Goal: Task Accomplishment & Management: Manage account settings

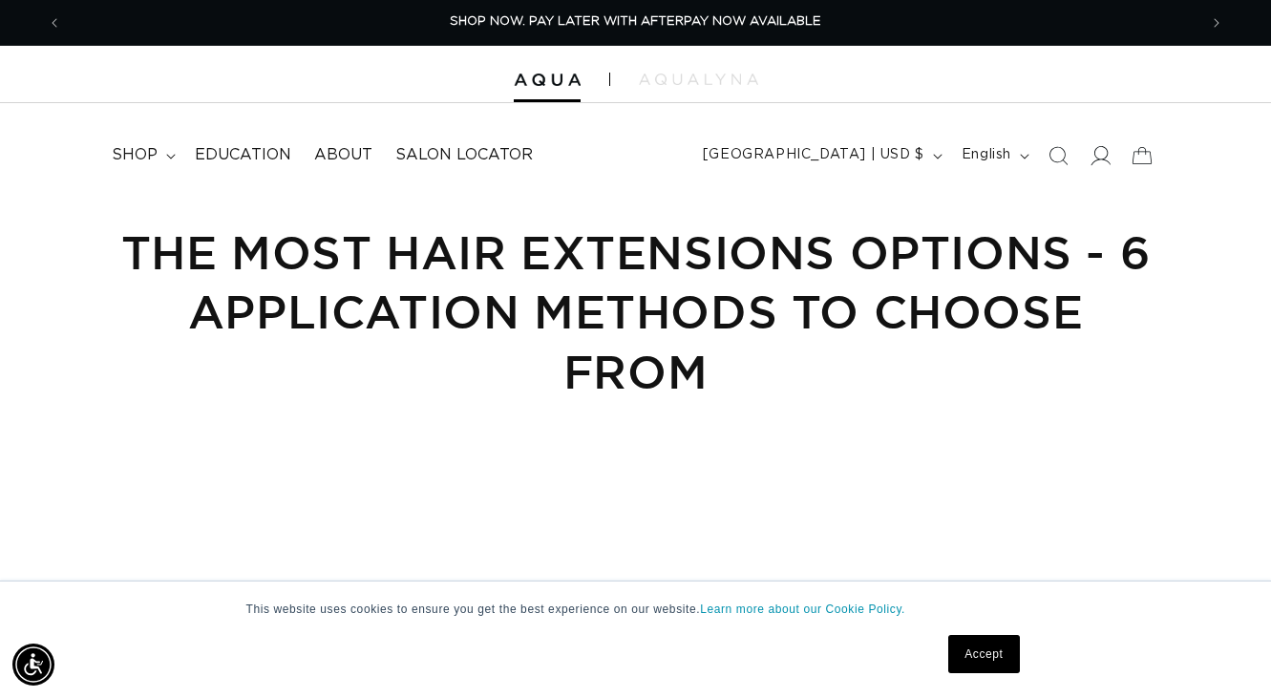
click at [1099, 159] on icon at bounding box center [1099, 155] width 20 height 20
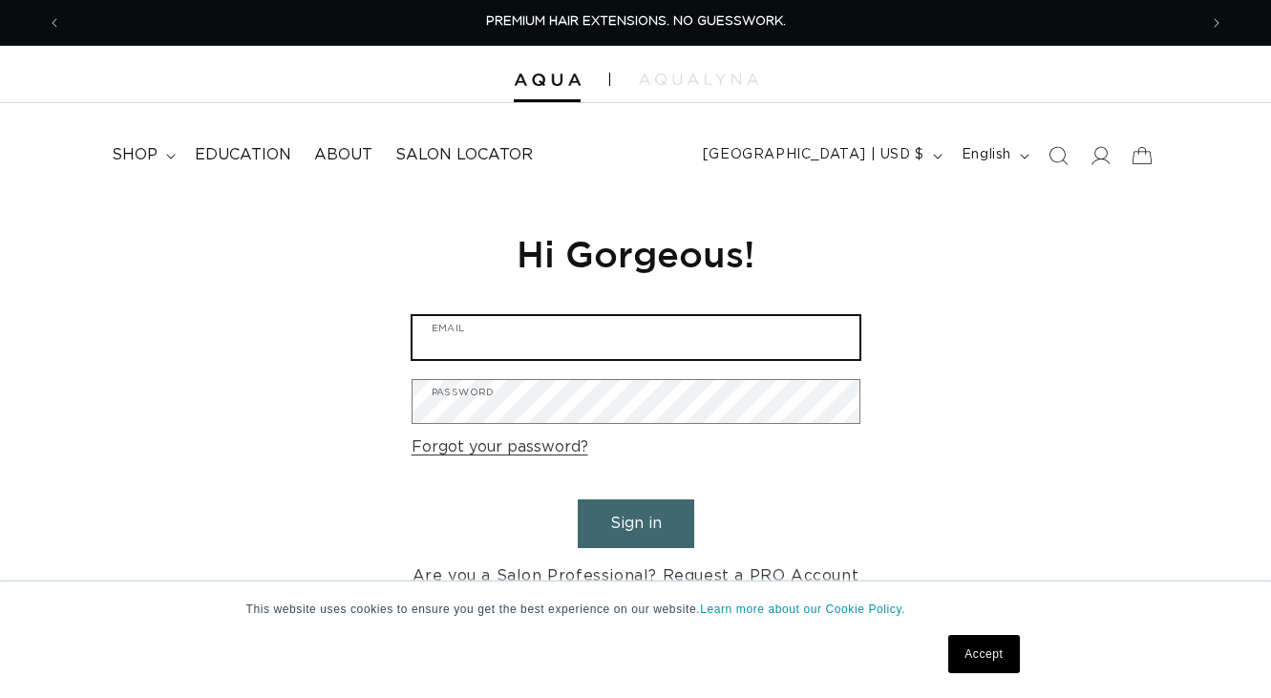
click at [557, 340] on input "Email" at bounding box center [635, 337] width 447 height 43
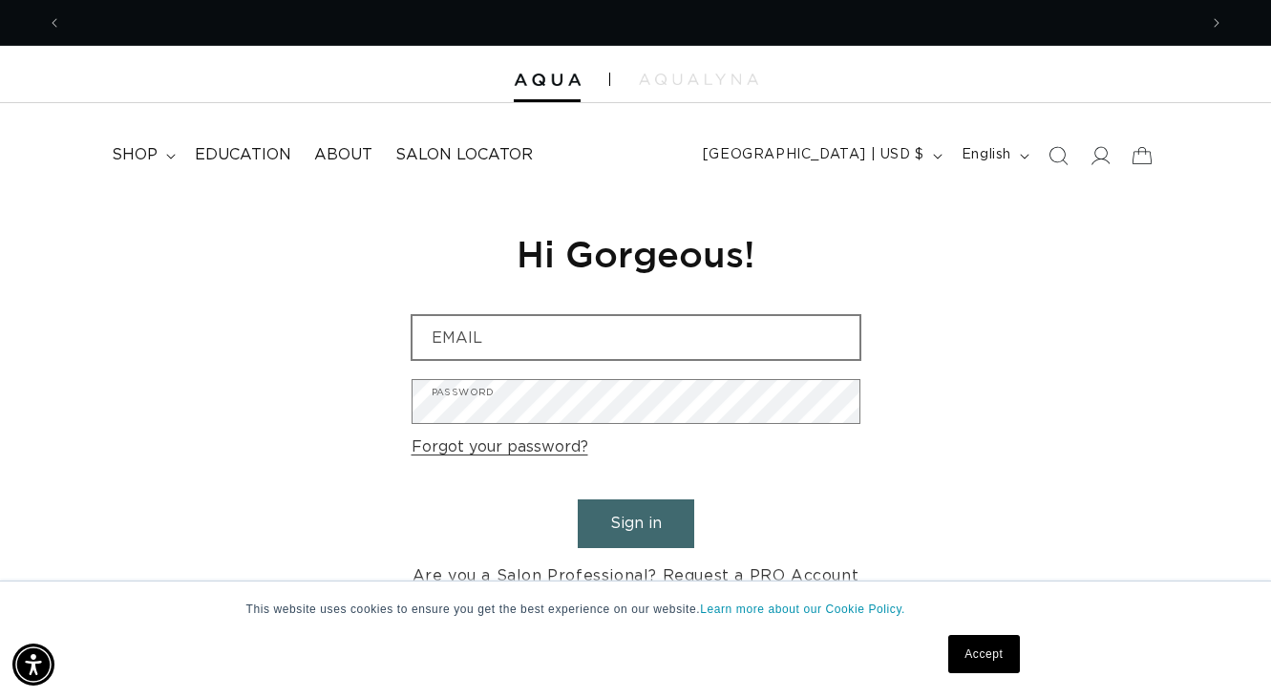
scroll to position [0, 1135]
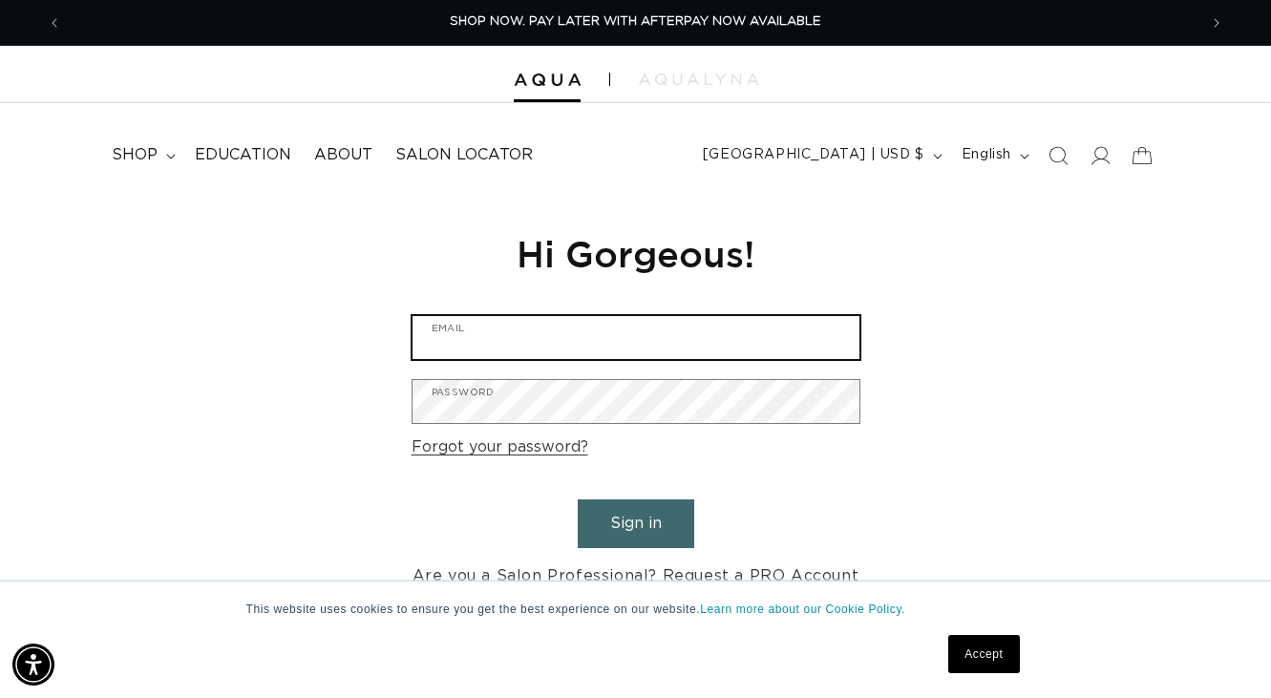
type input "irenelarsen01@hotmail.com"
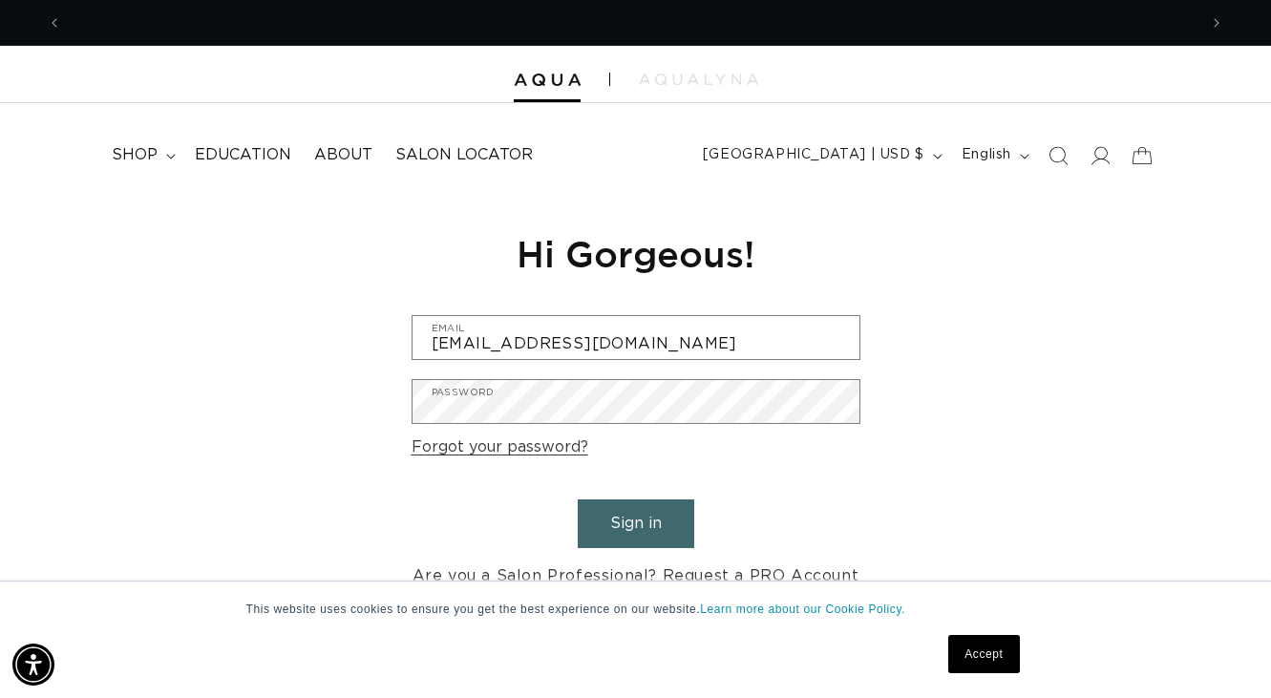
scroll to position [0, 2269]
click at [944, 475] on div "Reset your password We will send you an email to reset your password Email Subm…" at bounding box center [635, 410] width 1271 height 429
click at [637, 526] on button "Sign in" at bounding box center [636, 523] width 116 height 49
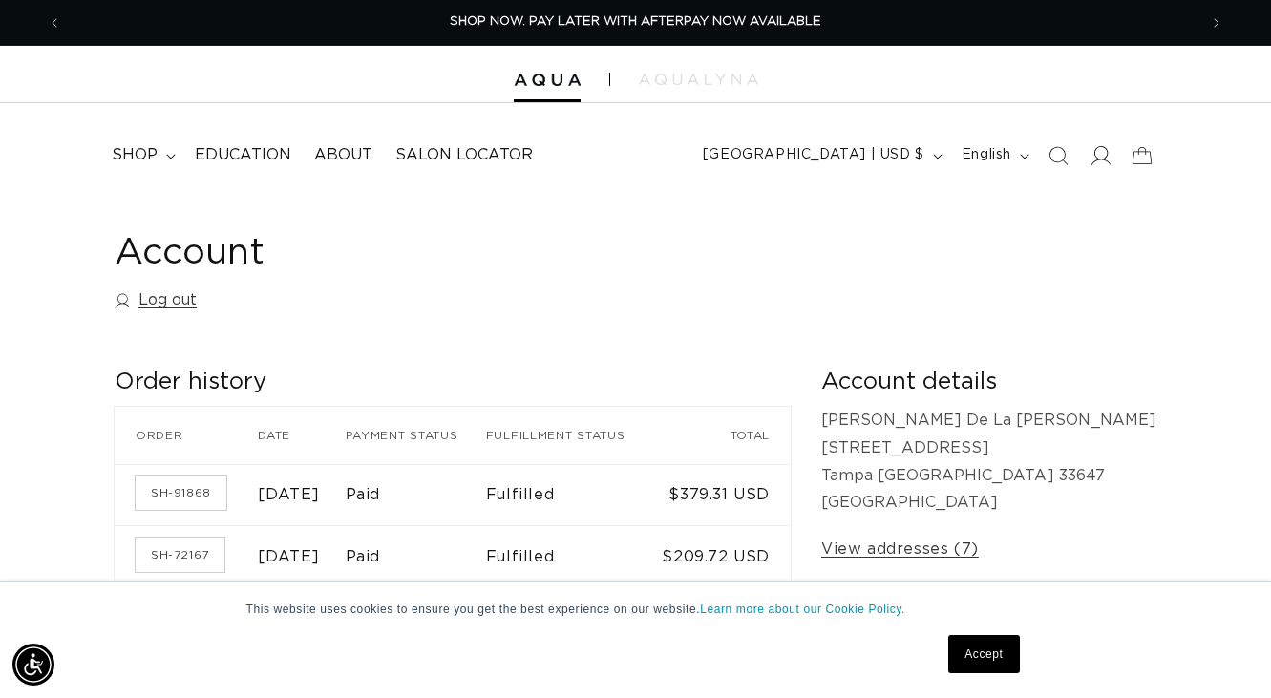
click at [1095, 149] on icon at bounding box center [1099, 155] width 20 height 20
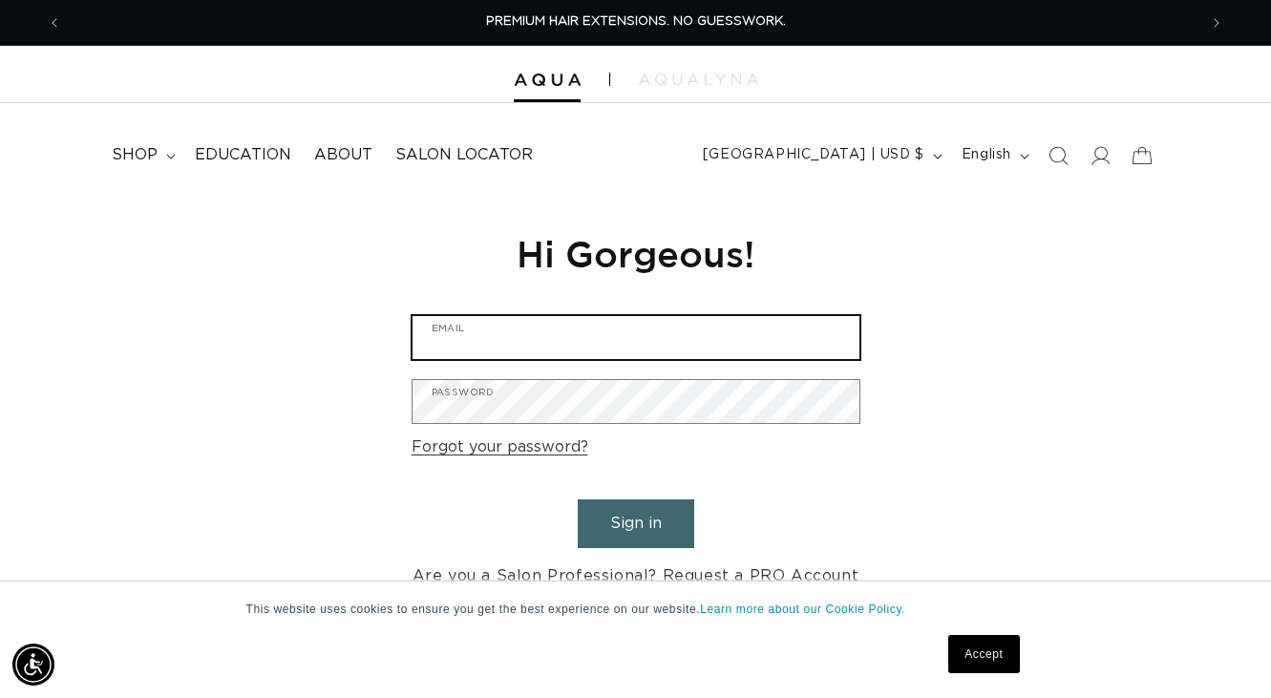
click at [534, 344] on input "Email" at bounding box center [635, 337] width 447 height 43
type input "irenelarsen01@hotmail.com"
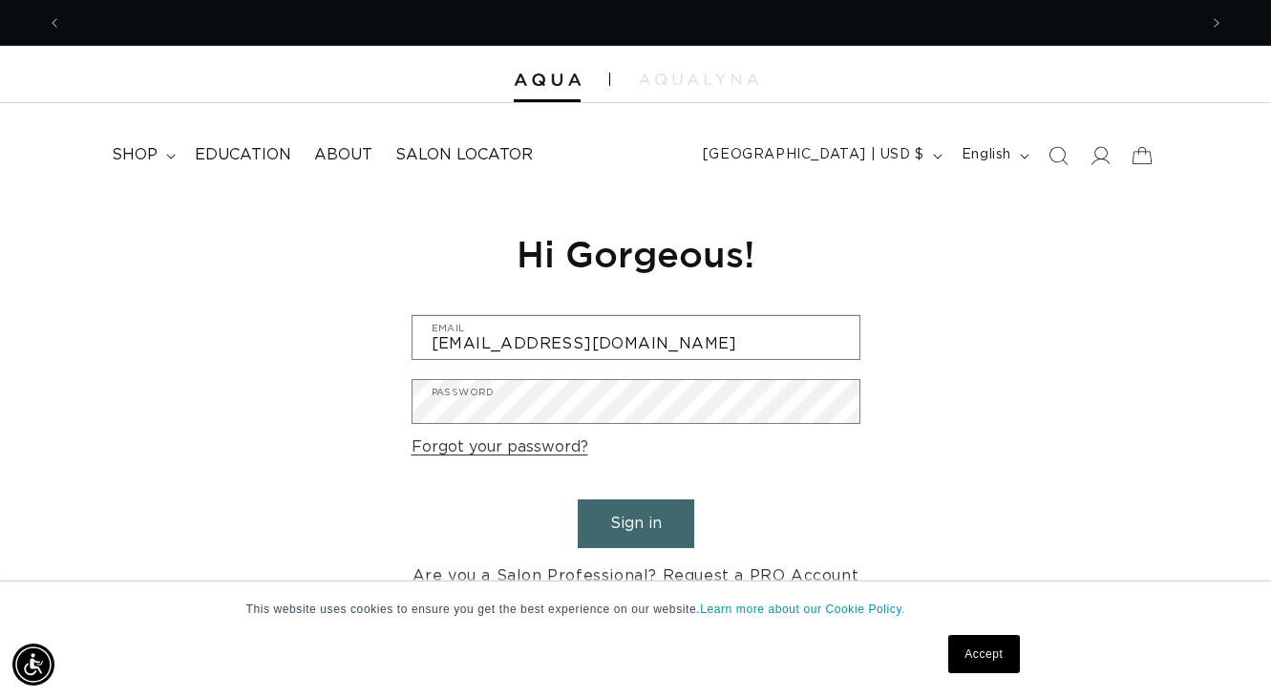
scroll to position [0, 1135]
click at [627, 525] on button "Sign in" at bounding box center [636, 523] width 116 height 49
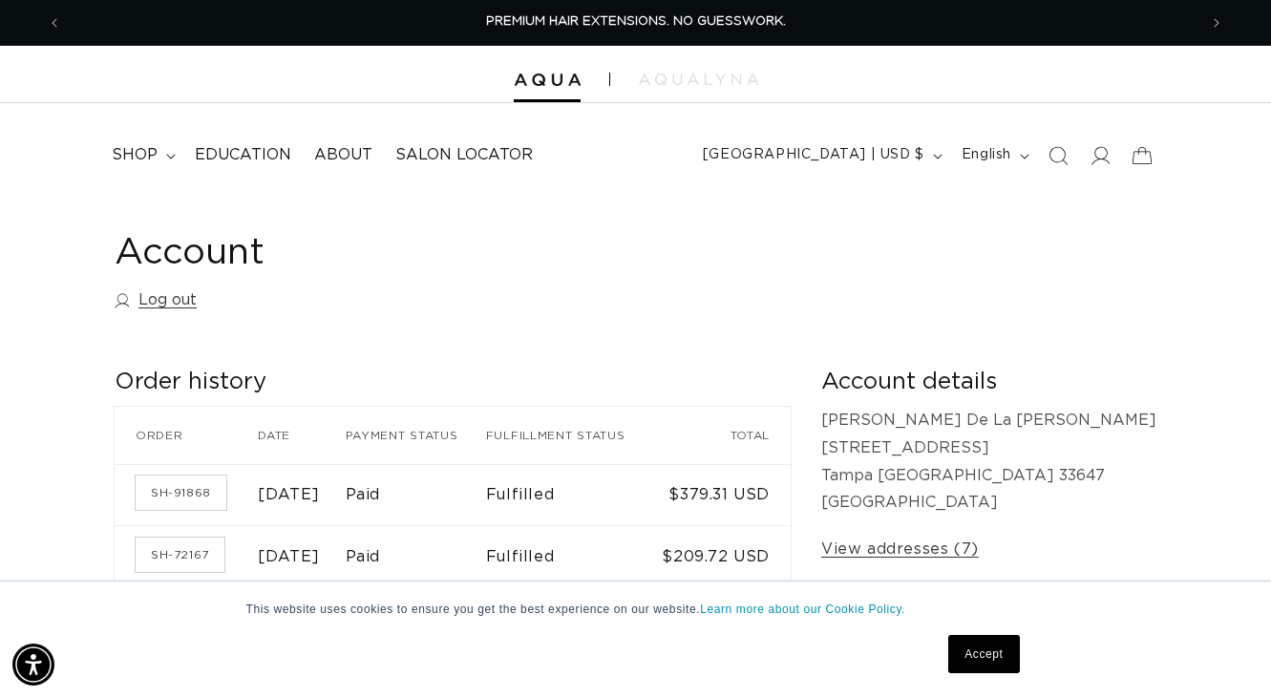
scroll to position [0, 1135]
click at [1098, 158] on icon at bounding box center [1100, 155] width 20 height 19
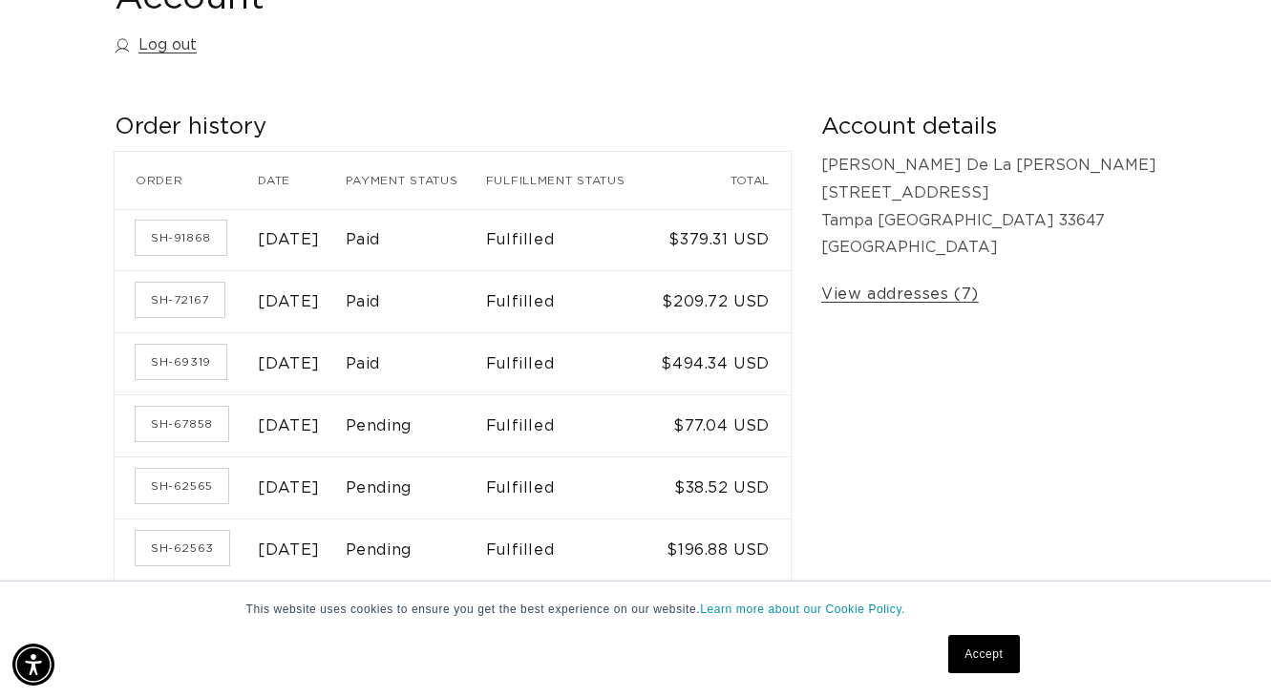
scroll to position [285, 0]
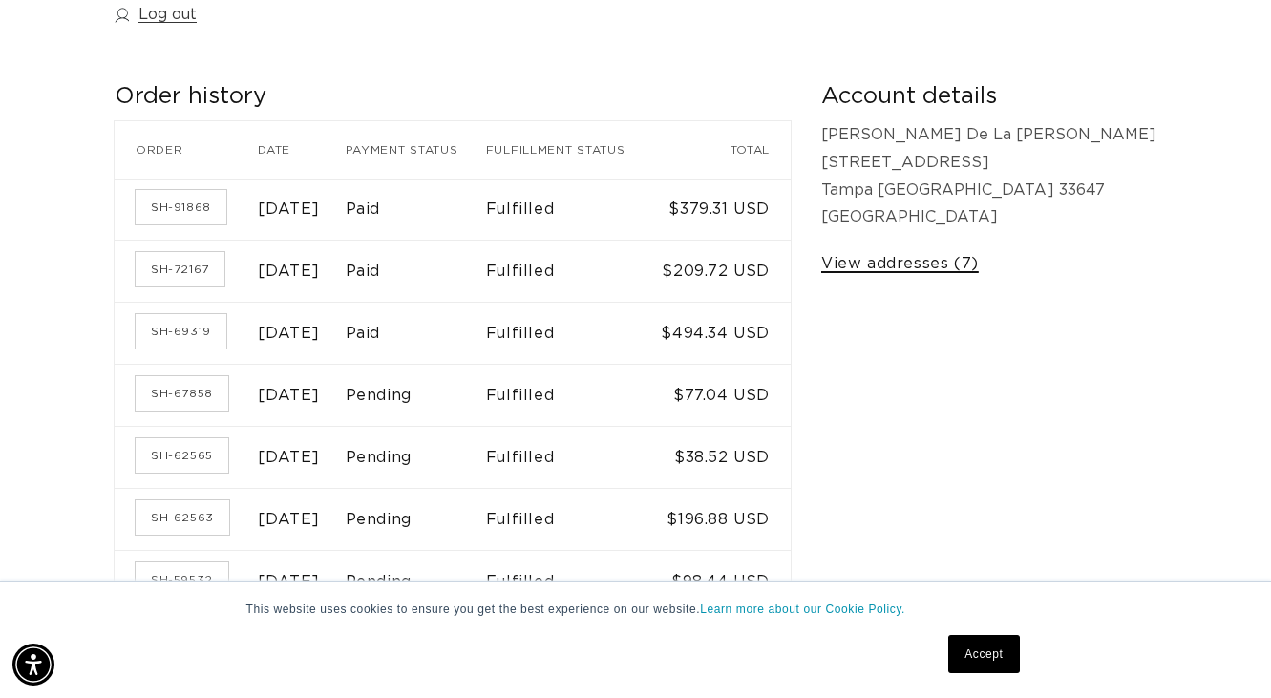
click at [978, 264] on link "View addresses (7)" at bounding box center [900, 264] width 158 height 28
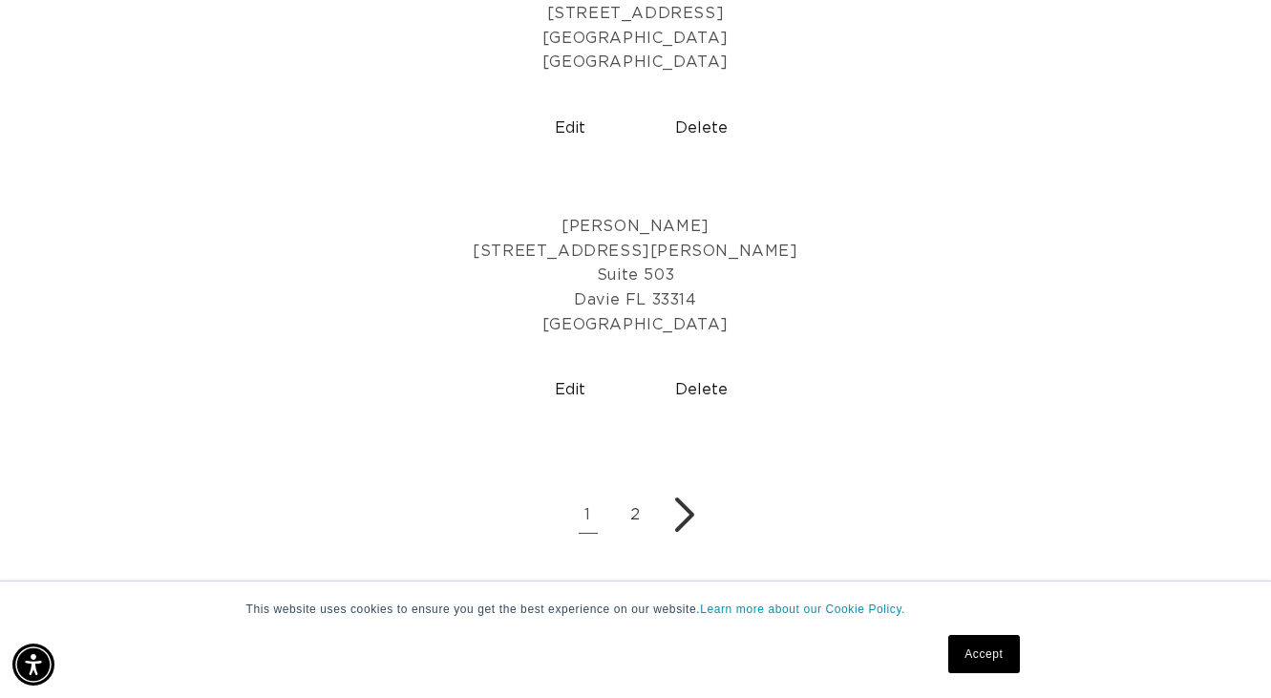
scroll to position [1336, 0]
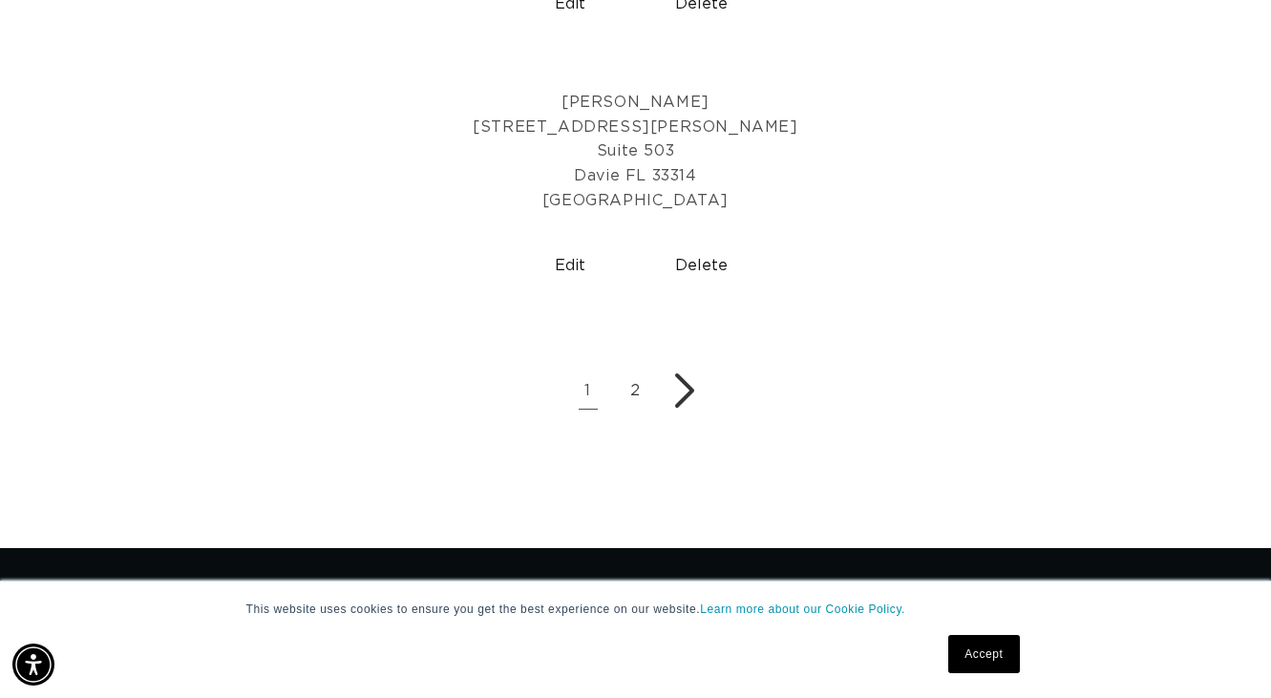
click at [712, 263] on button "Delete" at bounding box center [700, 266] width 116 height 49
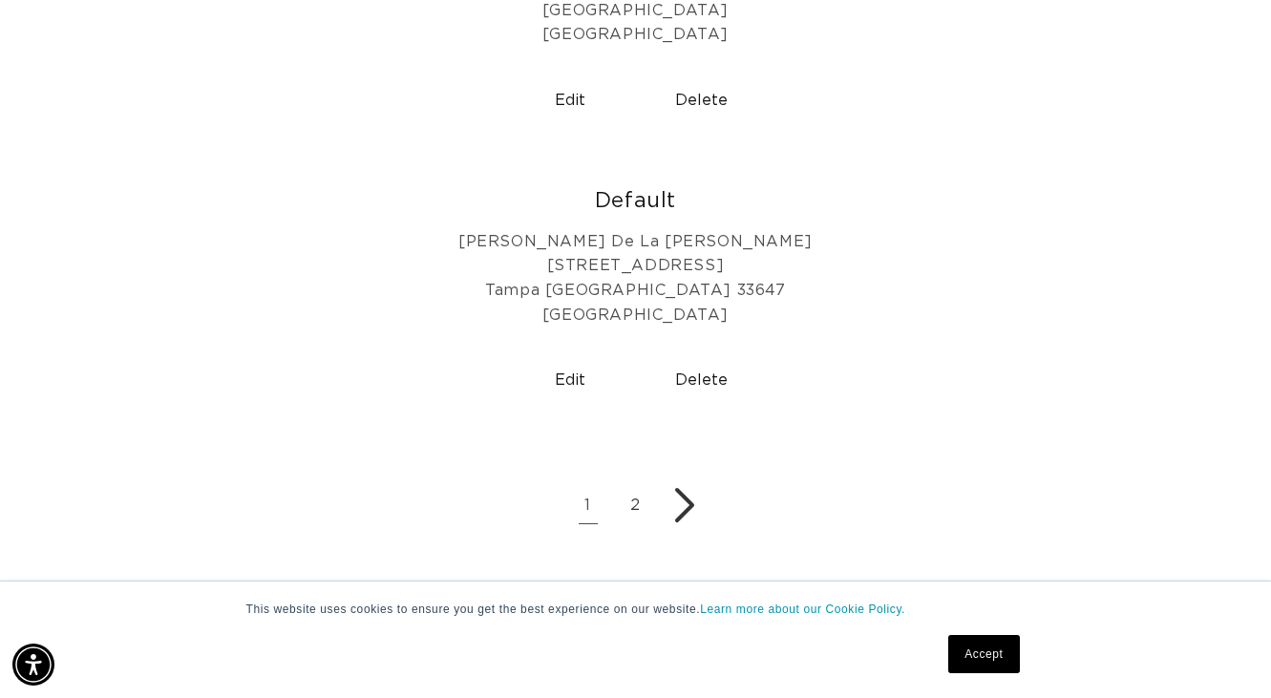
scroll to position [0, 1135]
click at [683, 504] on icon "Next page" at bounding box center [684, 505] width 38 height 38
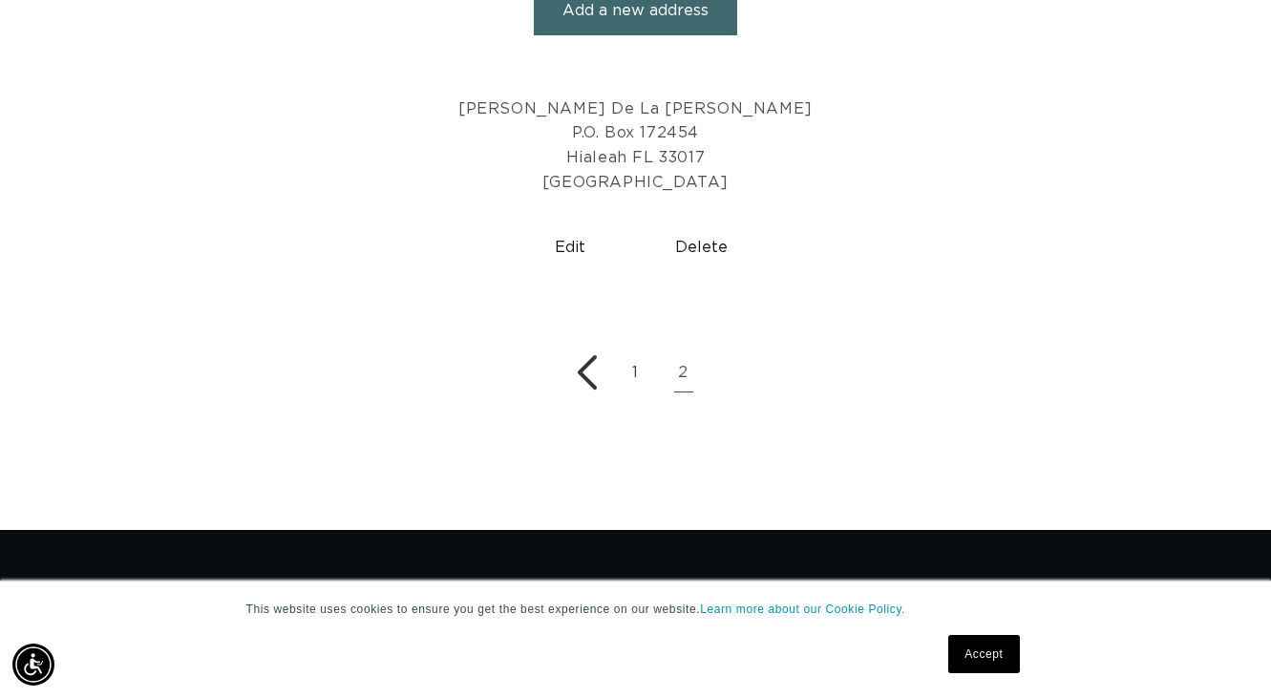
scroll to position [382, 0]
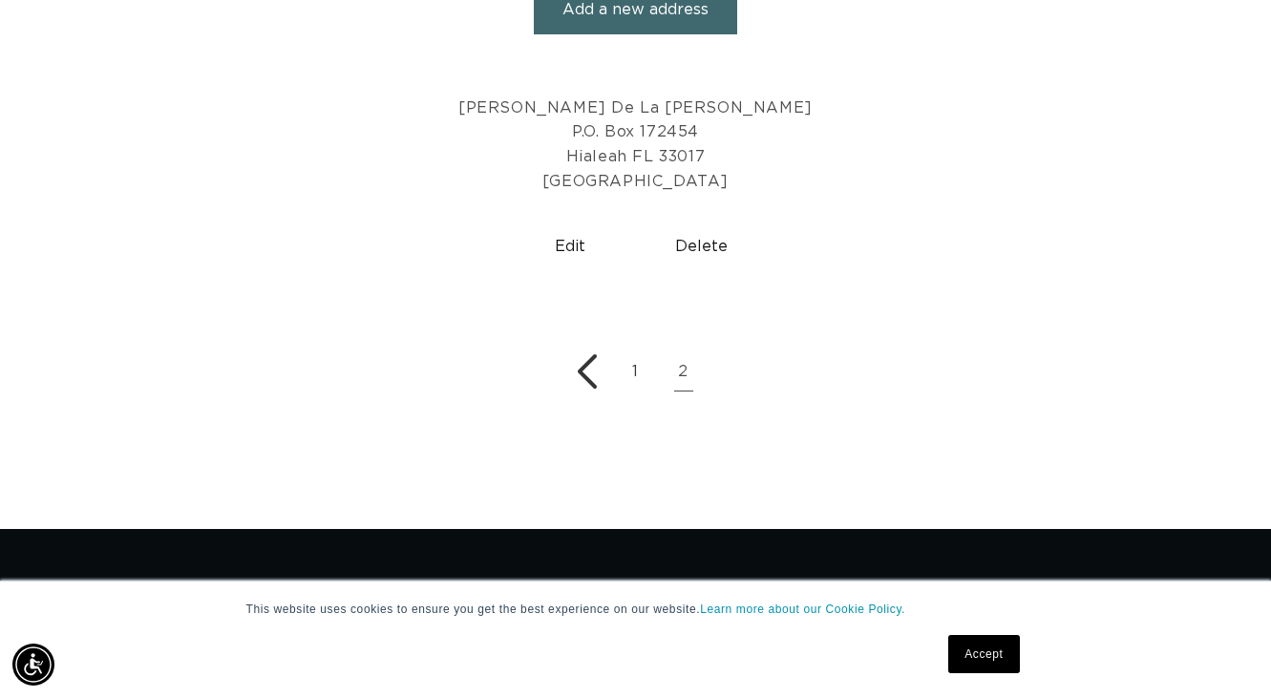
click at [706, 243] on button "Delete" at bounding box center [700, 246] width 116 height 49
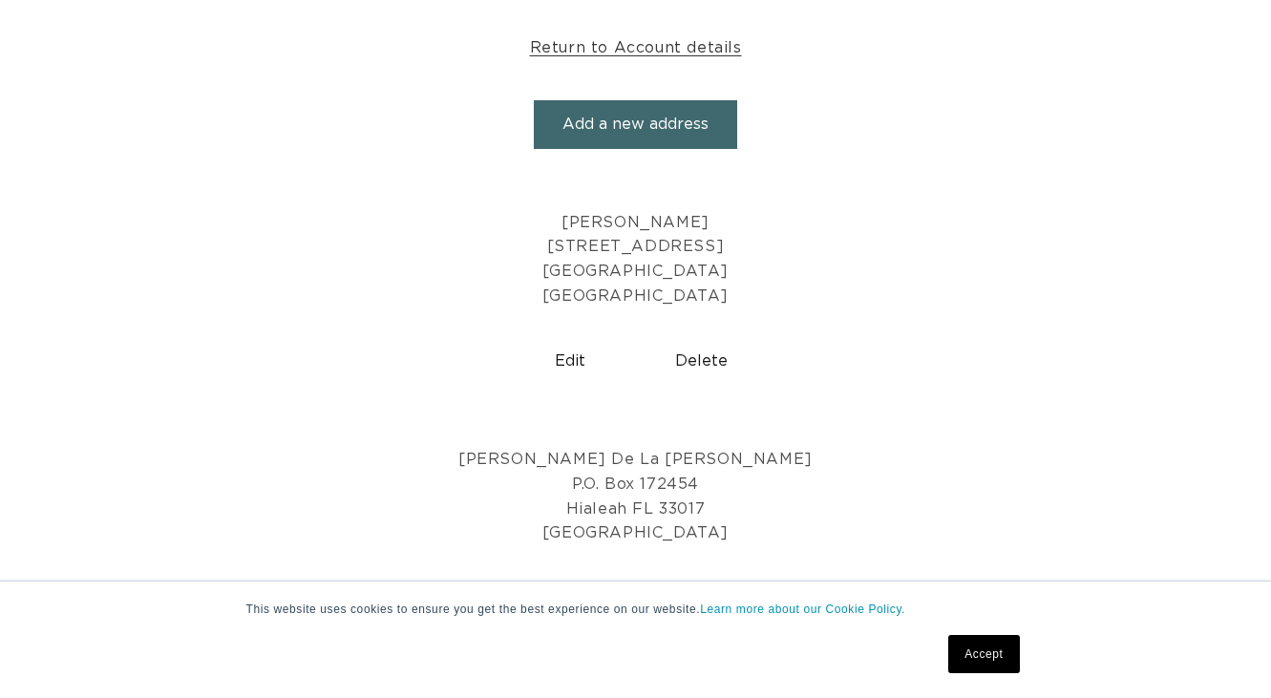
scroll to position [285, 0]
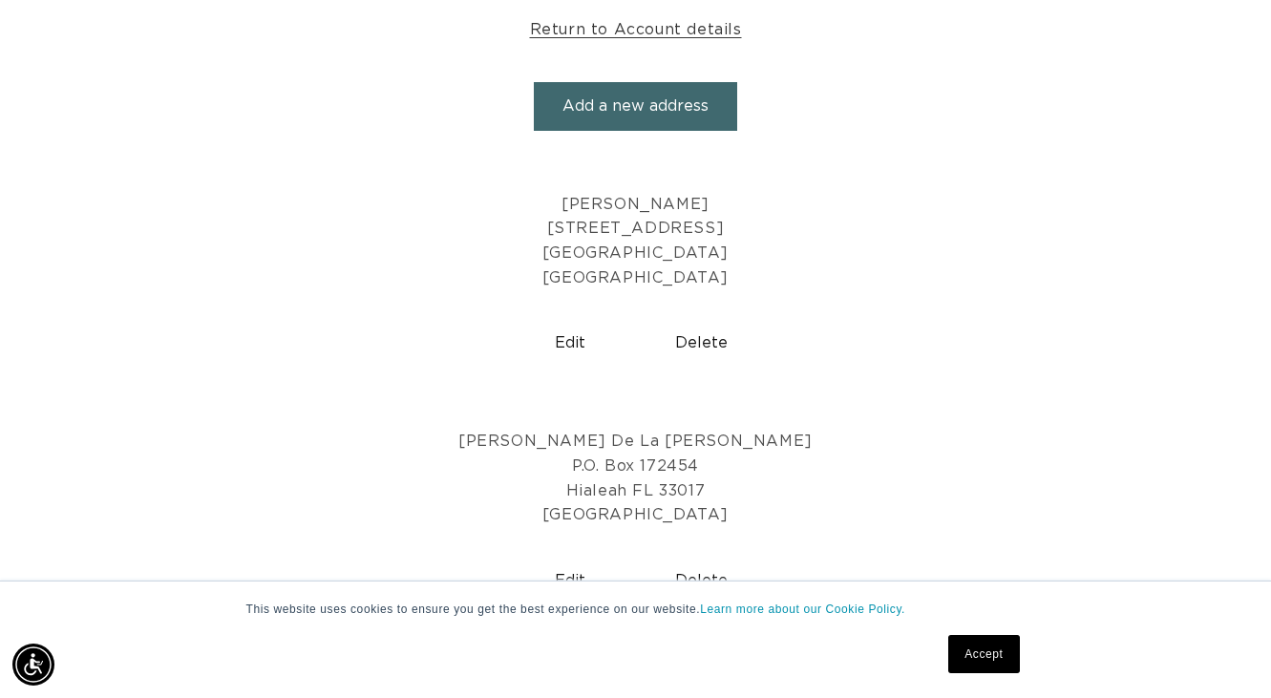
drag, startPoint x: 982, startPoint y: 653, endPoint x: 969, endPoint y: 654, distance: 13.4
click at [981, 652] on link "Accept" at bounding box center [983, 654] width 71 height 38
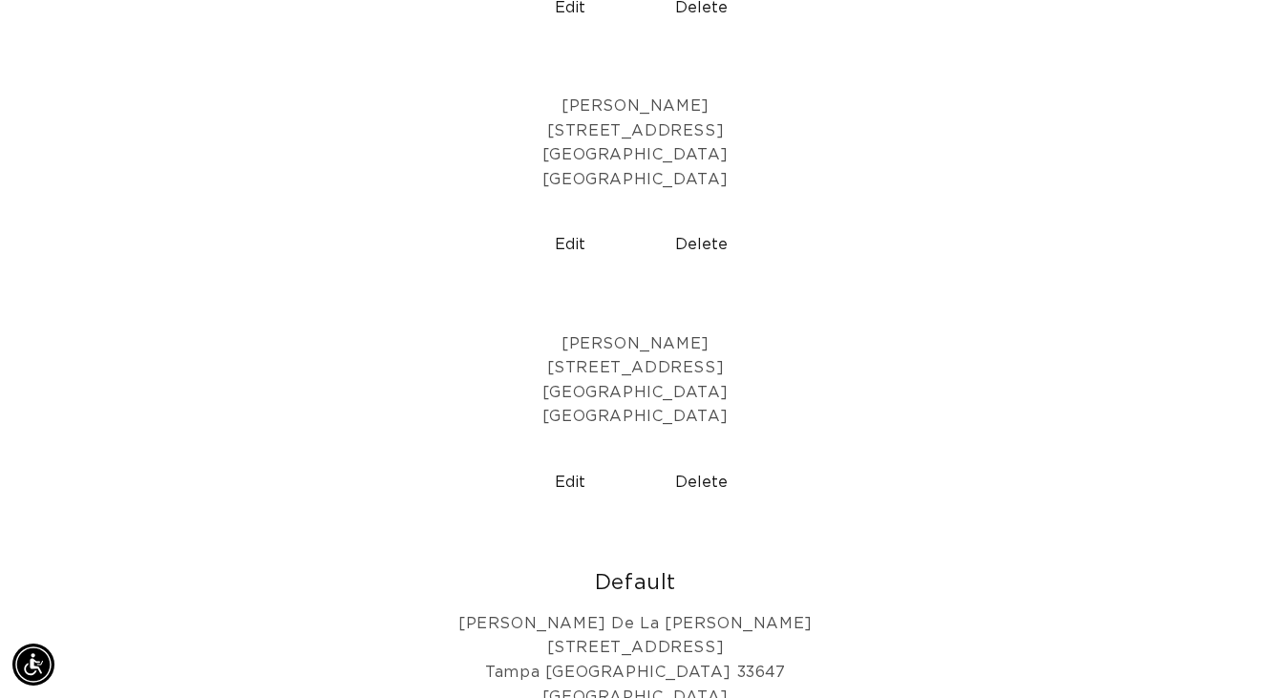
scroll to position [0, 2269]
click at [707, 241] on button "Delete" at bounding box center [700, 245] width 116 height 49
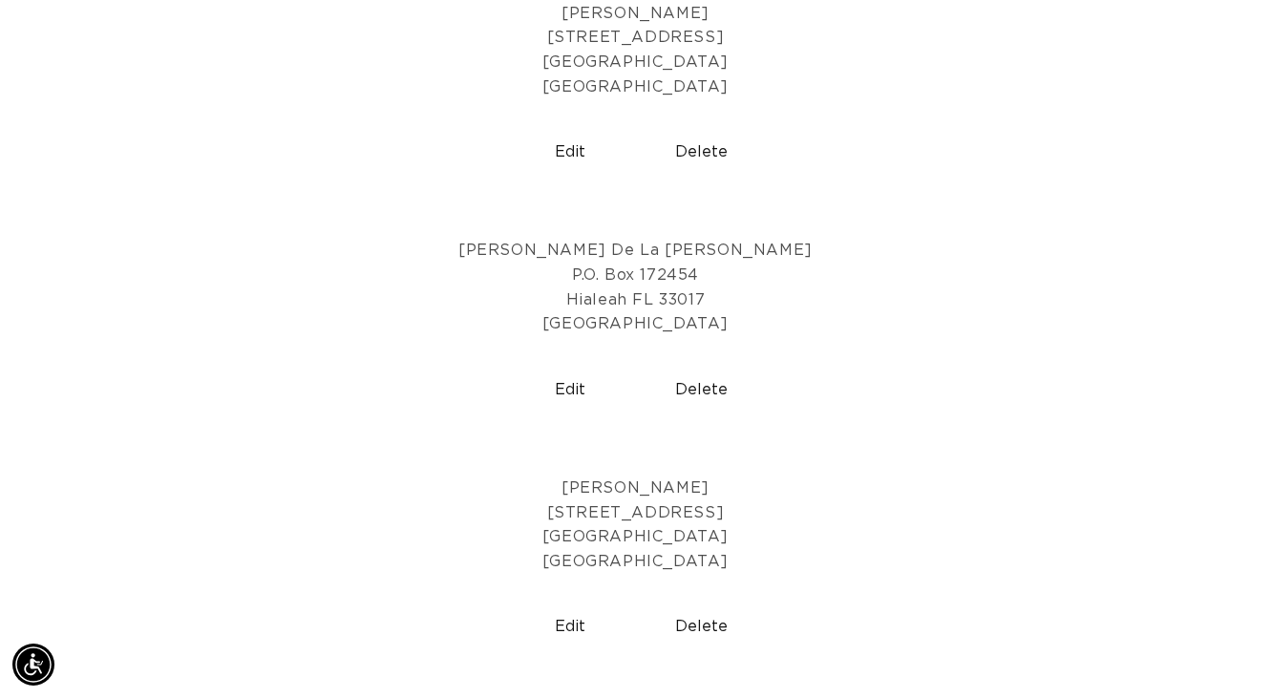
scroll to position [0, 2269]
click at [697, 155] on button "Delete" at bounding box center [700, 152] width 116 height 49
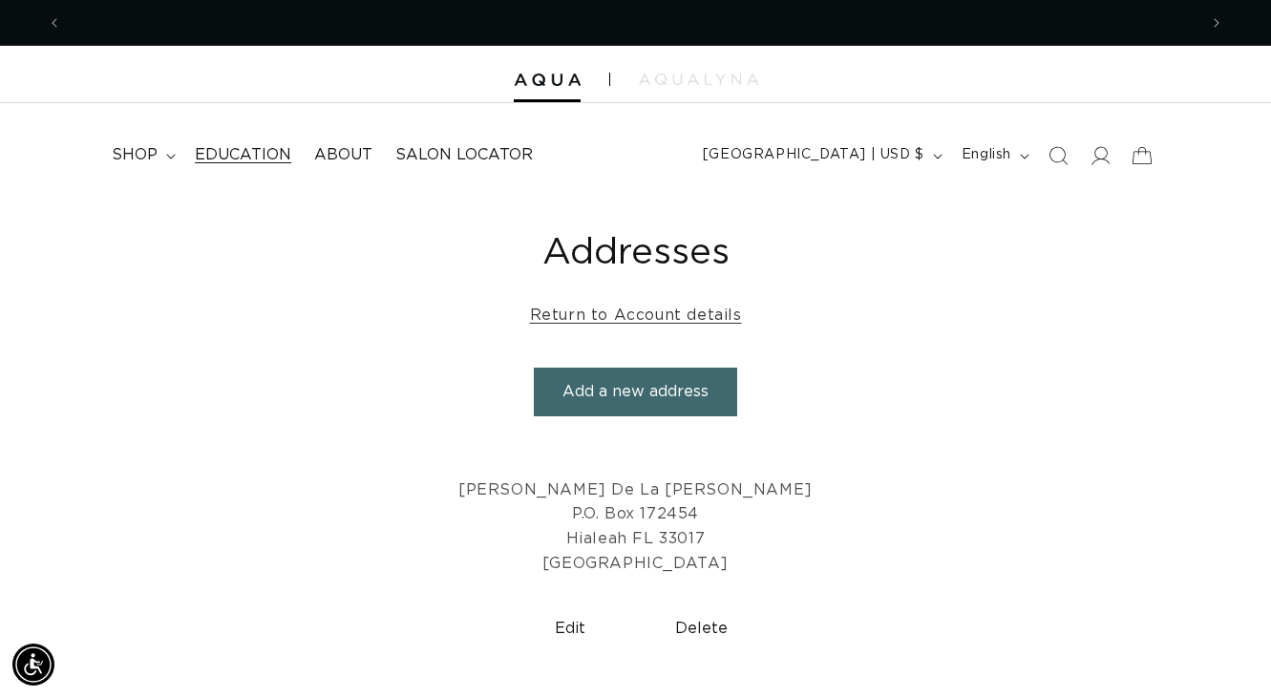
scroll to position [0, 2269]
click at [165, 153] on summary "shop" at bounding box center [141, 155] width 83 height 43
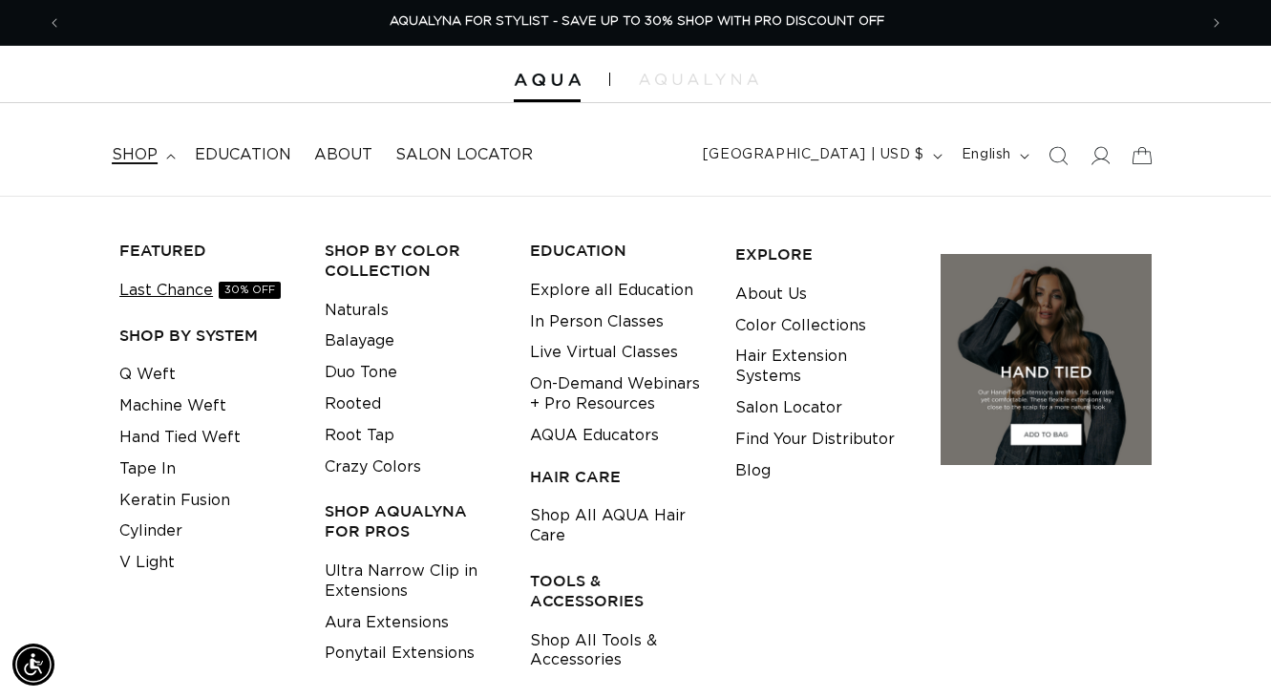
click at [165, 290] on link "Last Chance 30% OFF" at bounding box center [199, 291] width 161 height 32
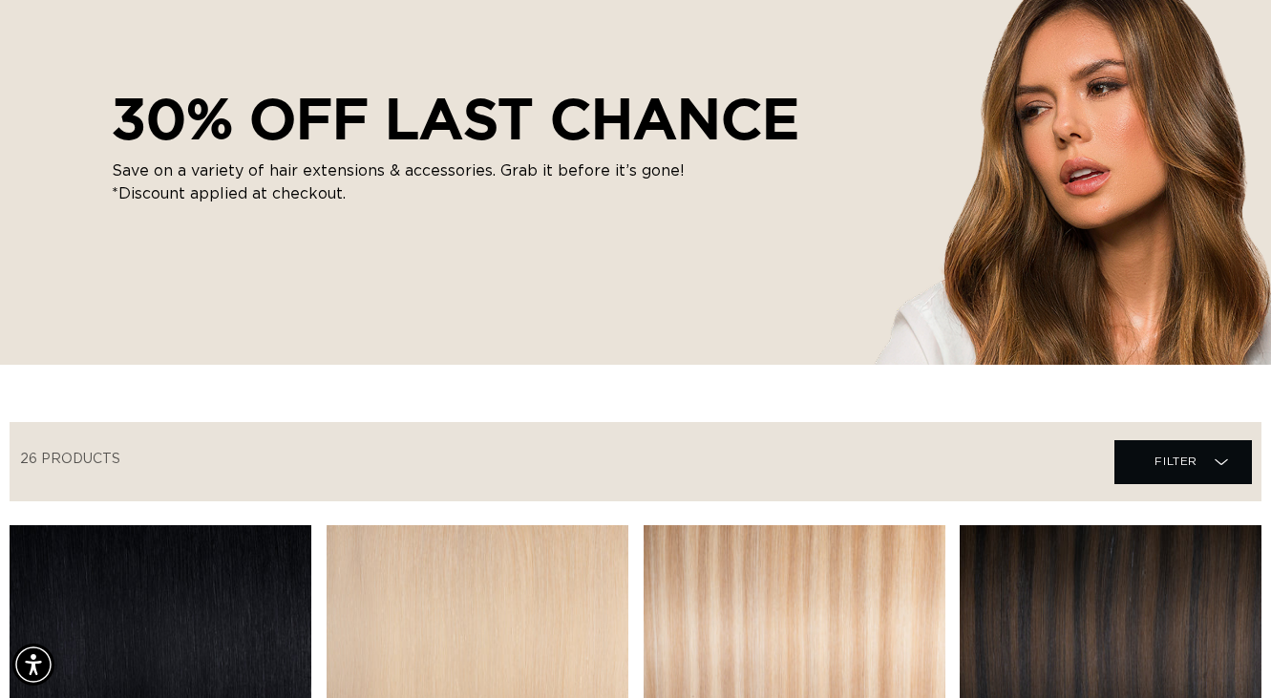
scroll to position [285, 0]
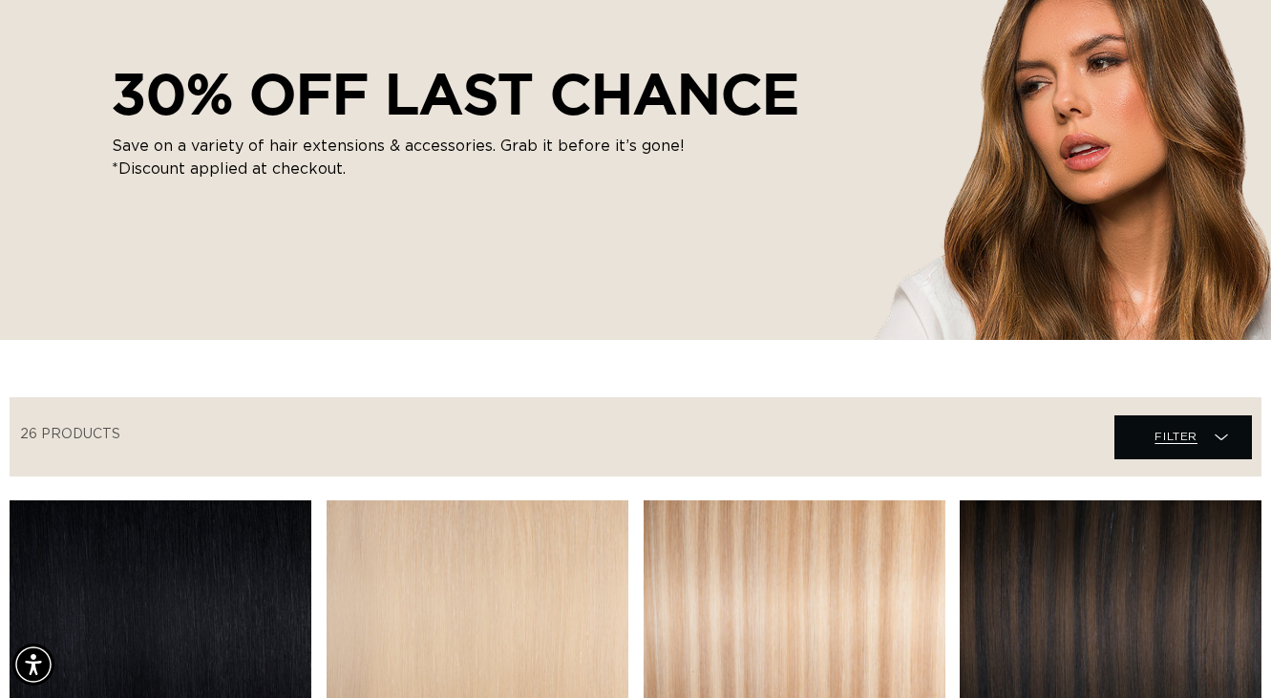
drag, startPoint x: 1167, startPoint y: 431, endPoint x: 1152, endPoint y: 422, distance: 18.0
click at [1166, 430] on span "Filter" at bounding box center [1175, 436] width 43 height 36
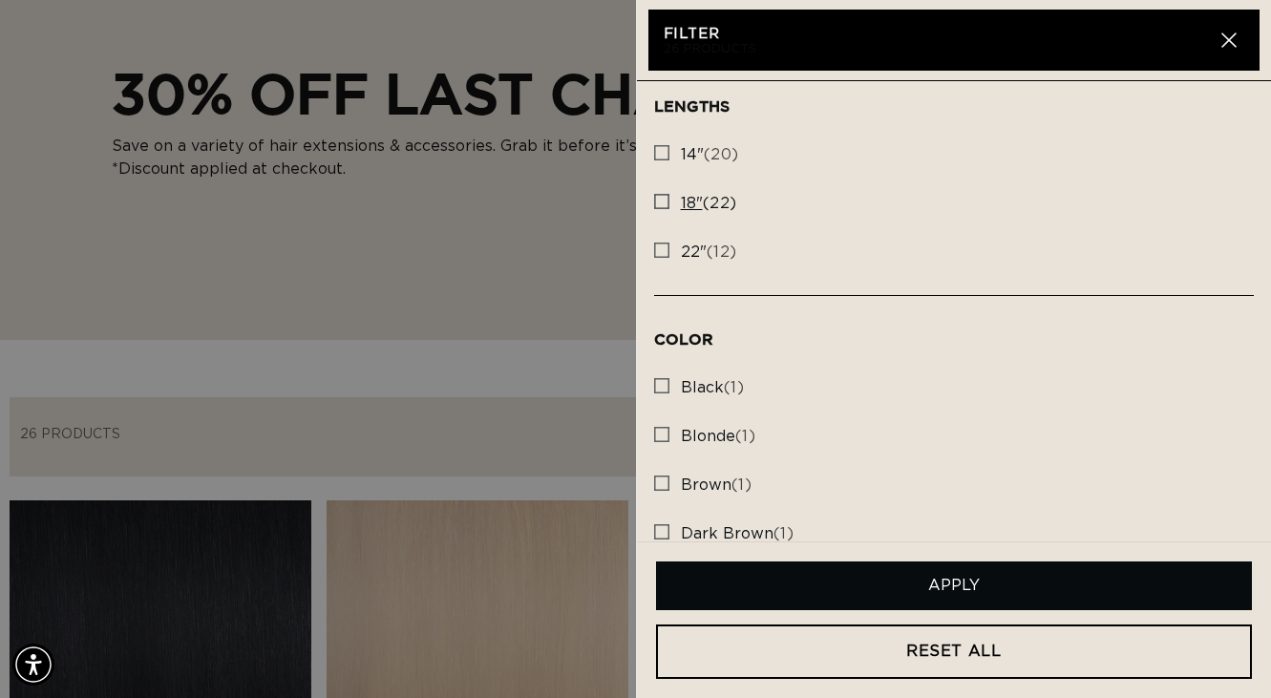
scroll to position [0, 0]
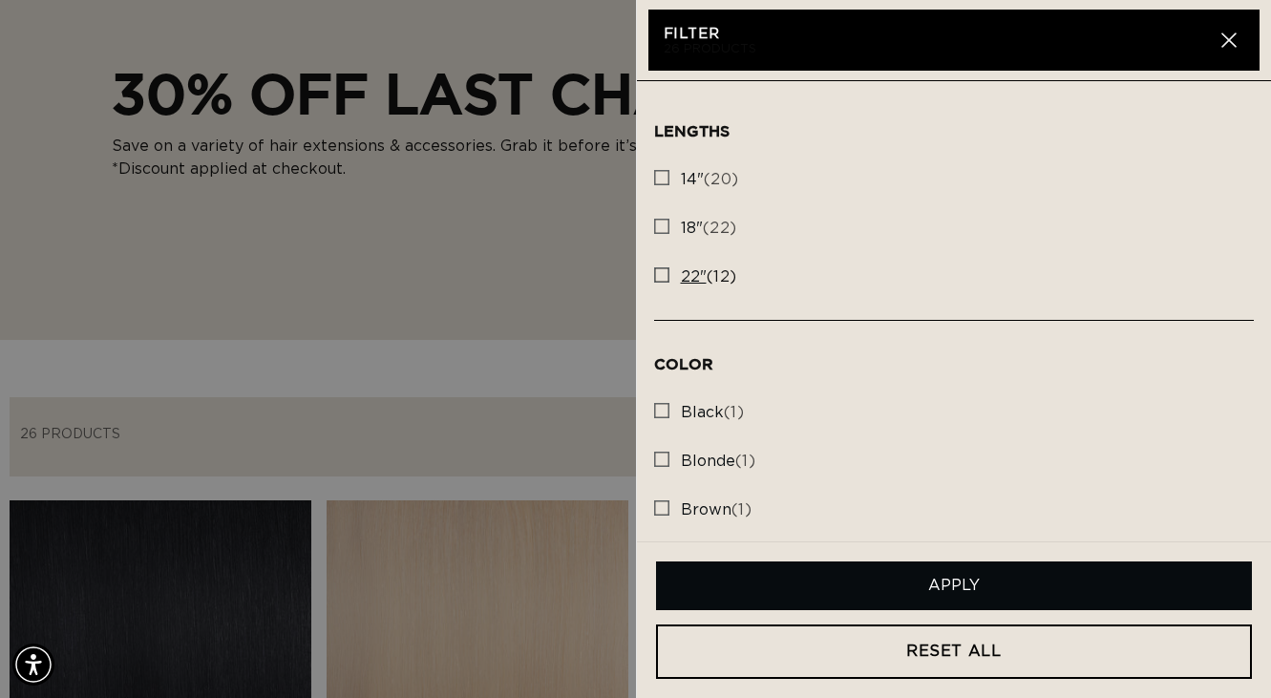
click at [654, 277] on icon at bounding box center [661, 274] width 15 height 15
click at [654, 277] on input "22" (12) 22" (12 products)" at bounding box center [661, 270] width 15 height 15
checkbox input "true"
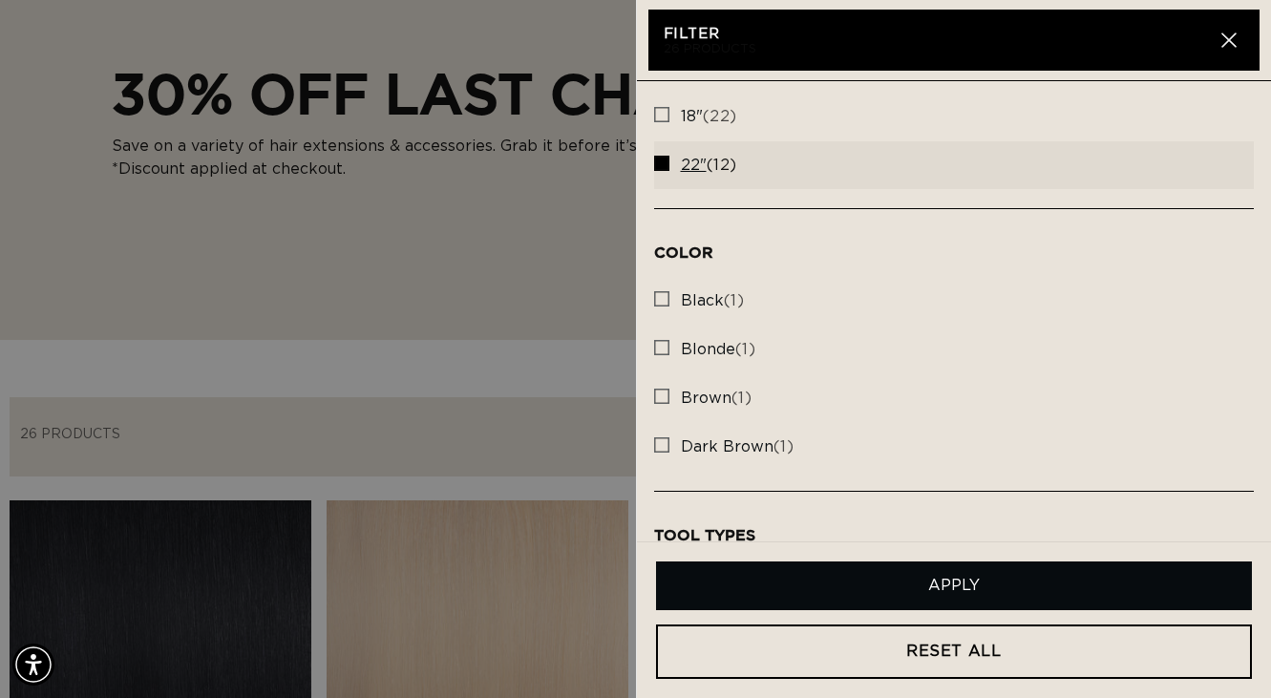
scroll to position [191, 0]
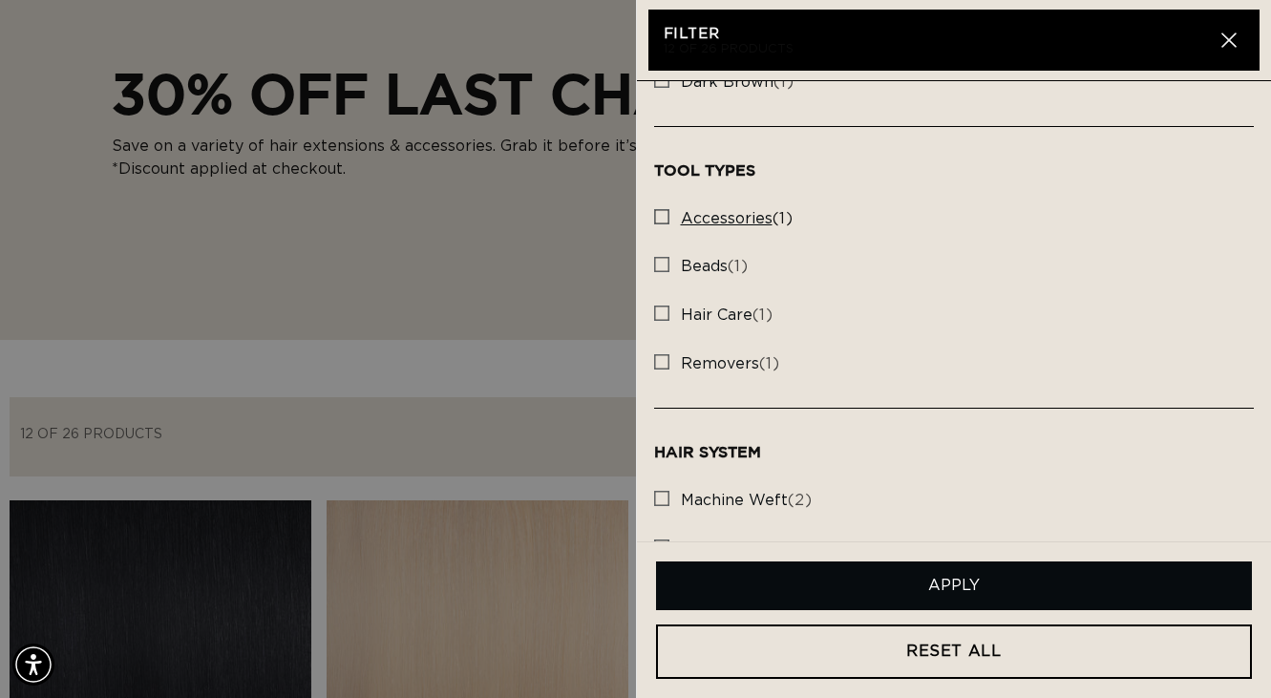
scroll to position [0, 1135]
click at [659, 214] on rect at bounding box center [661, 216] width 13 height 13
click at [659, 214] on input "accessories (1) accessories (1 products)" at bounding box center [661, 211] width 15 height 15
checkbox input "true"
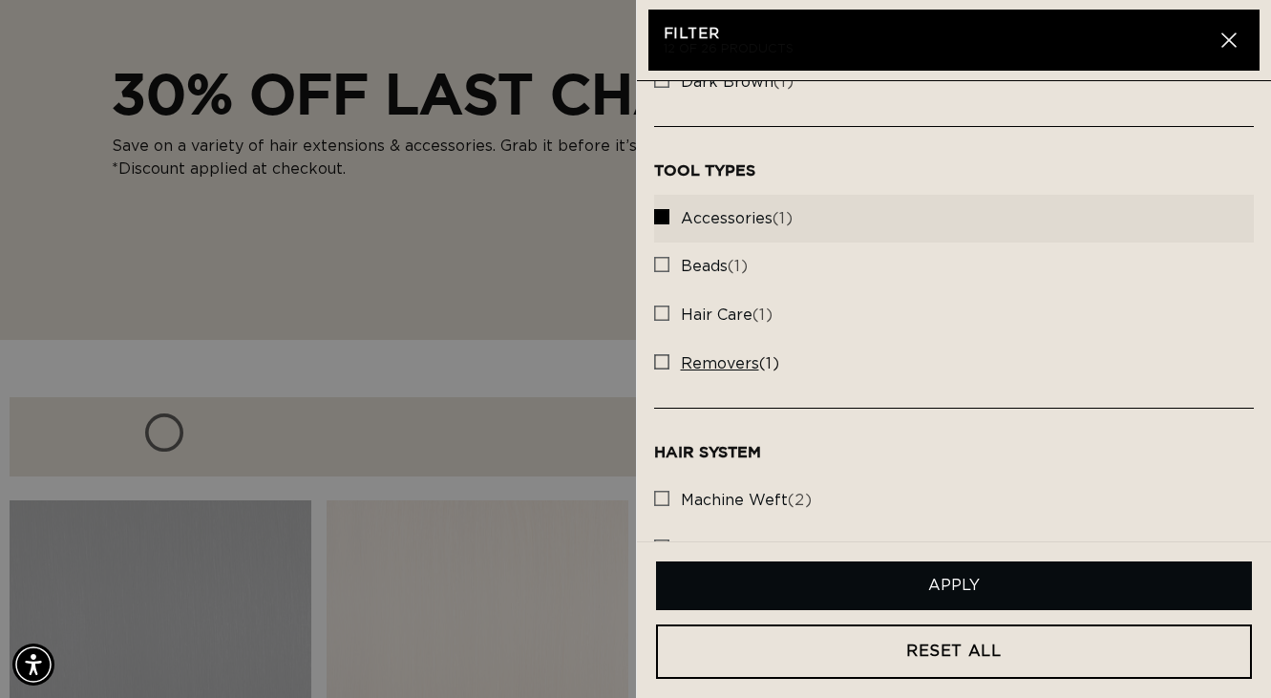
click at [662, 362] on rect at bounding box center [661, 361] width 13 height 13
click at [662, 362] on input "removers (1) removers (1 products)" at bounding box center [661, 356] width 15 height 15
checkbox input "true"
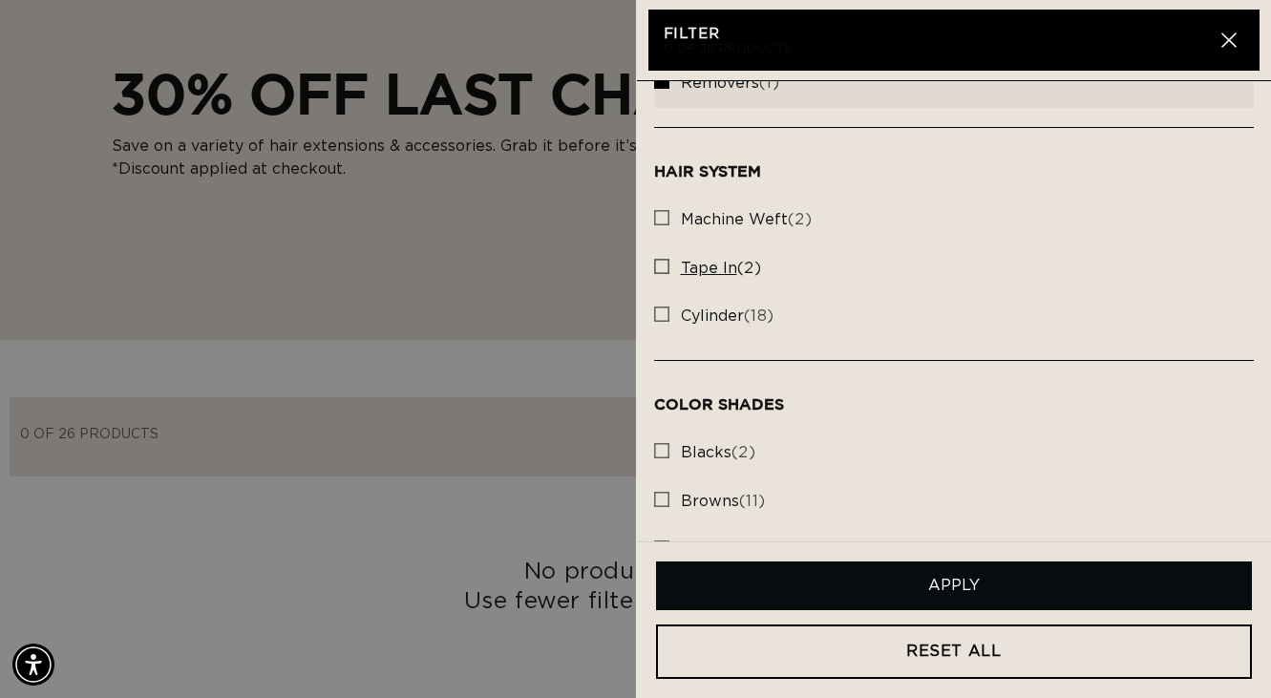
scroll to position [764, 0]
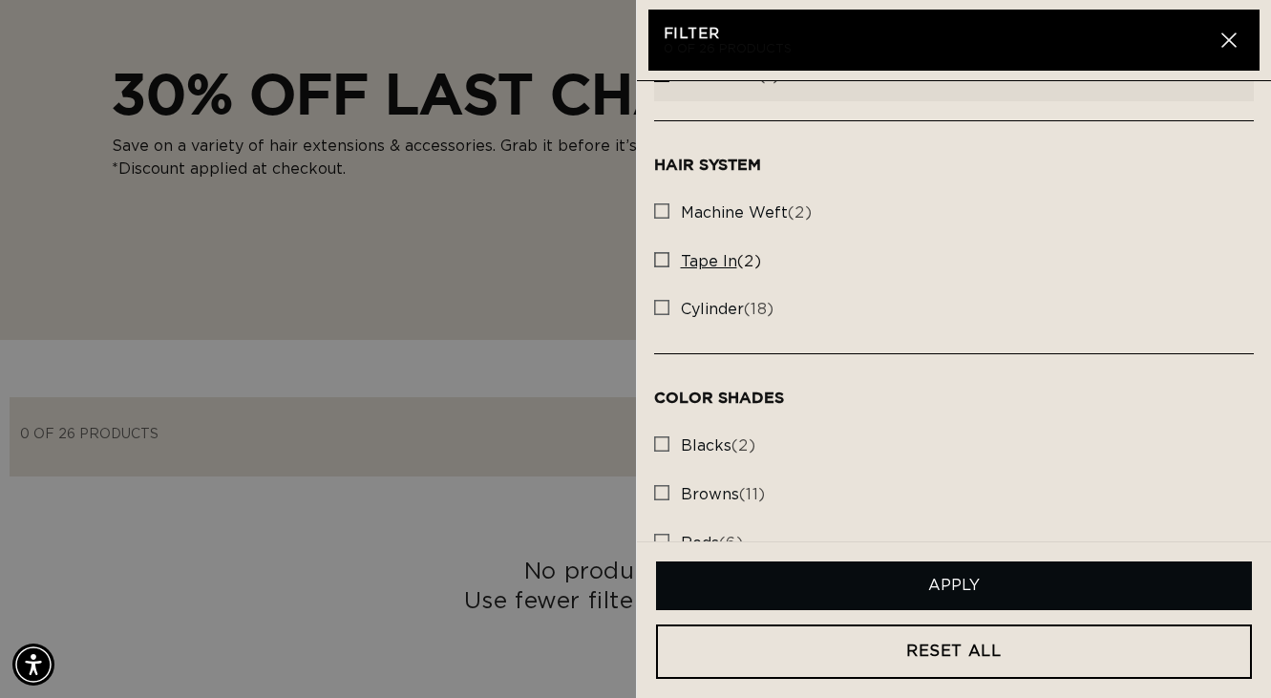
click at [669, 245] on label "tape in (2) tape in (2 products)" at bounding box center [954, 262] width 600 height 49
click at [669, 247] on input "tape in (2) tape in (2 products)" at bounding box center [661, 254] width 15 height 15
checkbox input "true"
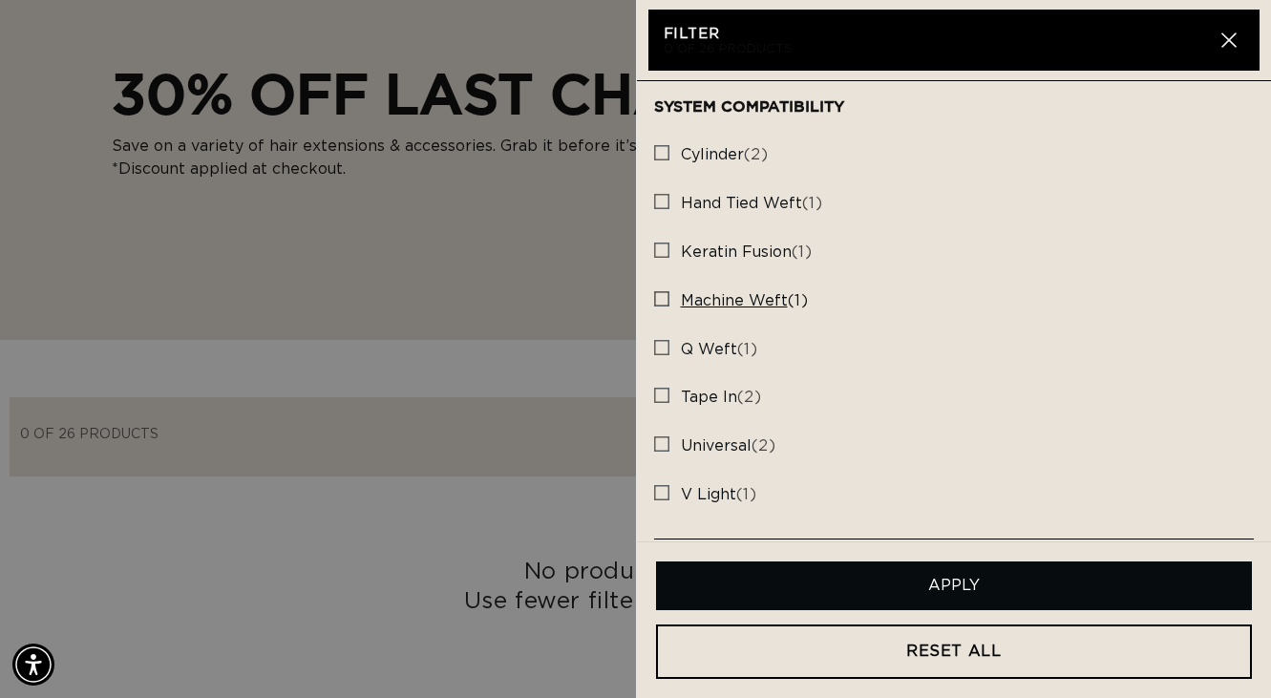
scroll to position [0, 1135]
click at [659, 391] on rect at bounding box center [661, 395] width 13 height 13
click at [659, 391] on input "tape in (2) tape in (2 products)" at bounding box center [661, 390] width 15 height 15
checkbox input "true"
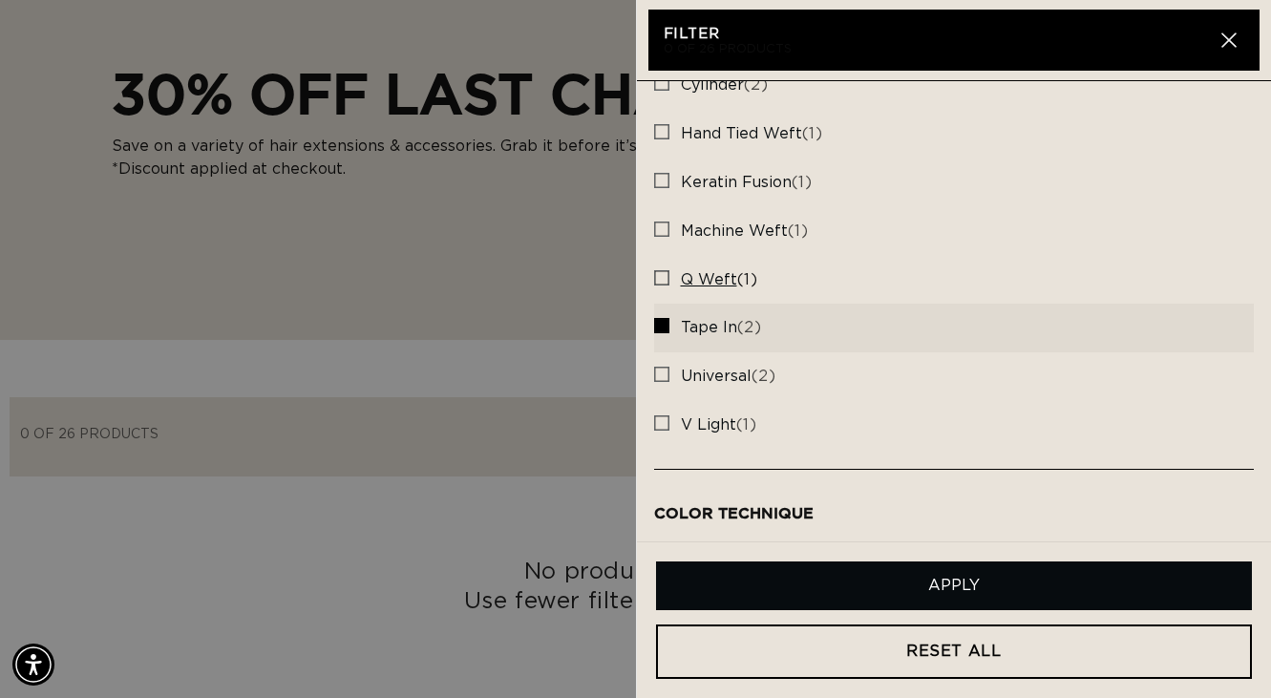
scroll to position [0, 2269]
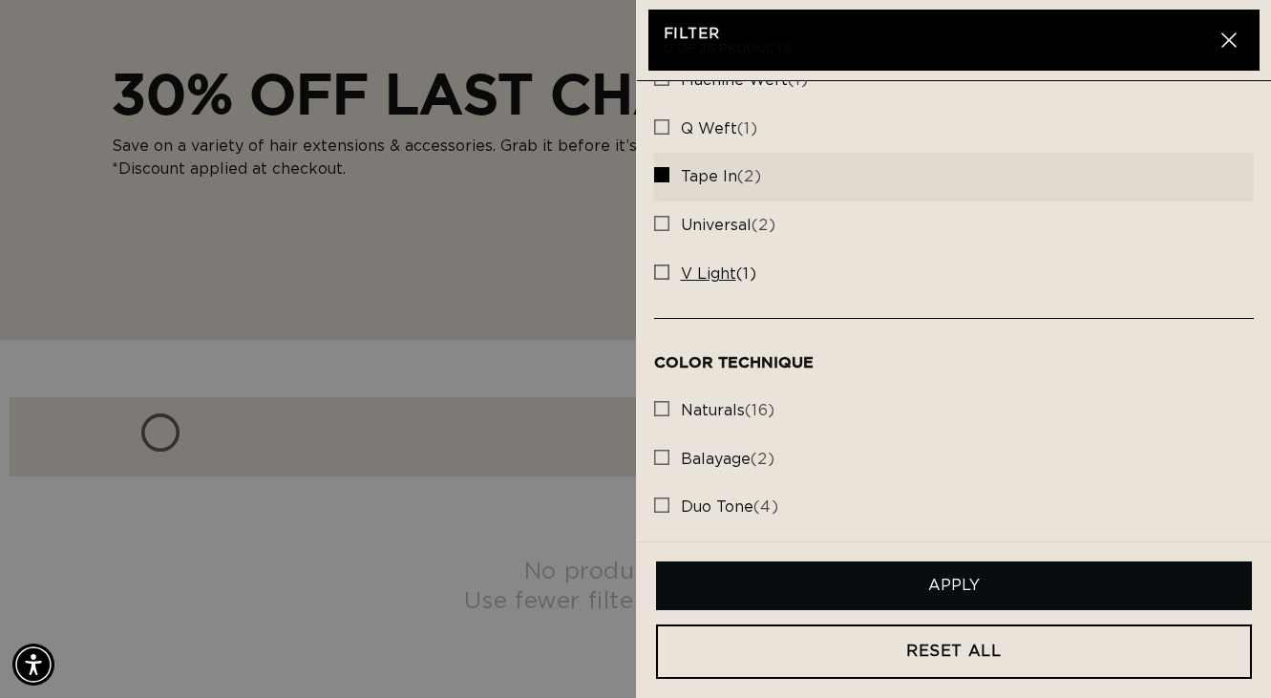
scroll to position [1562, 0]
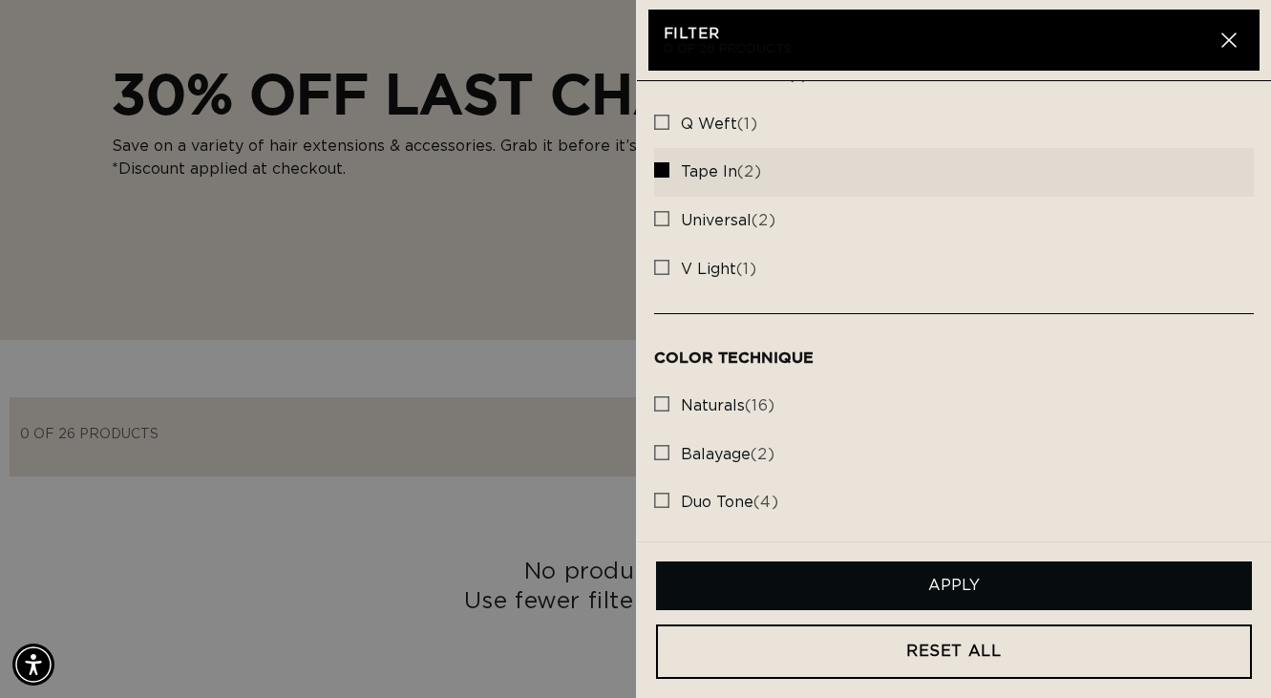
click at [957, 594] on button "Apply" at bounding box center [954, 585] width 597 height 49
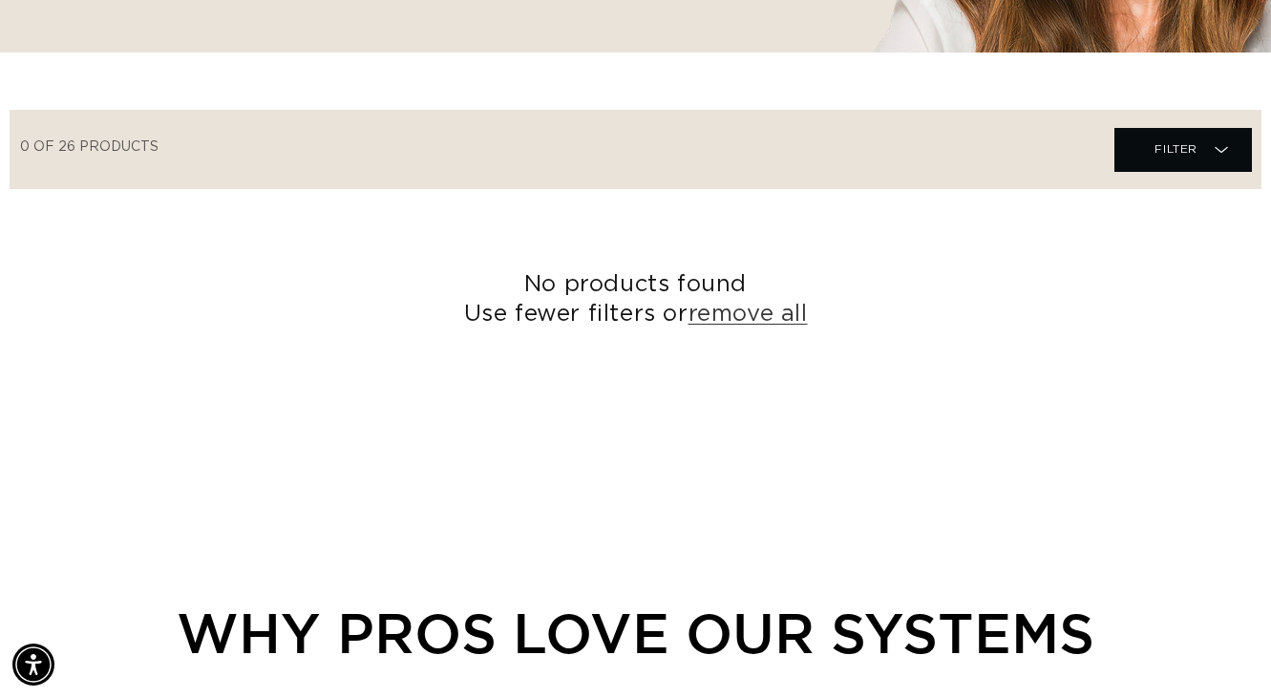
scroll to position [0, 1135]
click at [756, 322] on link "remove all" at bounding box center [747, 315] width 119 height 30
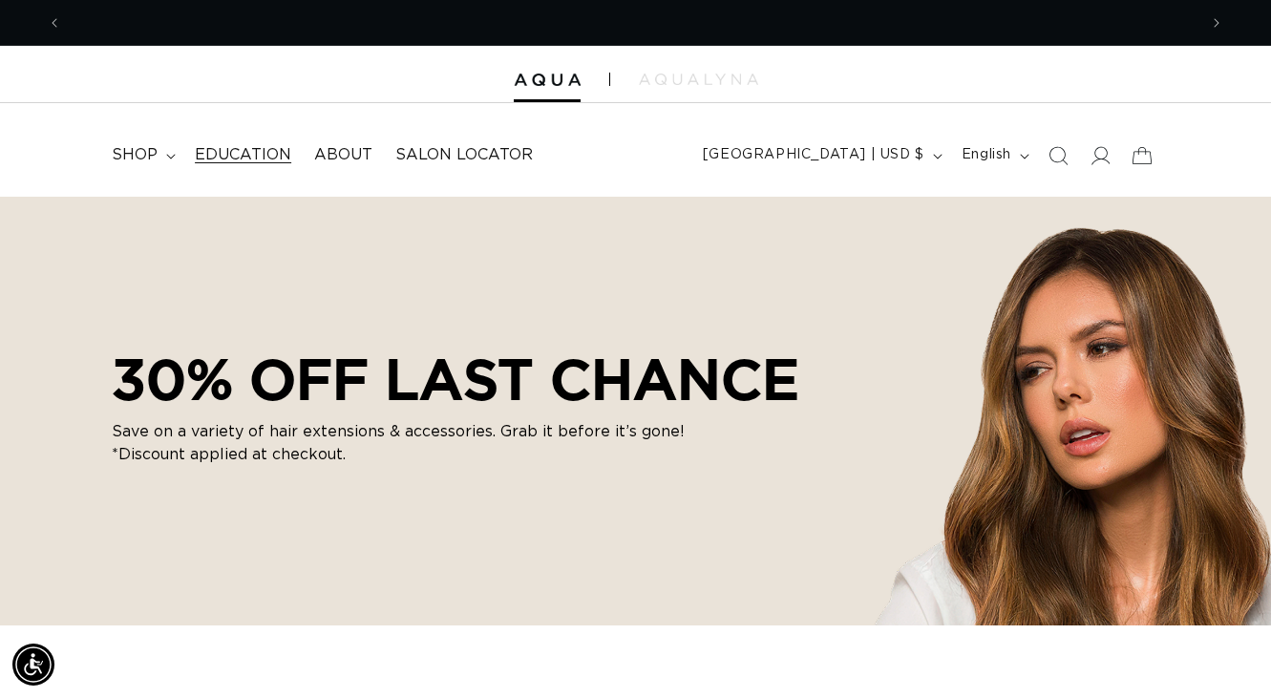
scroll to position [0, 1135]
click at [143, 159] on span "shop" at bounding box center [135, 155] width 46 height 20
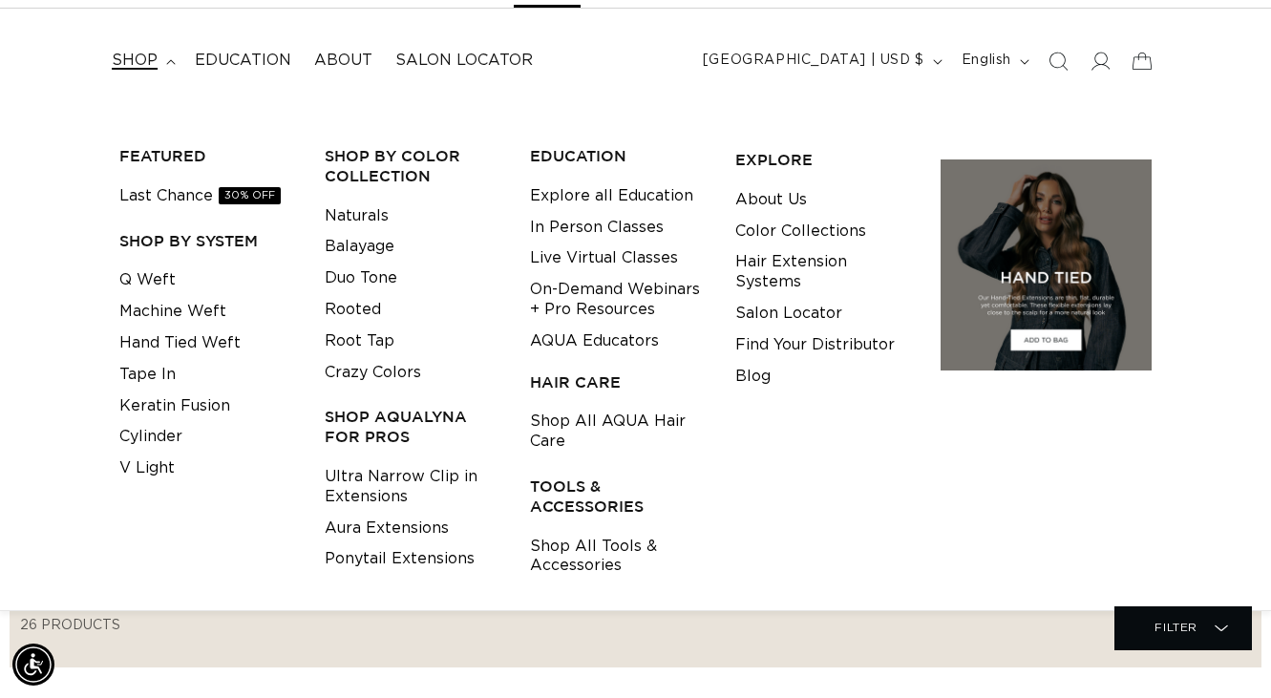
scroll to position [0, 0]
click at [144, 372] on link "Tape In" at bounding box center [147, 375] width 56 height 32
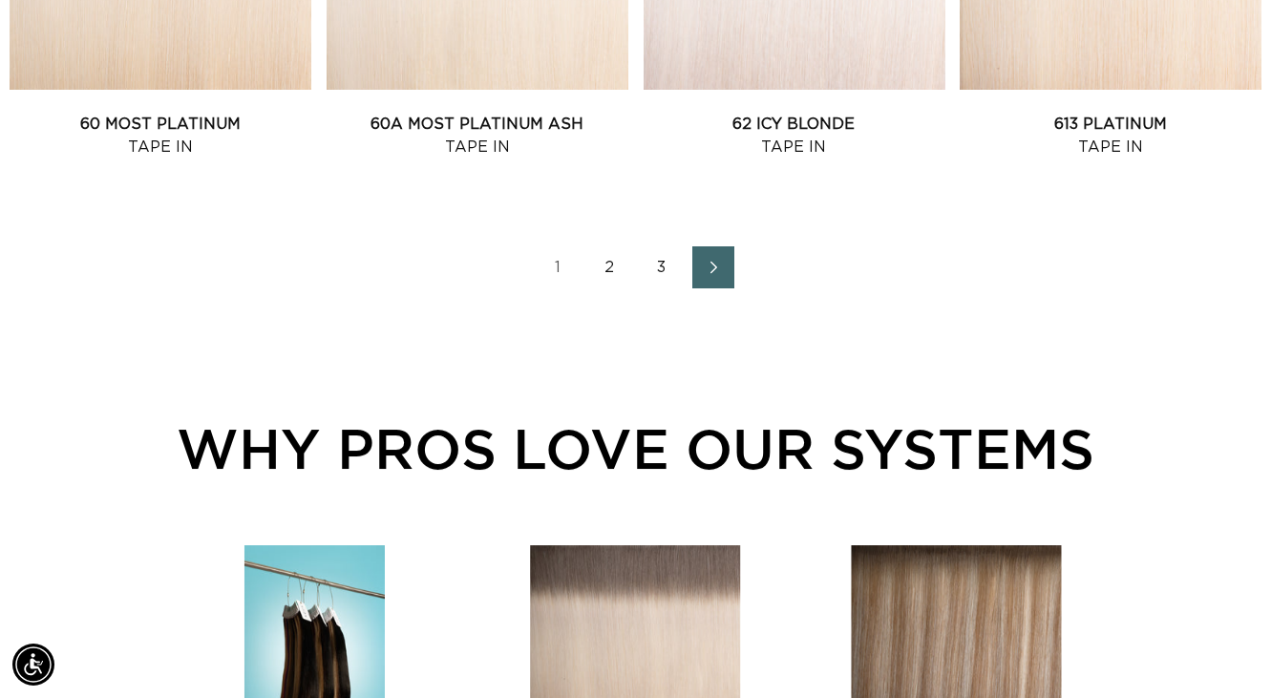
scroll to position [0, 2269]
click at [715, 268] on icon "Next page" at bounding box center [714, 267] width 25 height 13
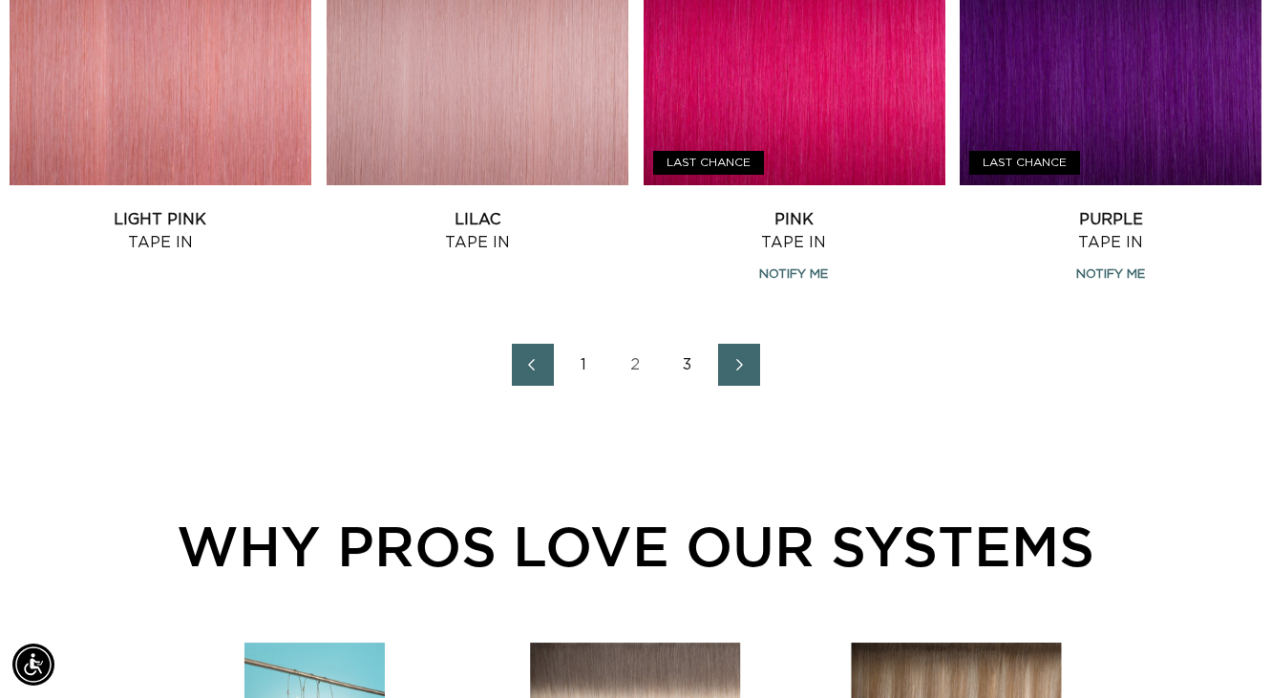
scroll to position [2576, 0]
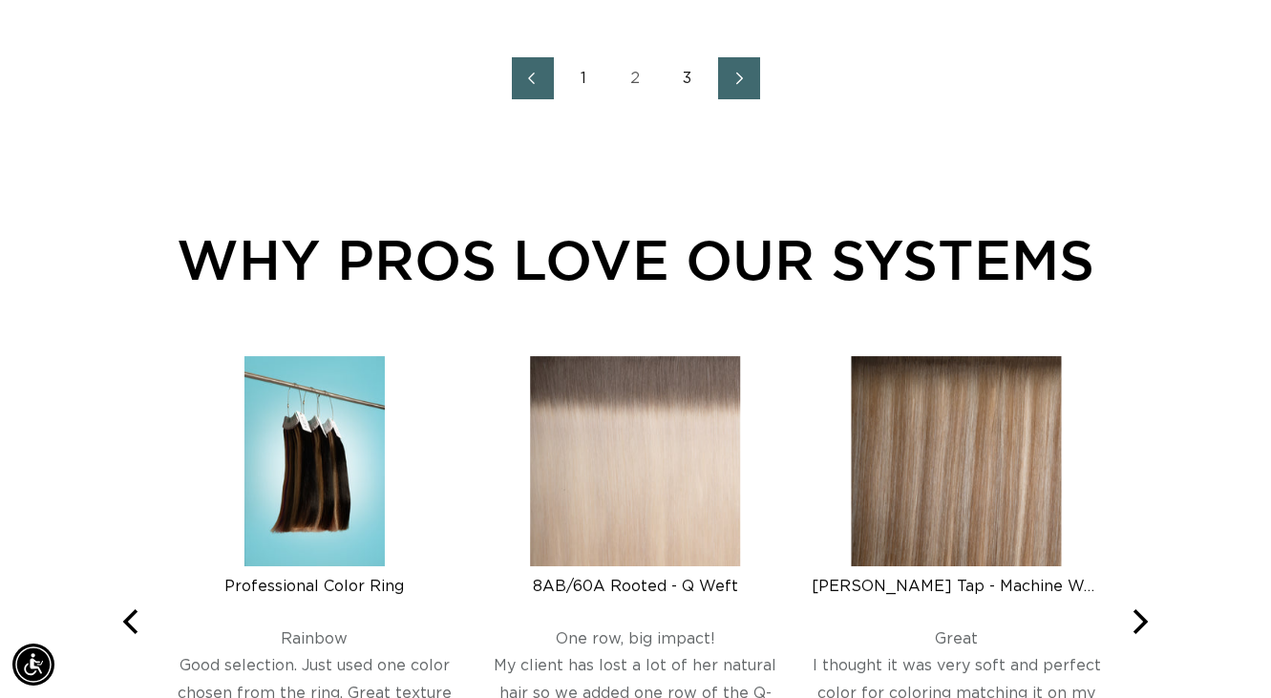
click at [736, 73] on icon "Next page" at bounding box center [739, 79] width 7 height 12
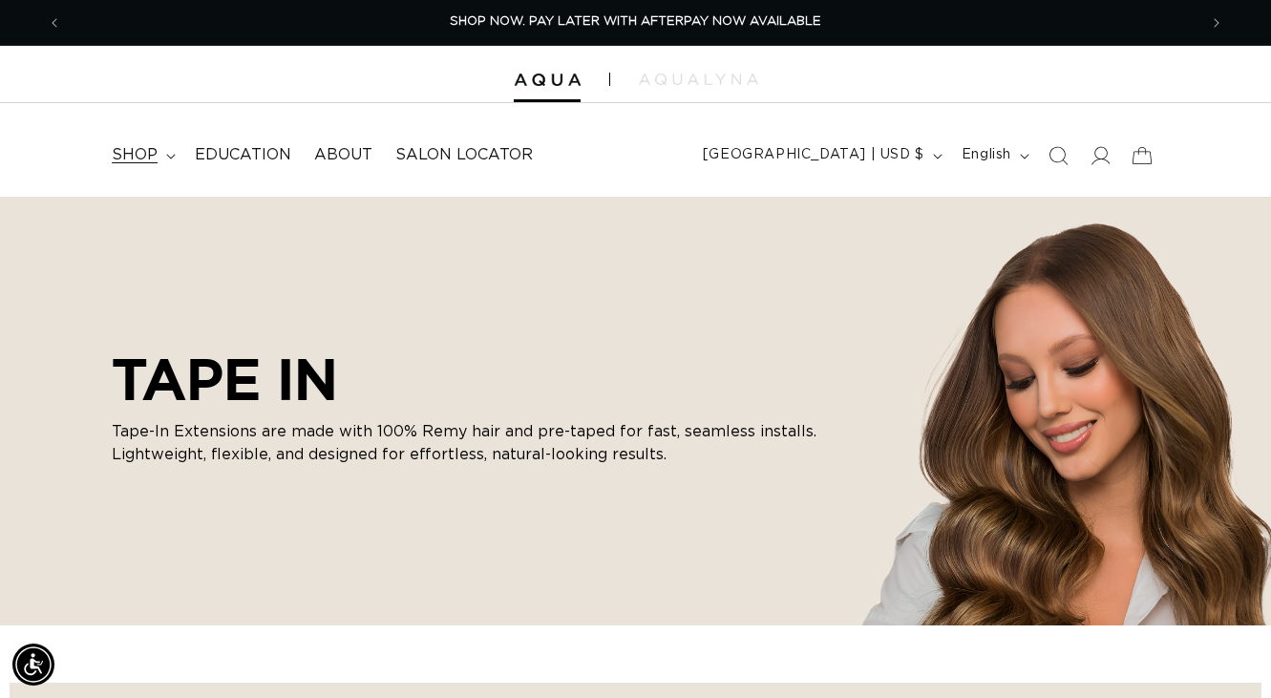
click at [157, 156] on summary "shop" at bounding box center [141, 155] width 83 height 43
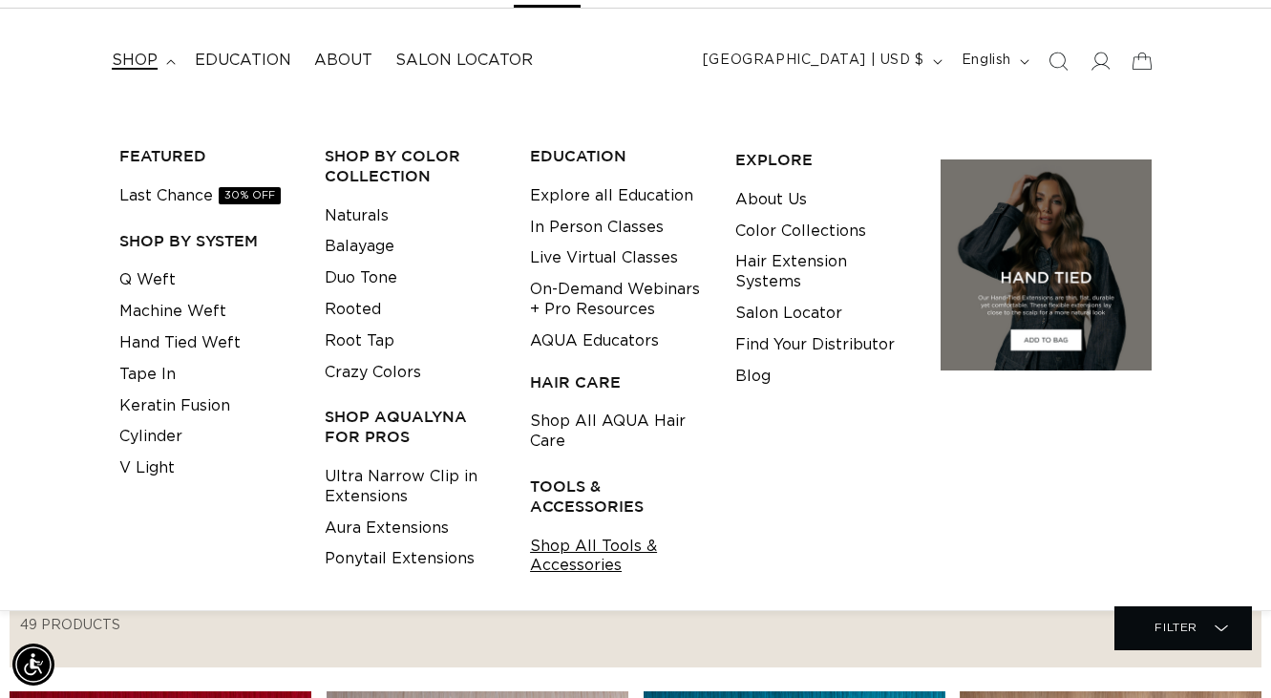
click at [578, 555] on link "Shop All Tools & Accessories" at bounding box center [618, 557] width 176 height 52
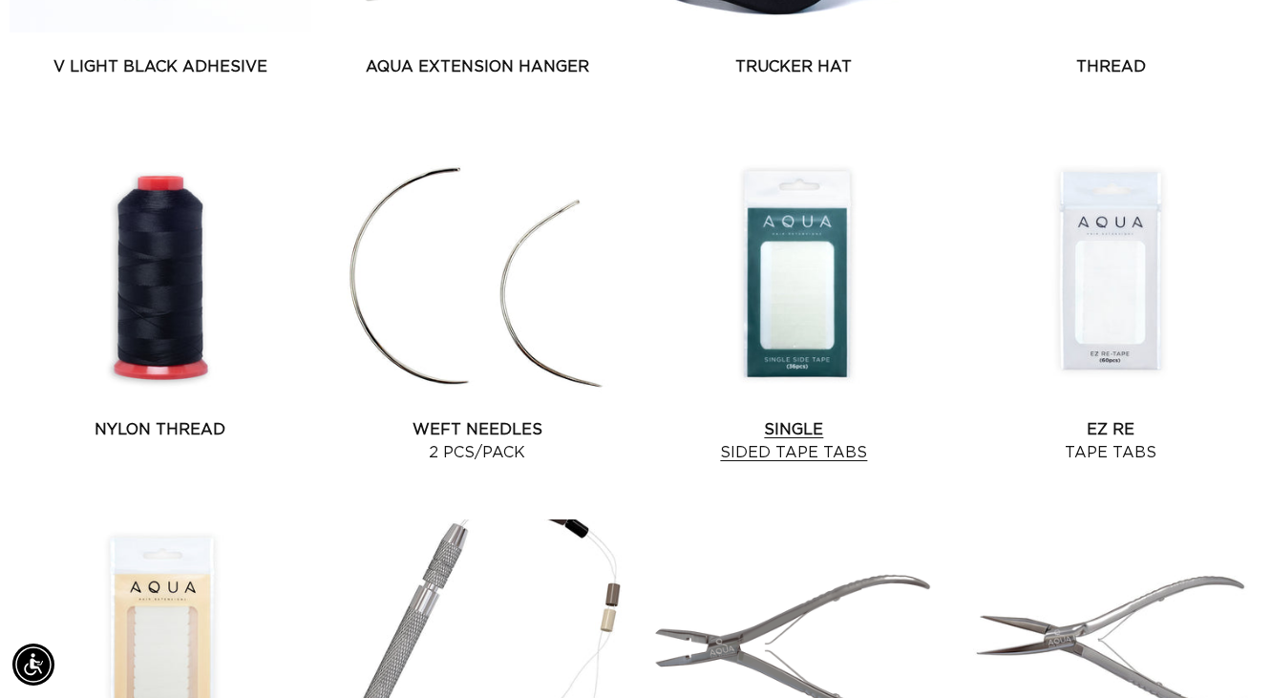
scroll to position [1527, 0]
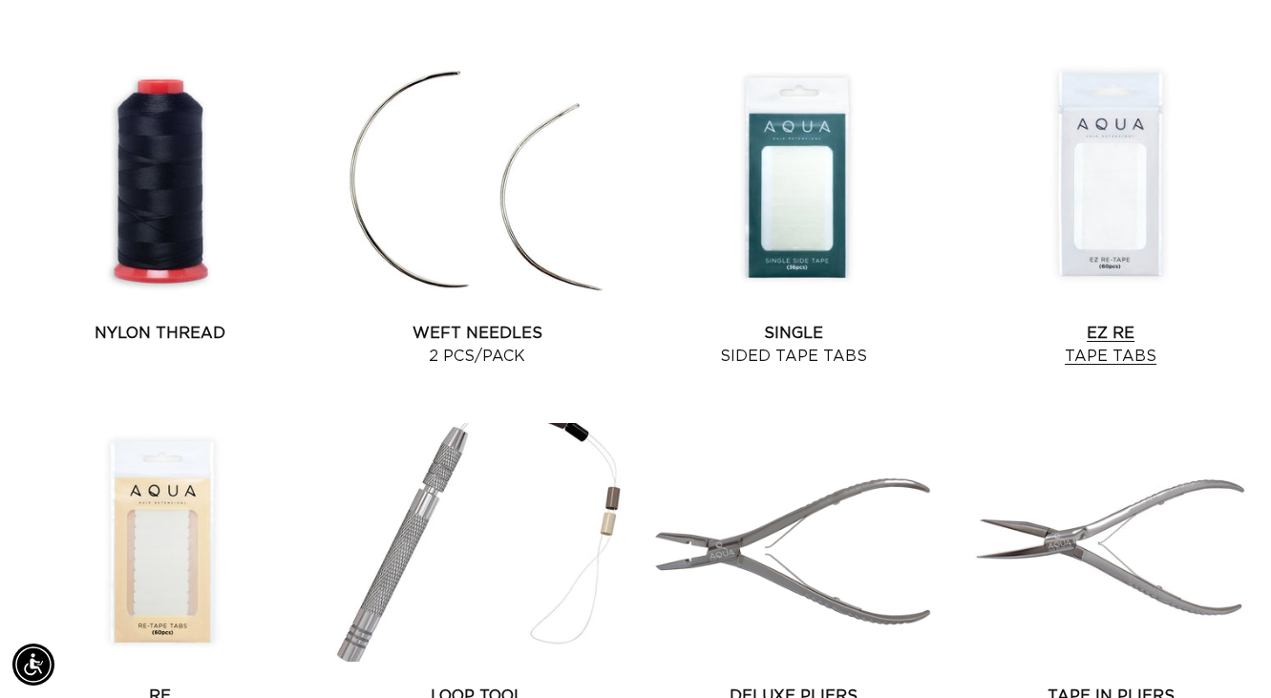
click at [1103, 354] on link "EZ Re Tape Tabs" at bounding box center [1110, 345] width 302 height 46
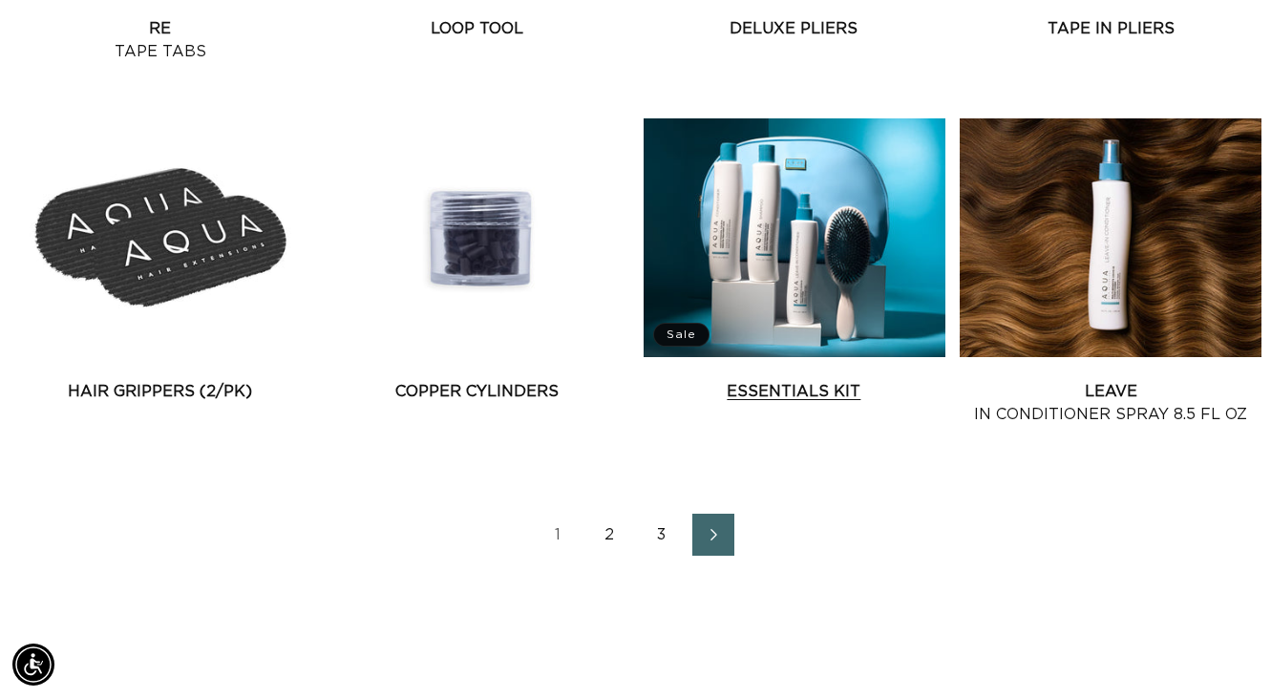
scroll to position [0, 1135]
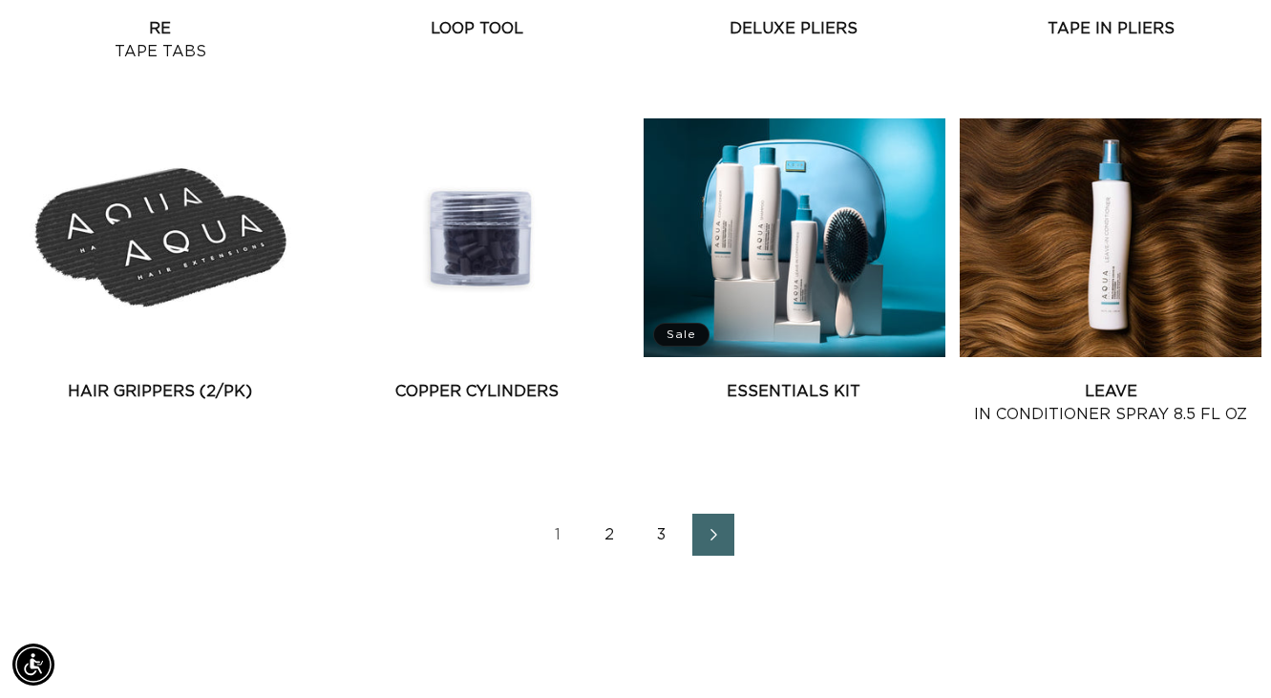
click at [608, 530] on link "2" at bounding box center [610, 535] width 42 height 42
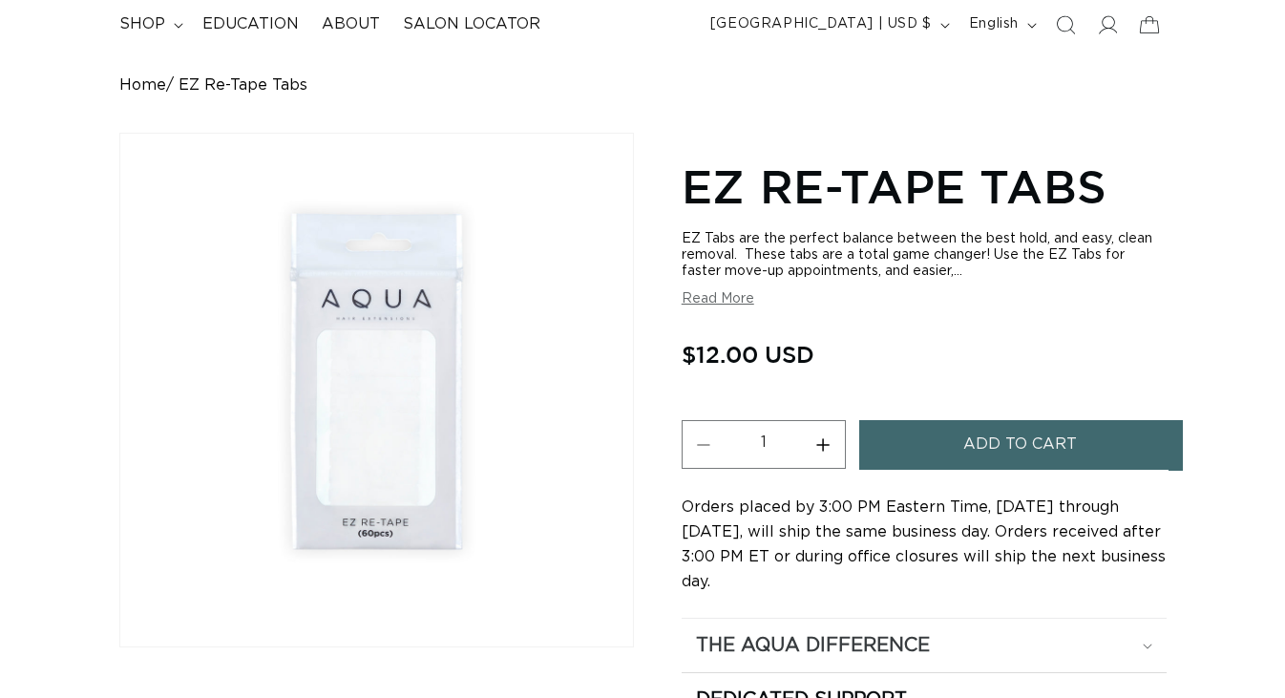
scroll to position [285, 0]
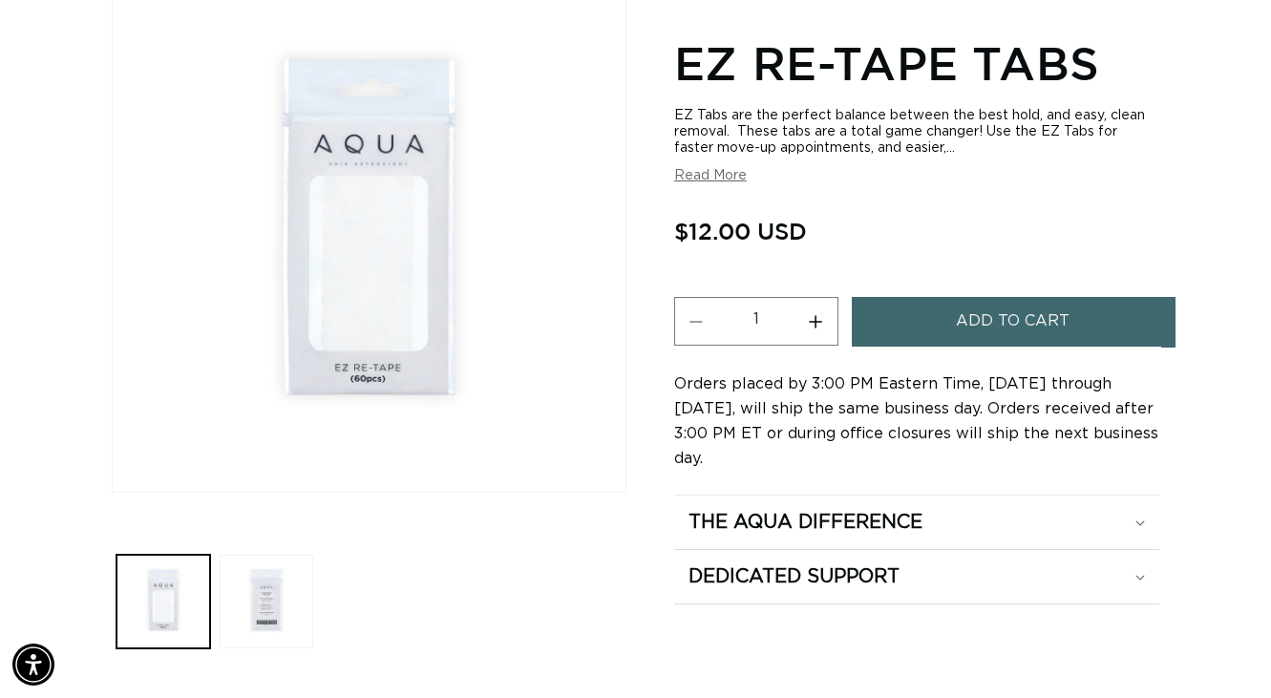
click at [995, 326] on span "Add to cart" at bounding box center [1013, 321] width 114 height 49
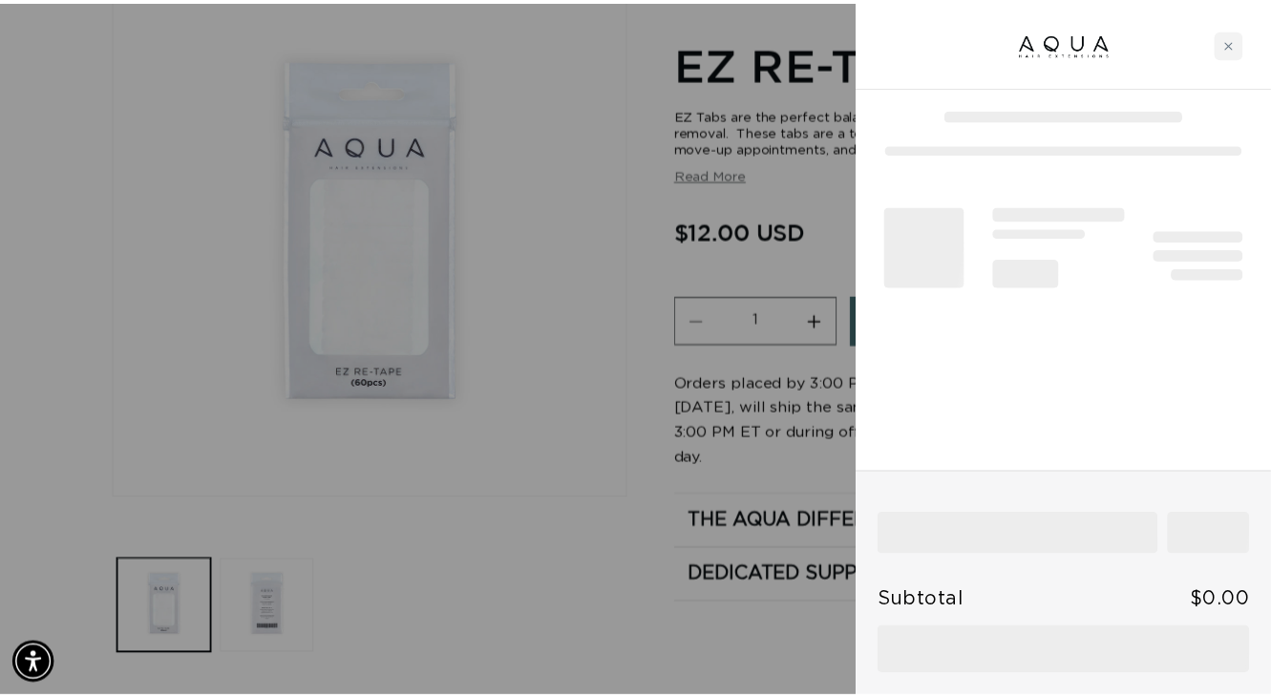
scroll to position [0, 1149]
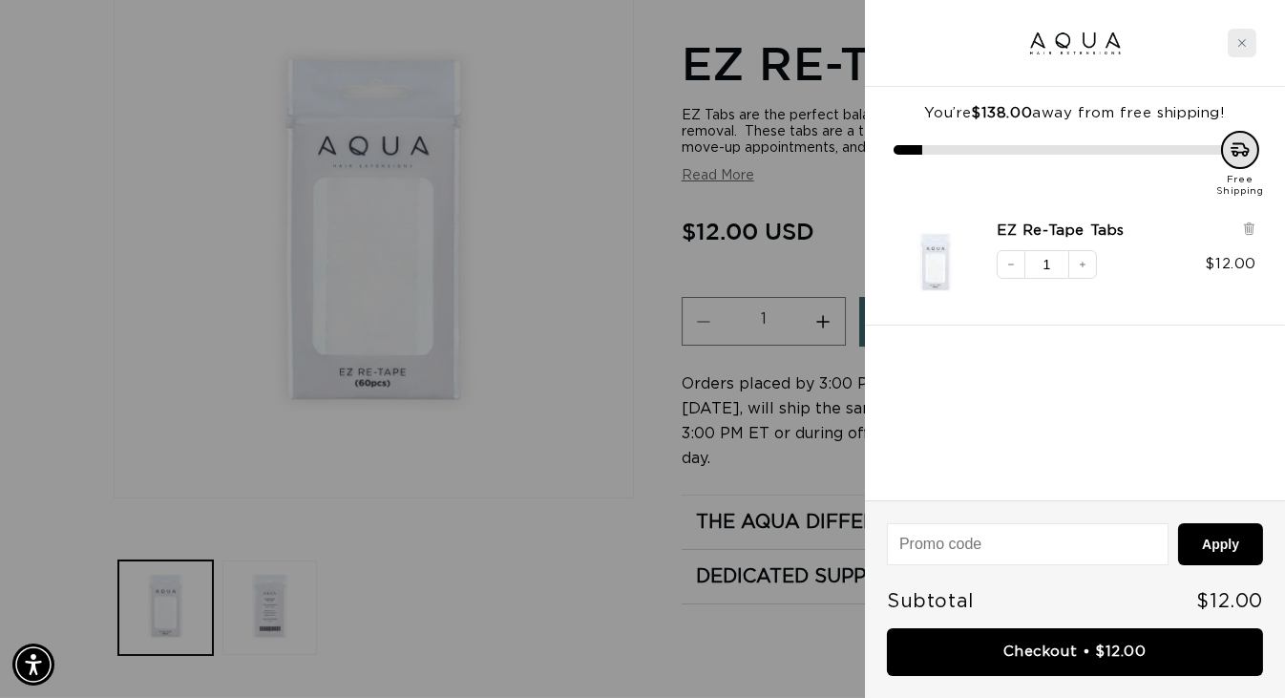
click at [1238, 45] on icon "Close cart" at bounding box center [1242, 43] width 10 height 10
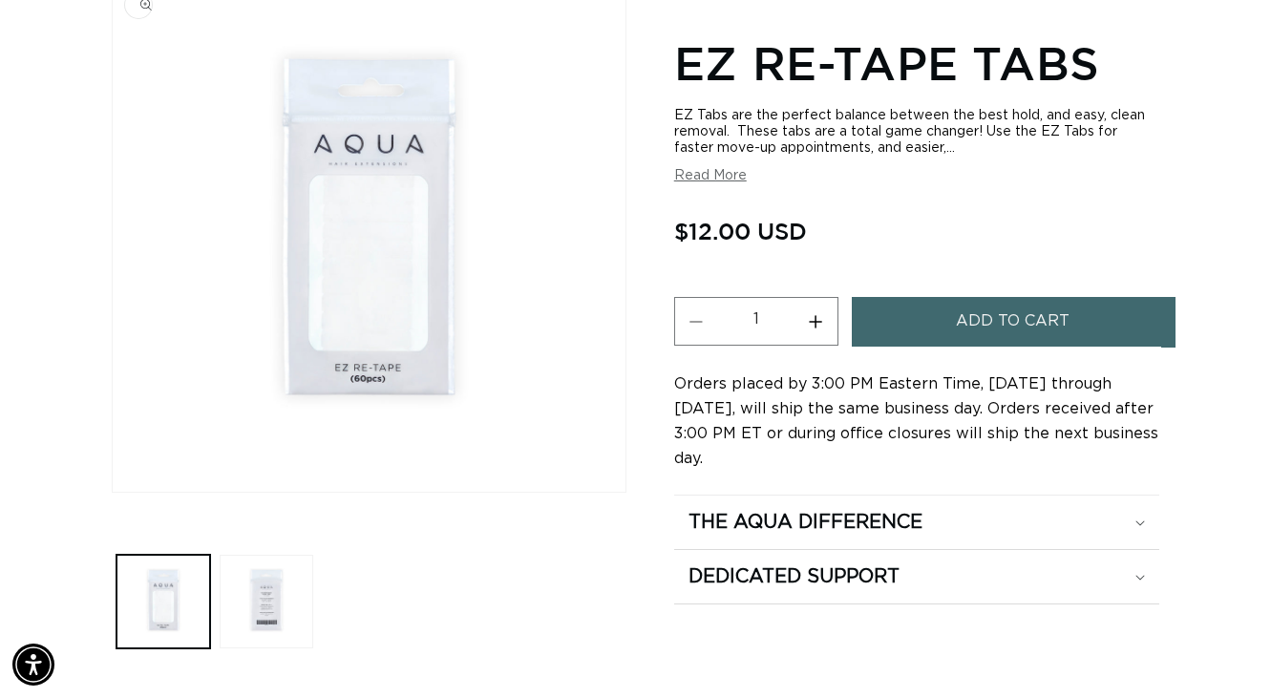
scroll to position [0, 2269]
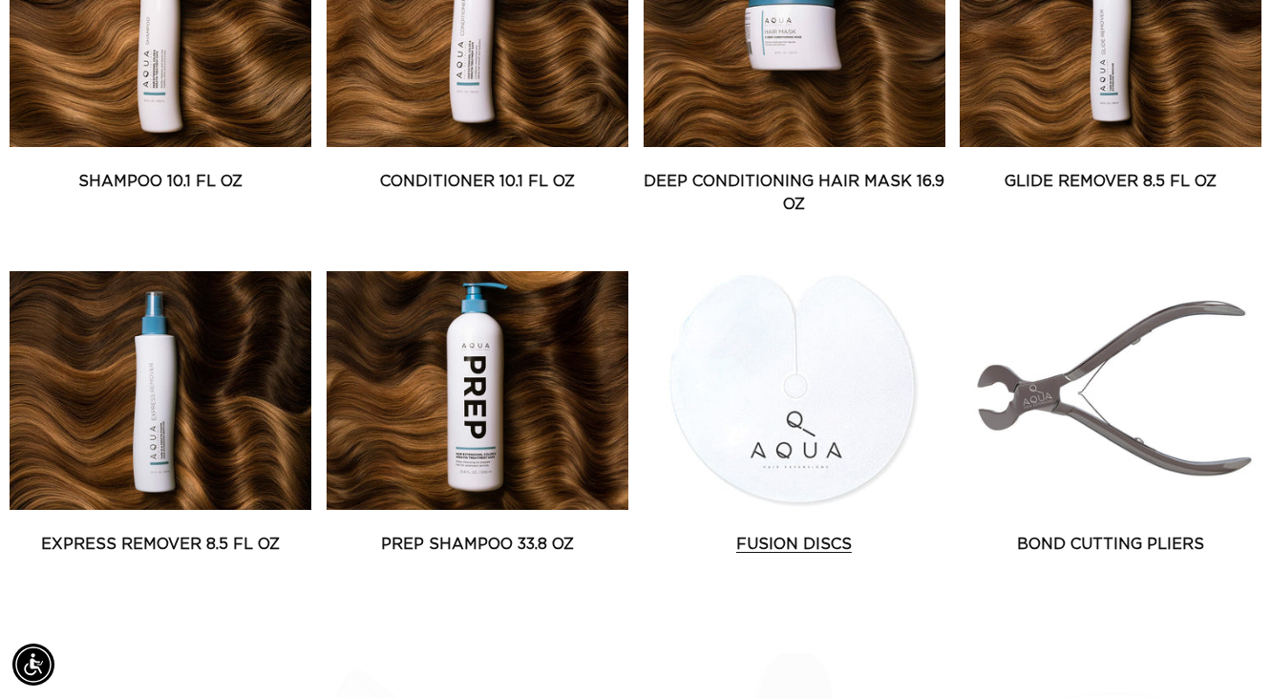
scroll to position [0, 1135]
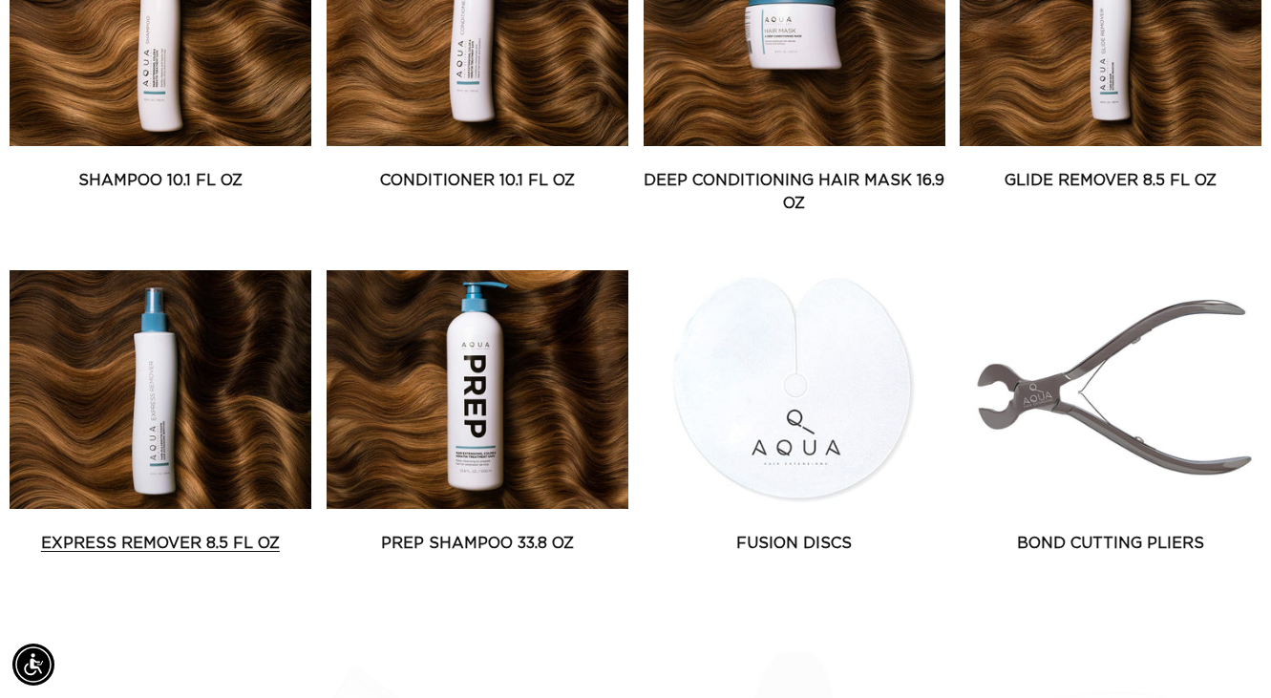
click at [177, 532] on link "Express Remover 8.5 fl oz" at bounding box center [161, 543] width 302 height 23
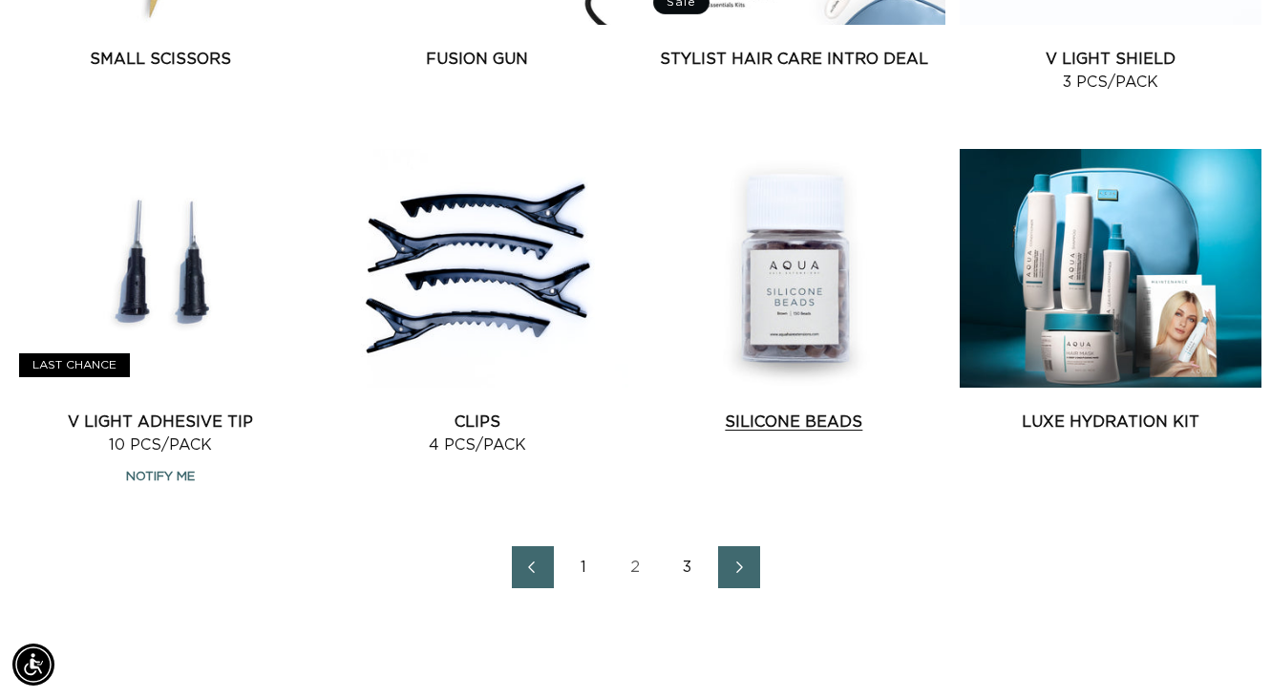
scroll to position [2195, 0]
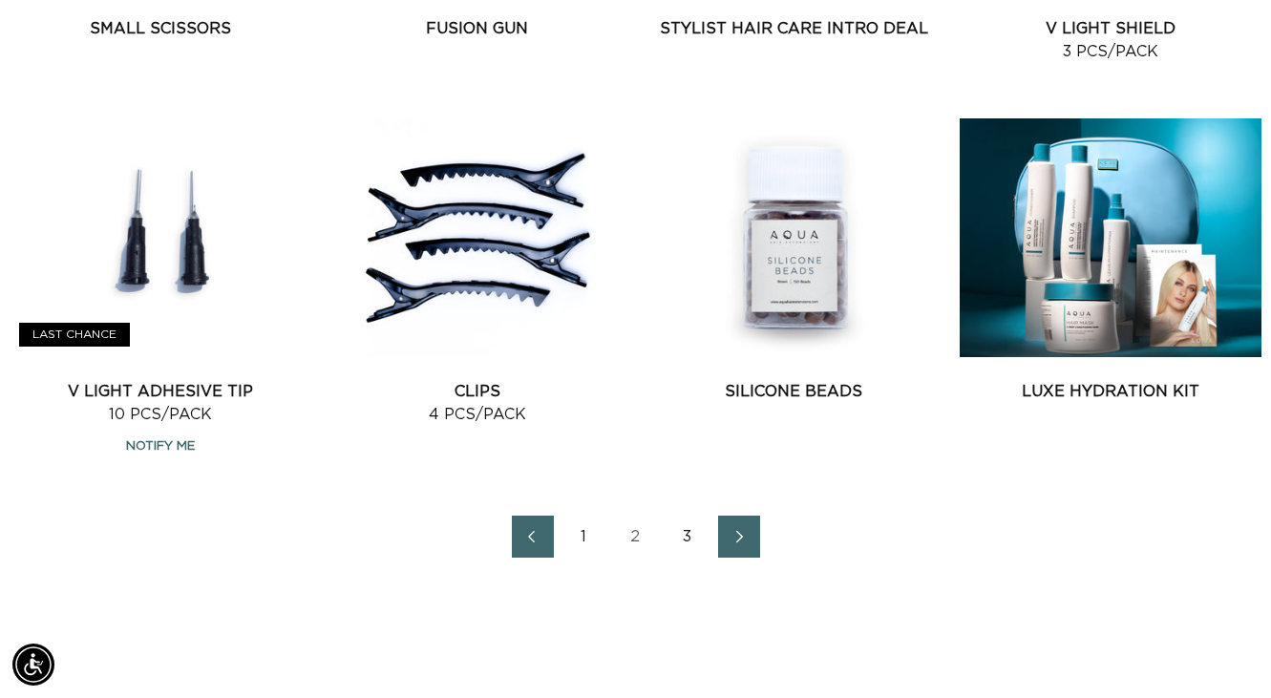
click at [727, 533] on icon "Next page" at bounding box center [739, 536] width 25 height 13
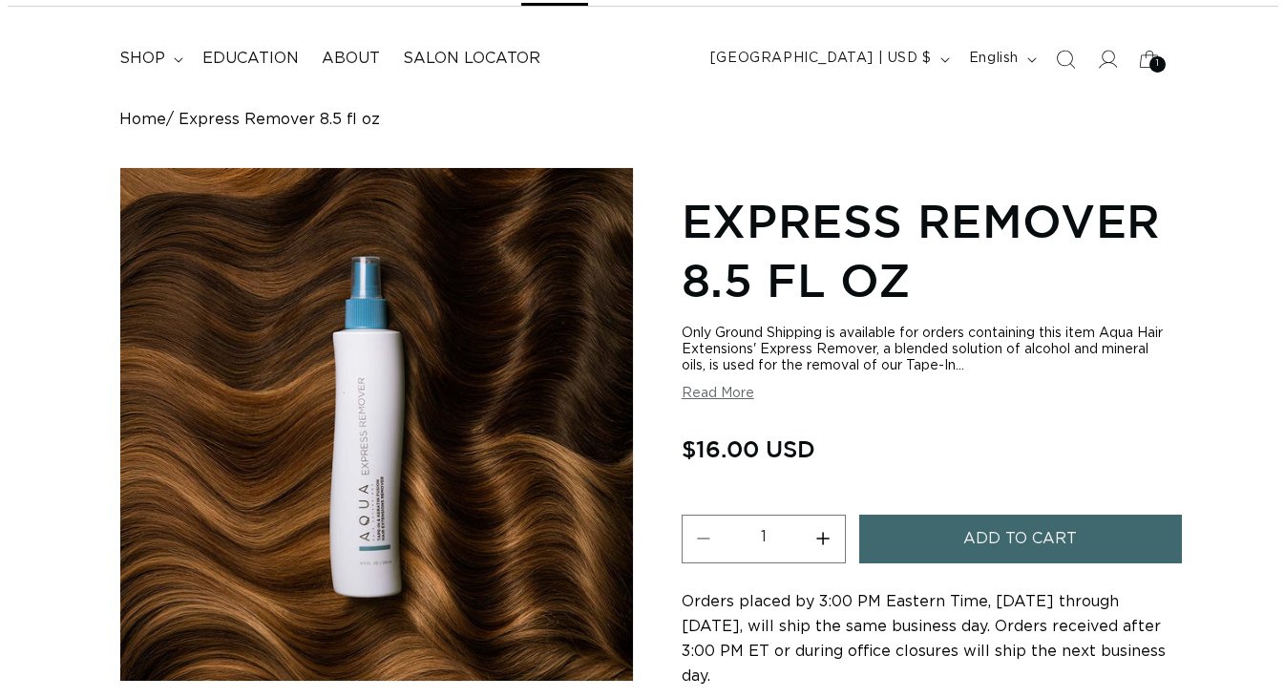
scroll to position [191, 0]
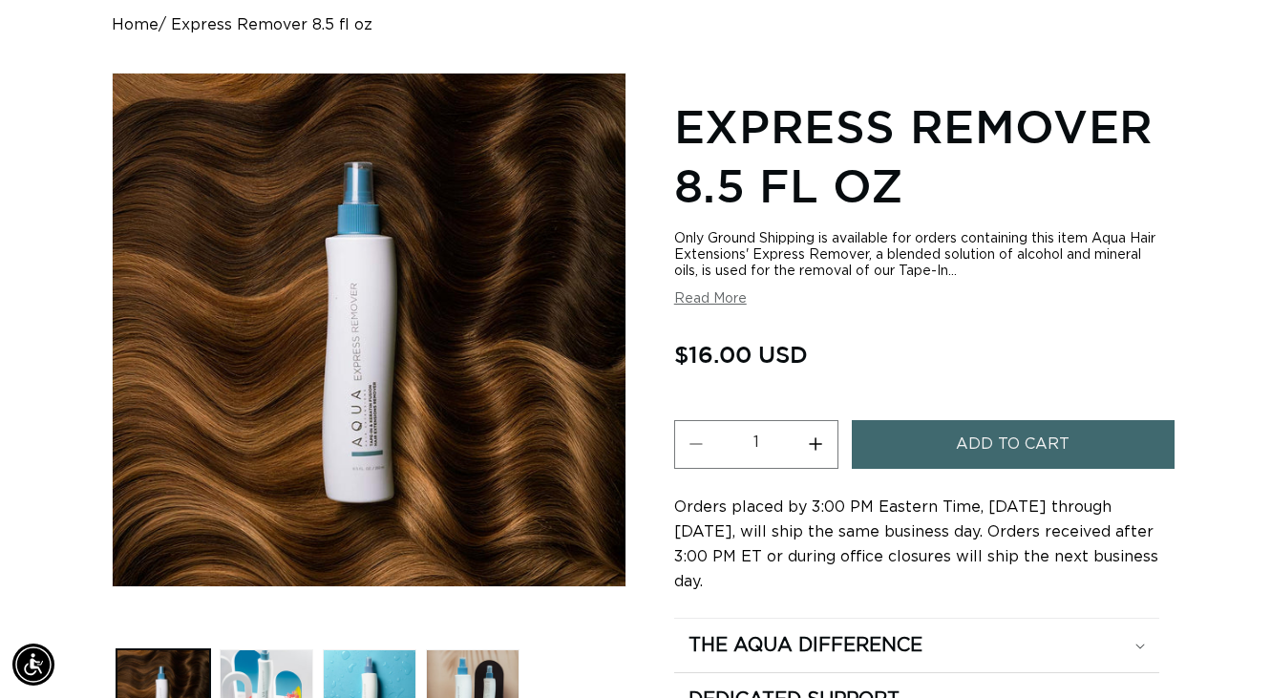
click at [973, 453] on span "Add to cart" at bounding box center [1013, 444] width 114 height 49
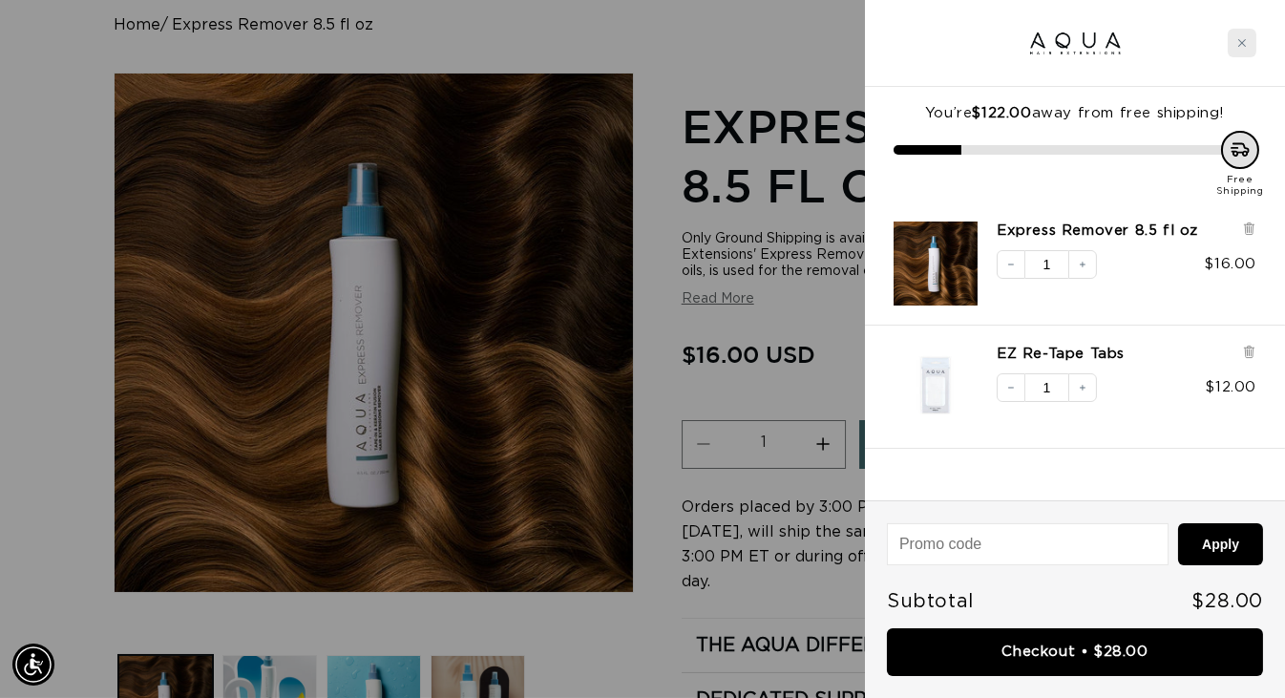
drag, startPoint x: 1244, startPoint y: 44, endPoint x: 1220, endPoint y: 33, distance: 26.1
click at [1243, 44] on icon "Close cart" at bounding box center [1242, 43] width 10 height 10
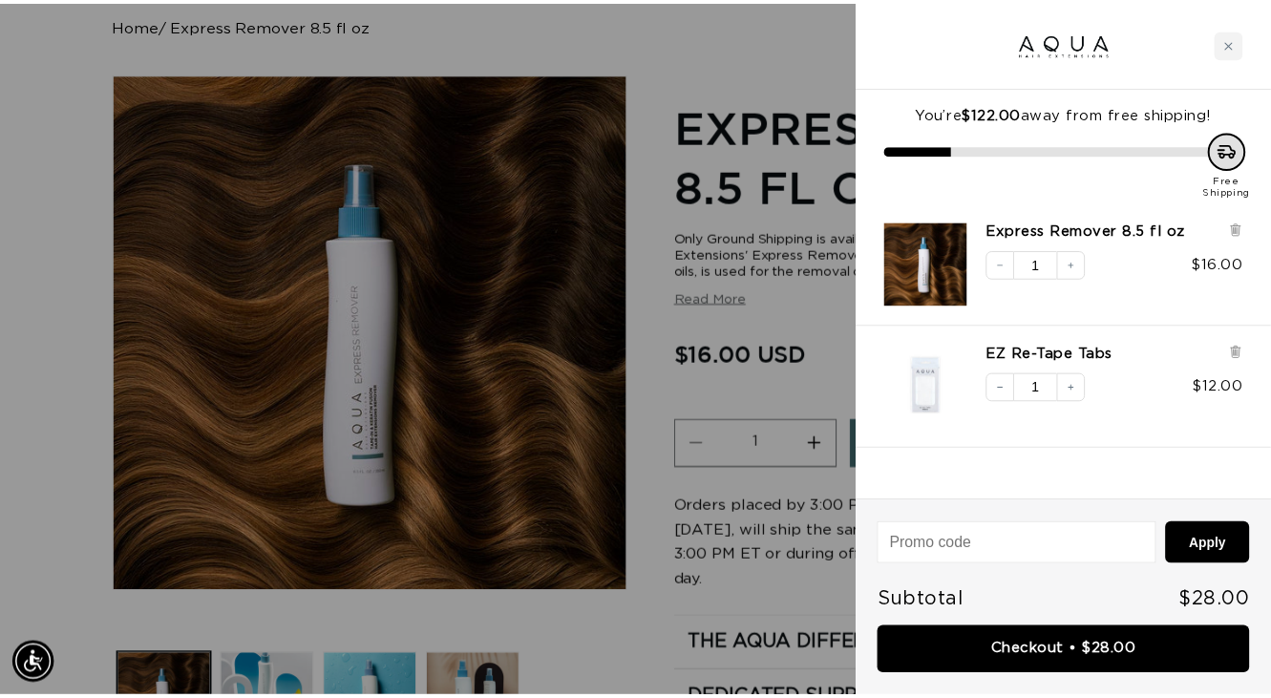
scroll to position [0, 1135]
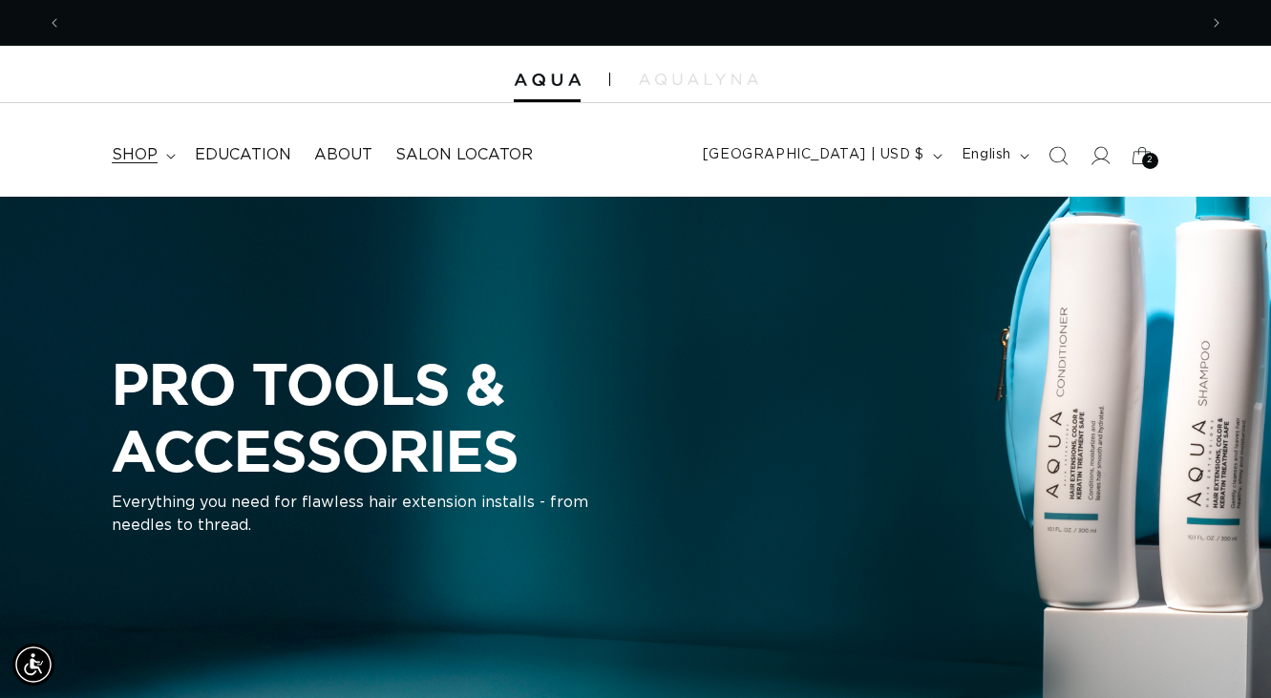
click at [172, 158] on icon at bounding box center [171, 157] width 10 height 6
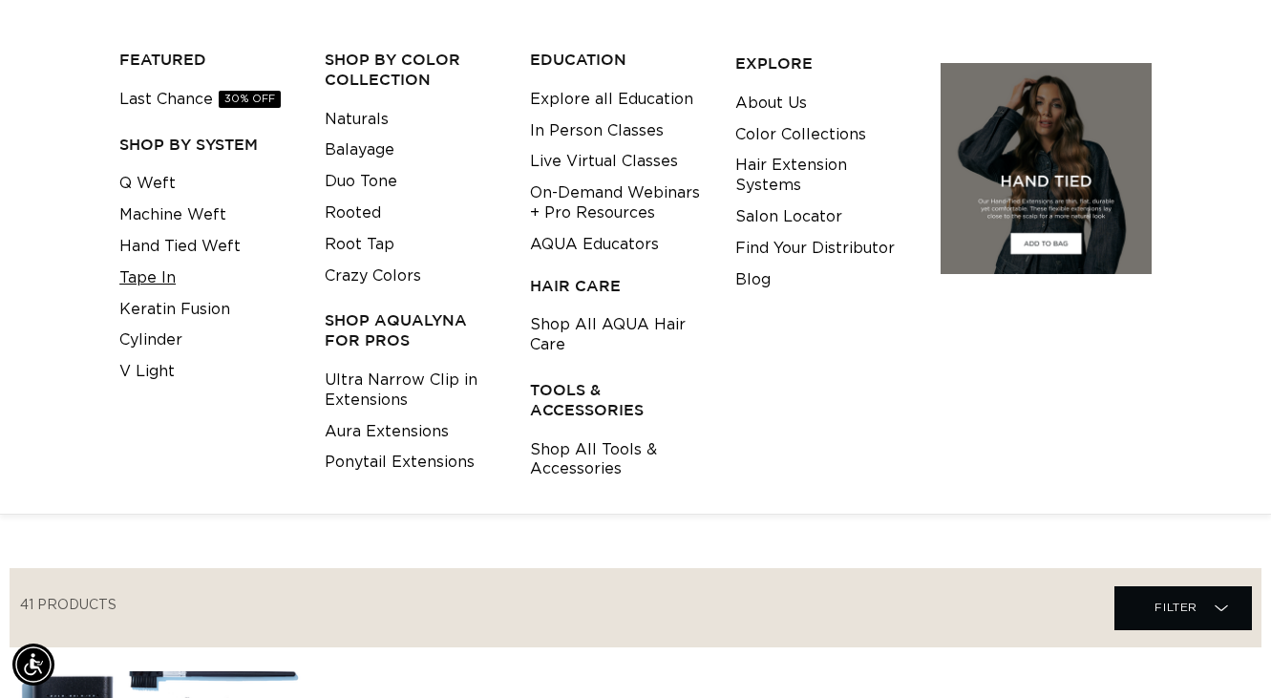
scroll to position [0, 2269]
click at [404, 460] on link "Ponytail Extensions" at bounding box center [400, 463] width 150 height 32
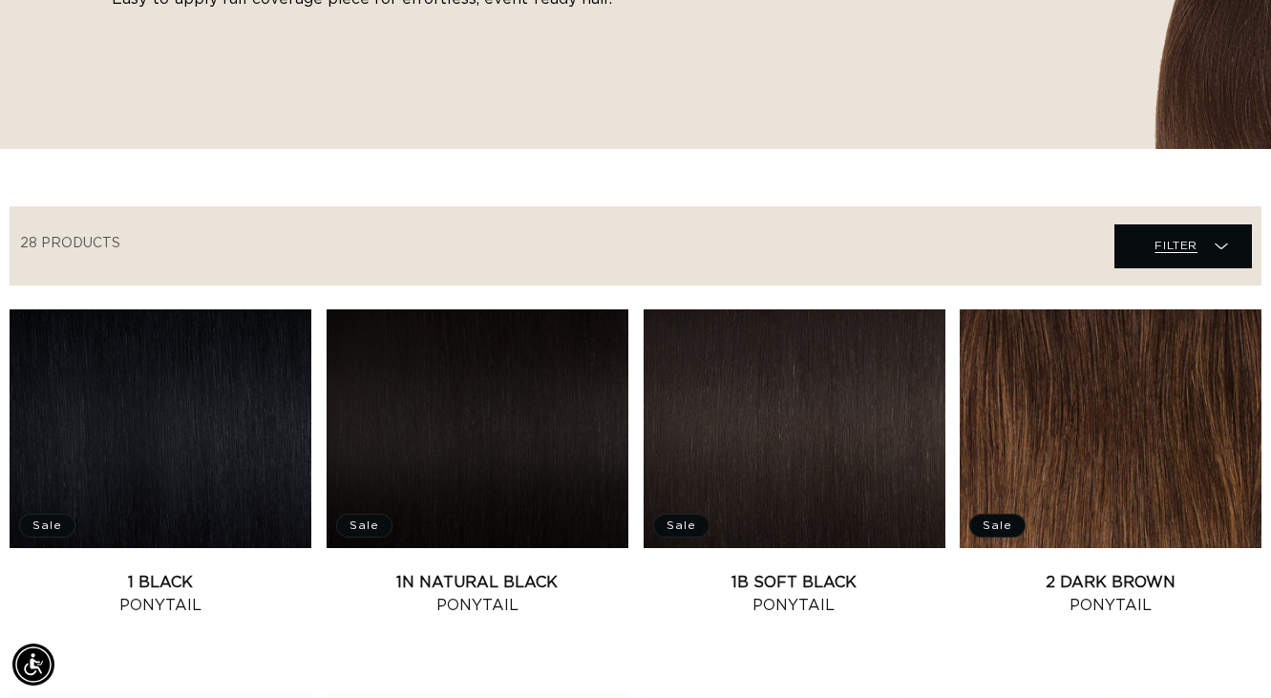
scroll to position [0, 2269]
click at [1183, 248] on span "Filter" at bounding box center [1175, 245] width 43 height 36
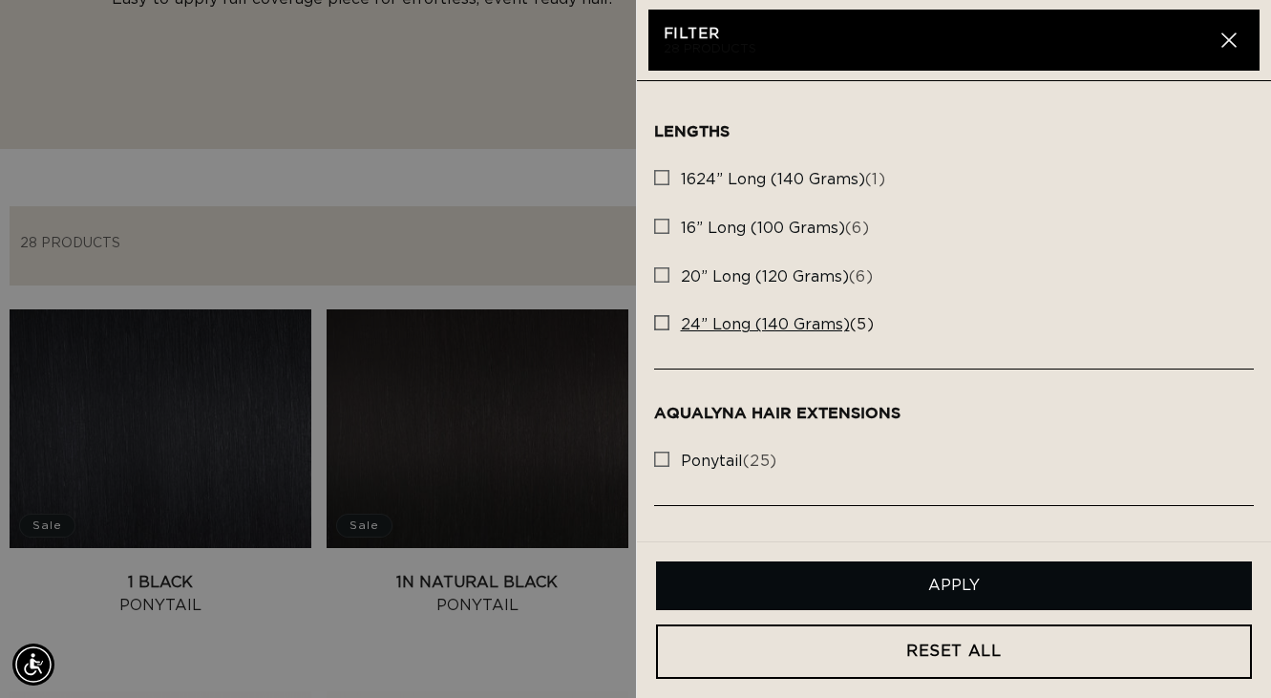
click at [660, 321] on rect at bounding box center [661, 322] width 13 height 13
click at [660, 321] on input "24” Long (140 grams) (5) 24” Long (140 grams) (5 products)" at bounding box center [661, 317] width 15 height 15
checkbox input "true"
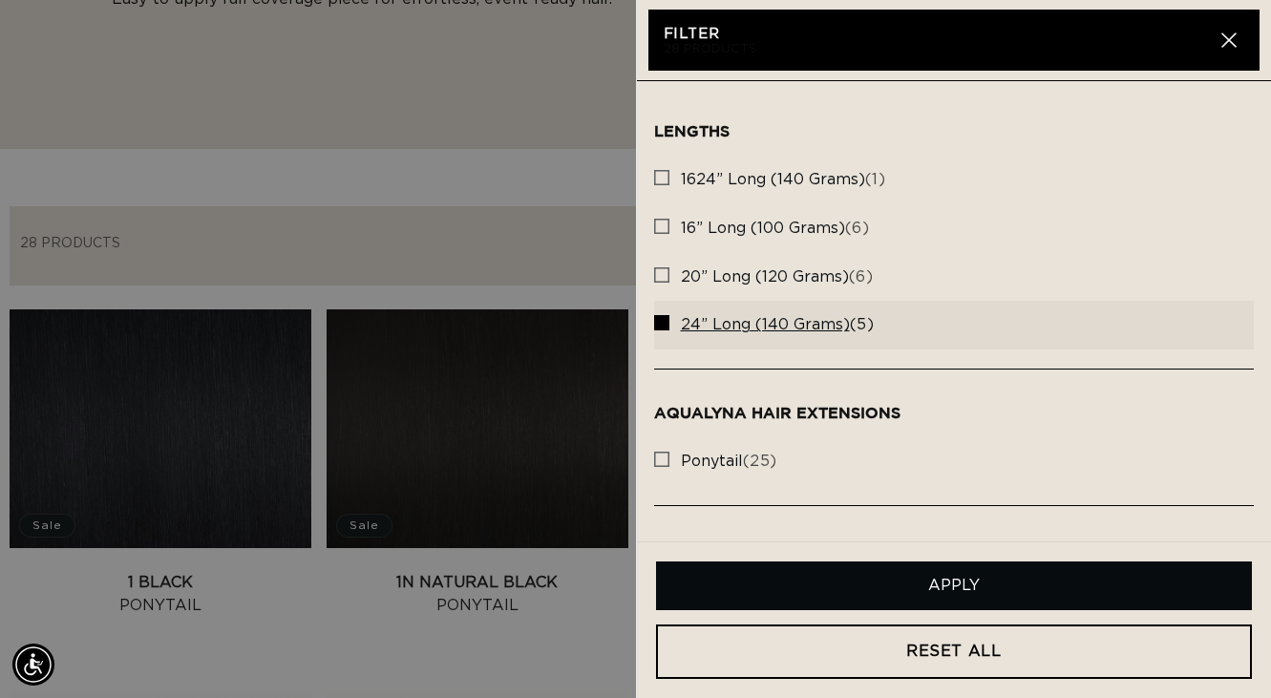
scroll to position [0, 0]
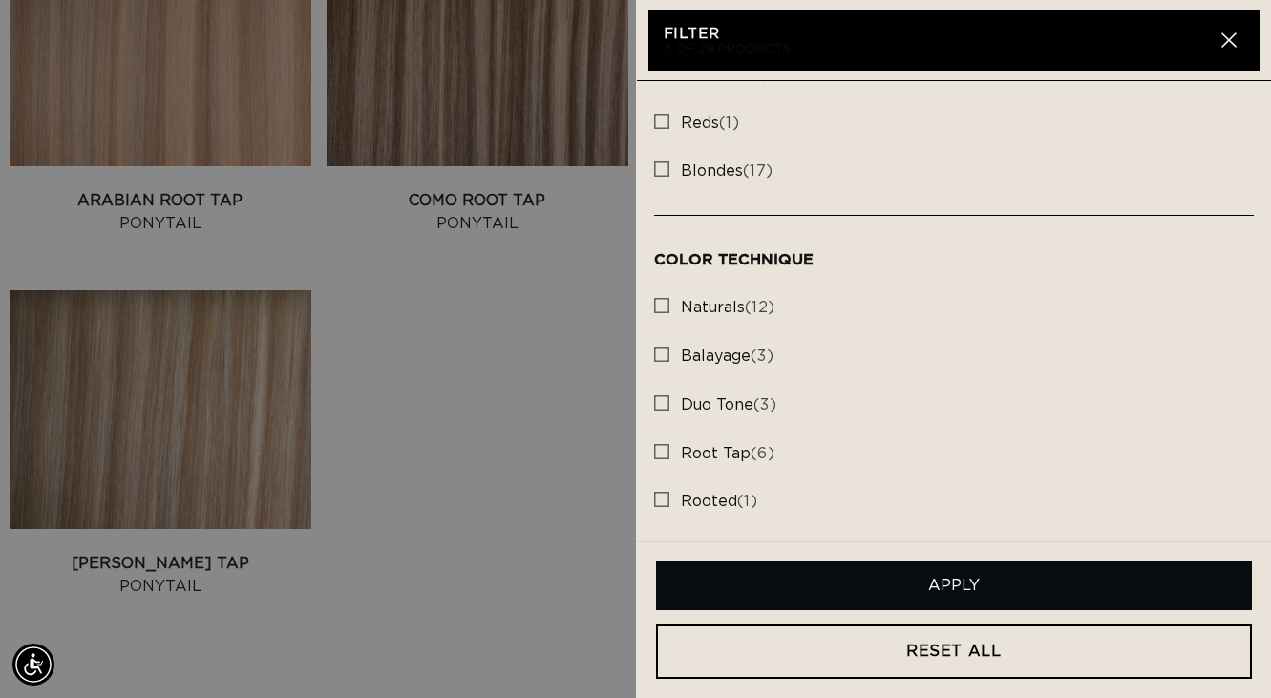
scroll to position [0, 1135]
drag, startPoint x: 945, startPoint y: 586, endPoint x: 932, endPoint y: 588, distance: 13.5
click at [944, 587] on button "Apply" at bounding box center [954, 585] width 597 height 49
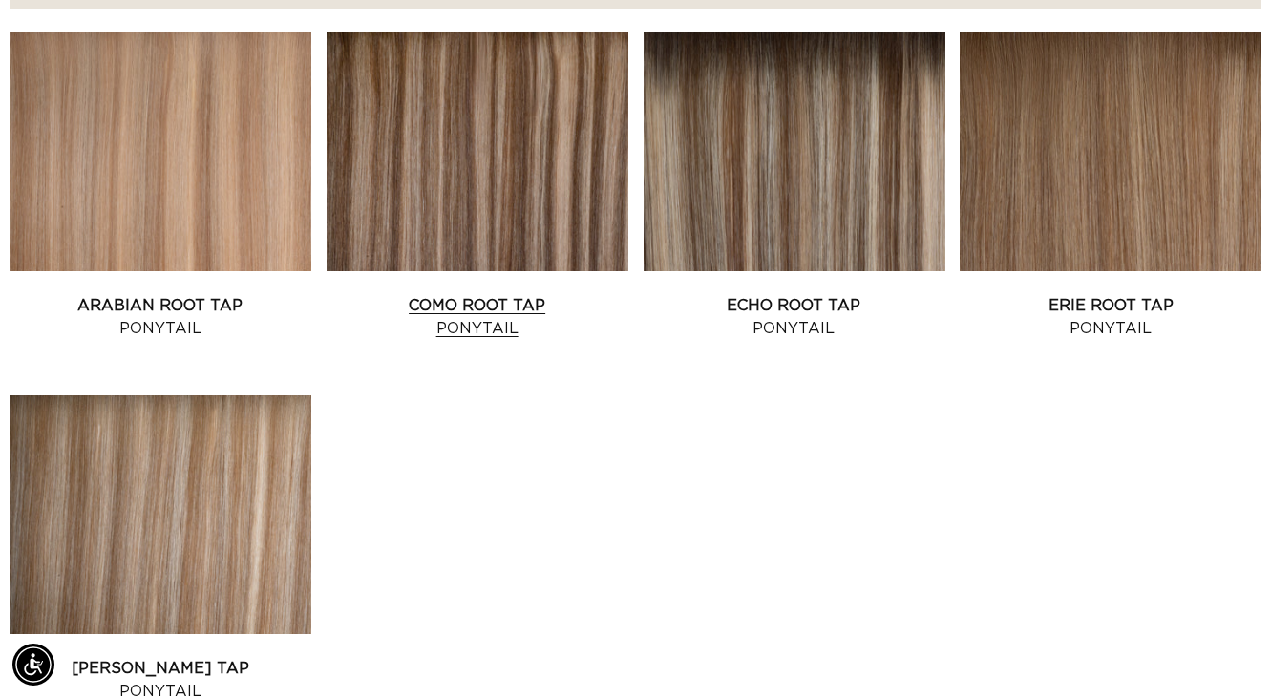
click at [463, 297] on link "Como Root Tap Ponytail" at bounding box center [477, 317] width 302 height 46
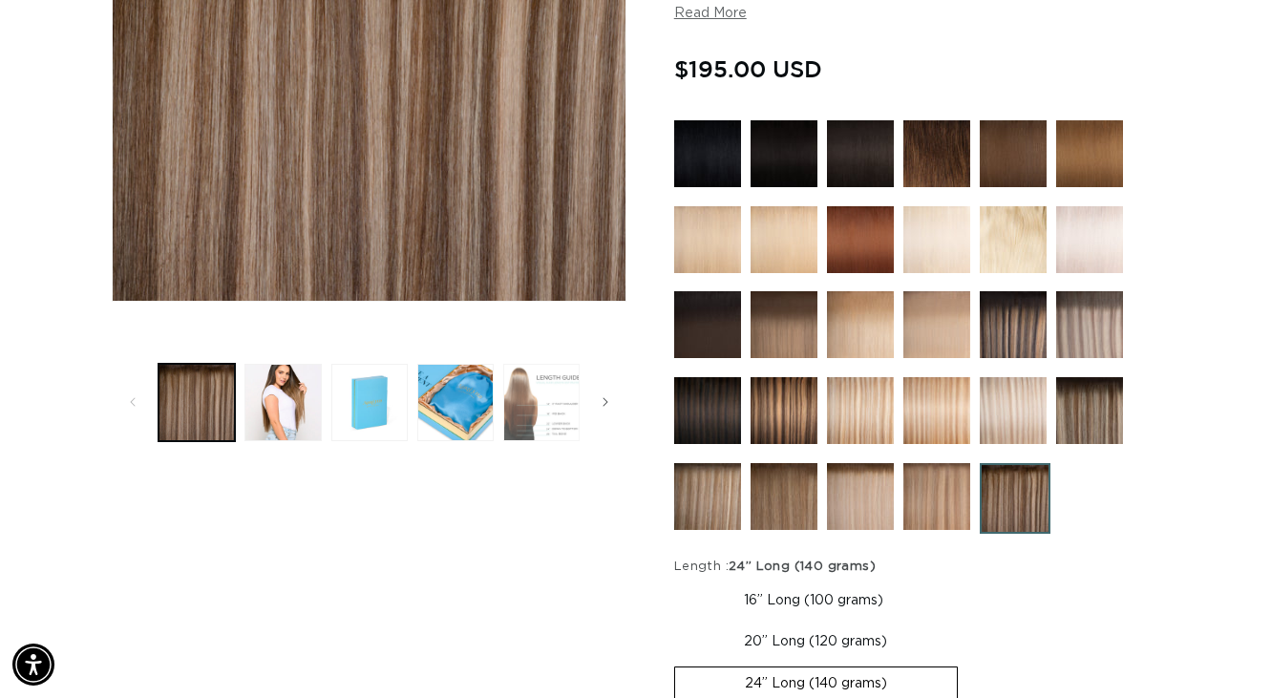
scroll to position [0, 2269]
click at [606, 398] on icon "Slide right" at bounding box center [606, 403] width 6 height 10
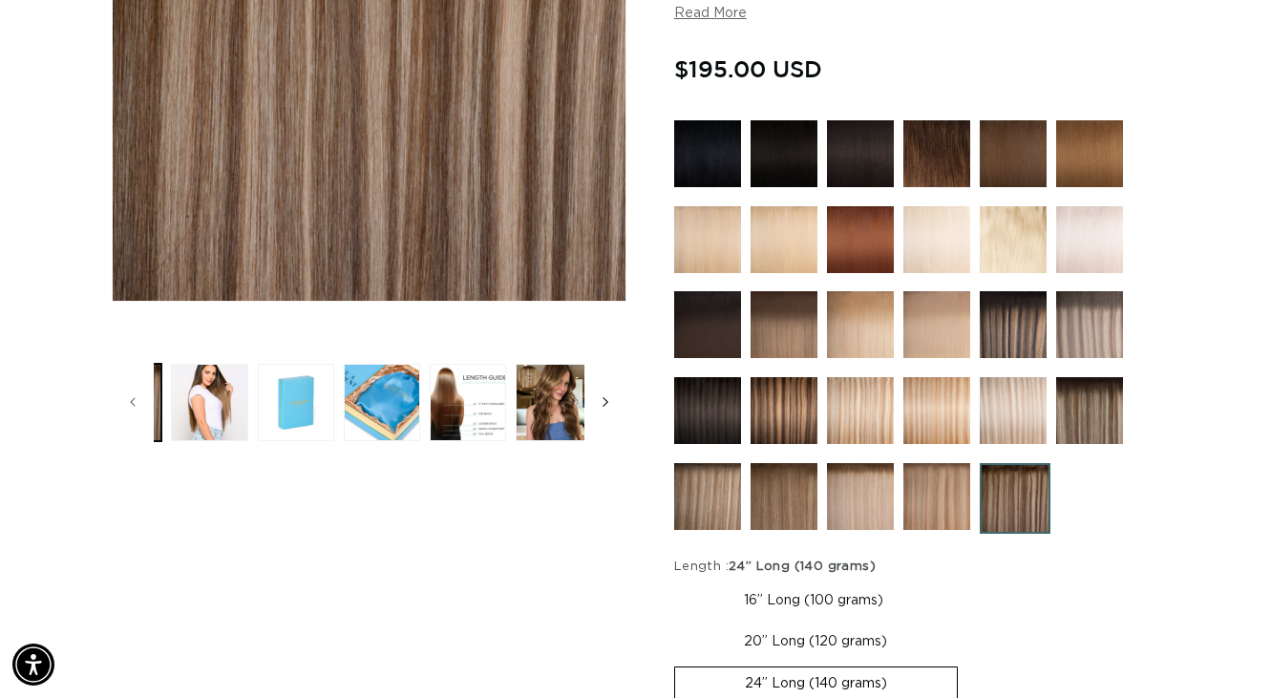
scroll to position [0, 86]
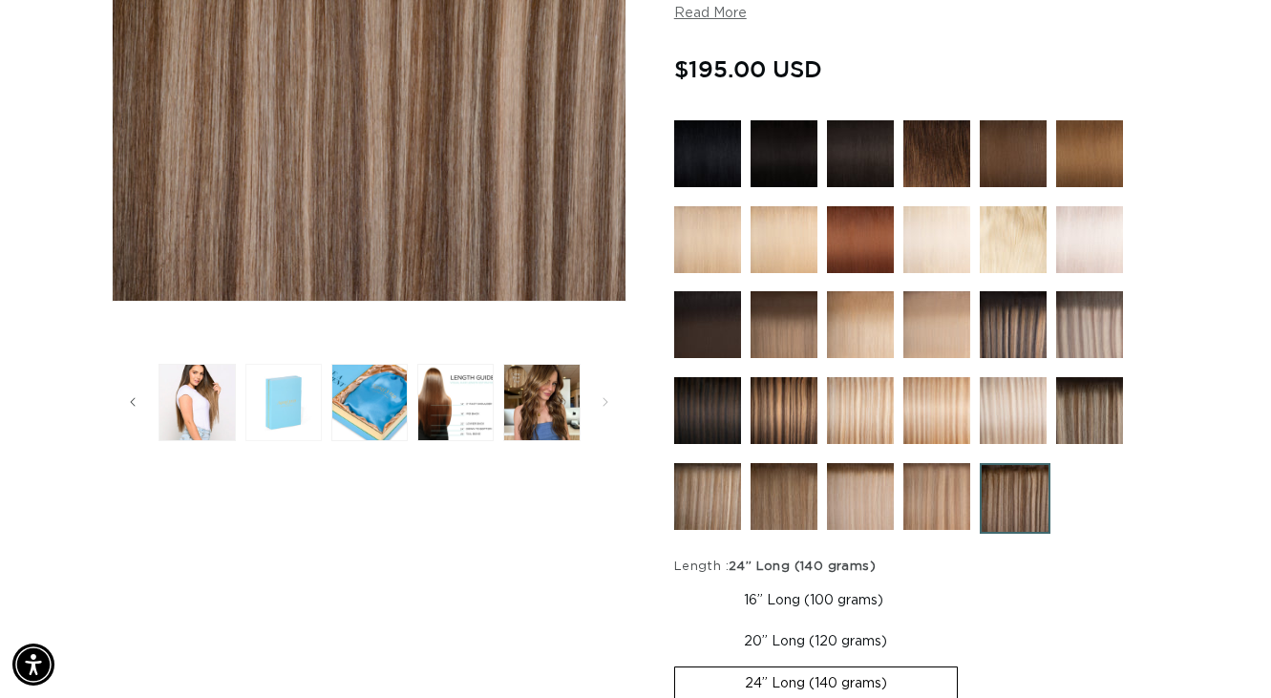
click at [305, 397] on button "Load image 3 in gallery view" at bounding box center [283, 402] width 76 height 76
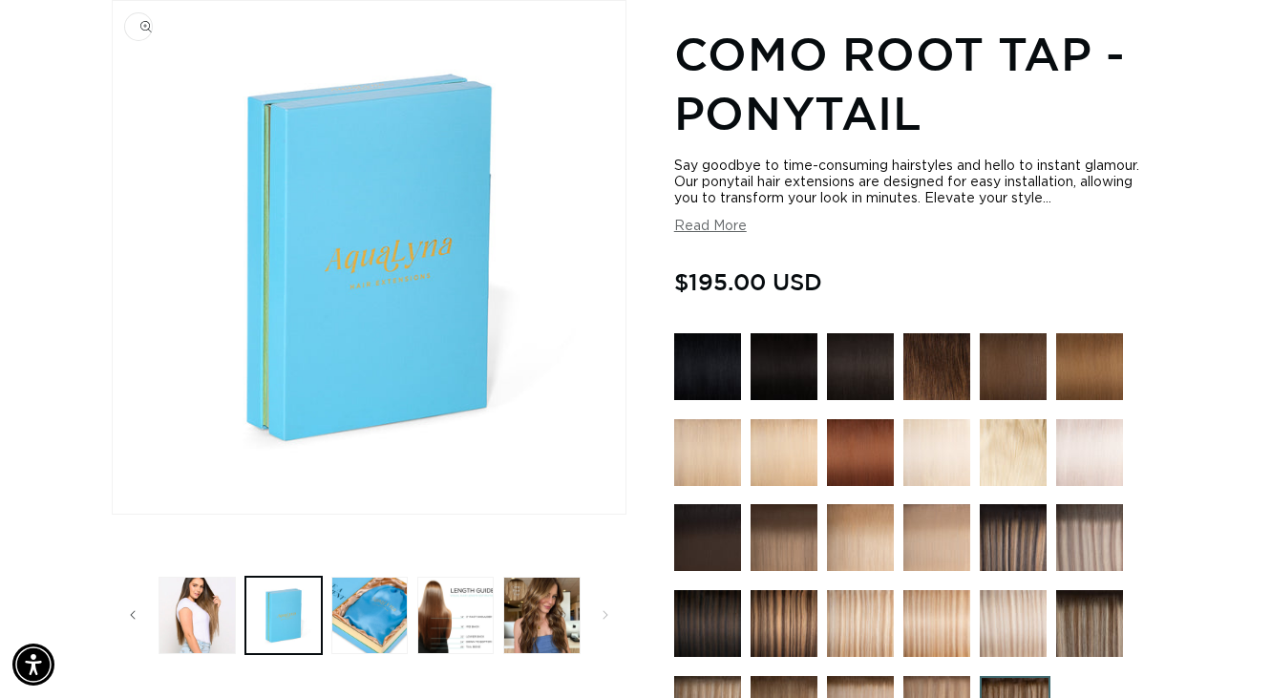
scroll to position [263, 0]
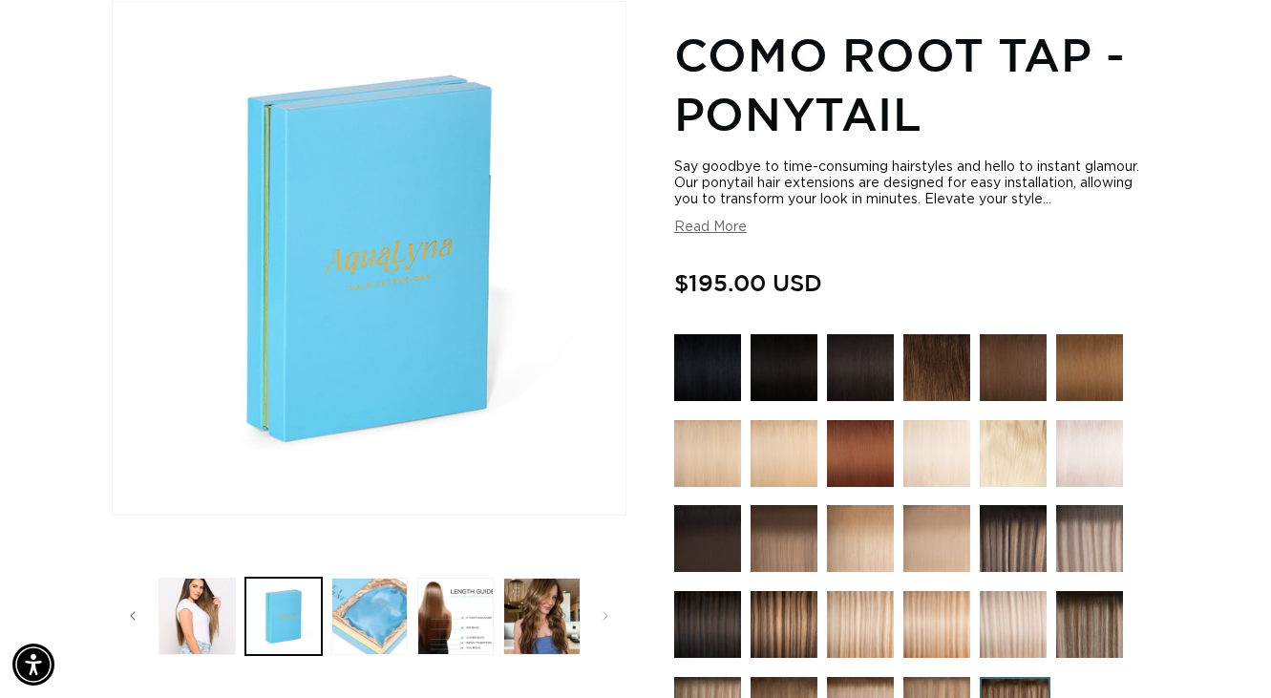
drag, startPoint x: 363, startPoint y: 609, endPoint x: 351, endPoint y: 606, distance: 11.8
click at [364, 608] on button "Load image 4 in gallery view" at bounding box center [369, 616] width 76 height 76
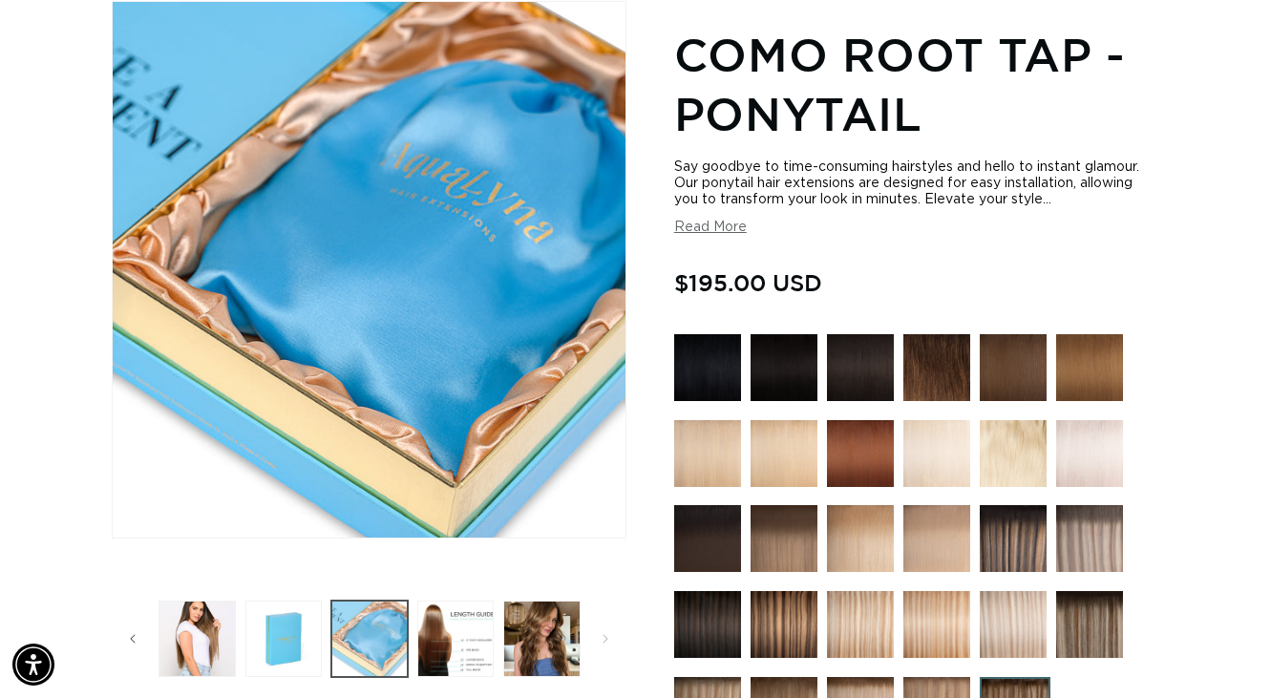
scroll to position [0, 1135]
click at [366, 631] on button "Load image 4 in gallery view" at bounding box center [369, 638] width 76 height 76
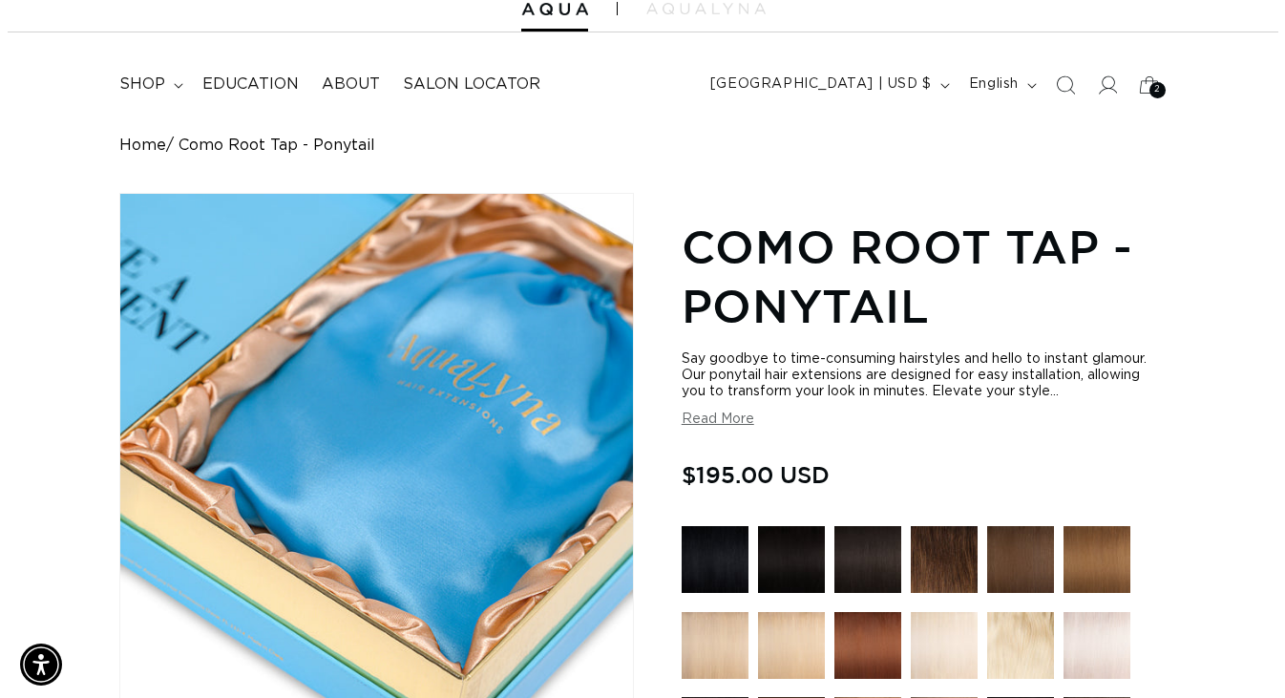
scroll to position [0, 0]
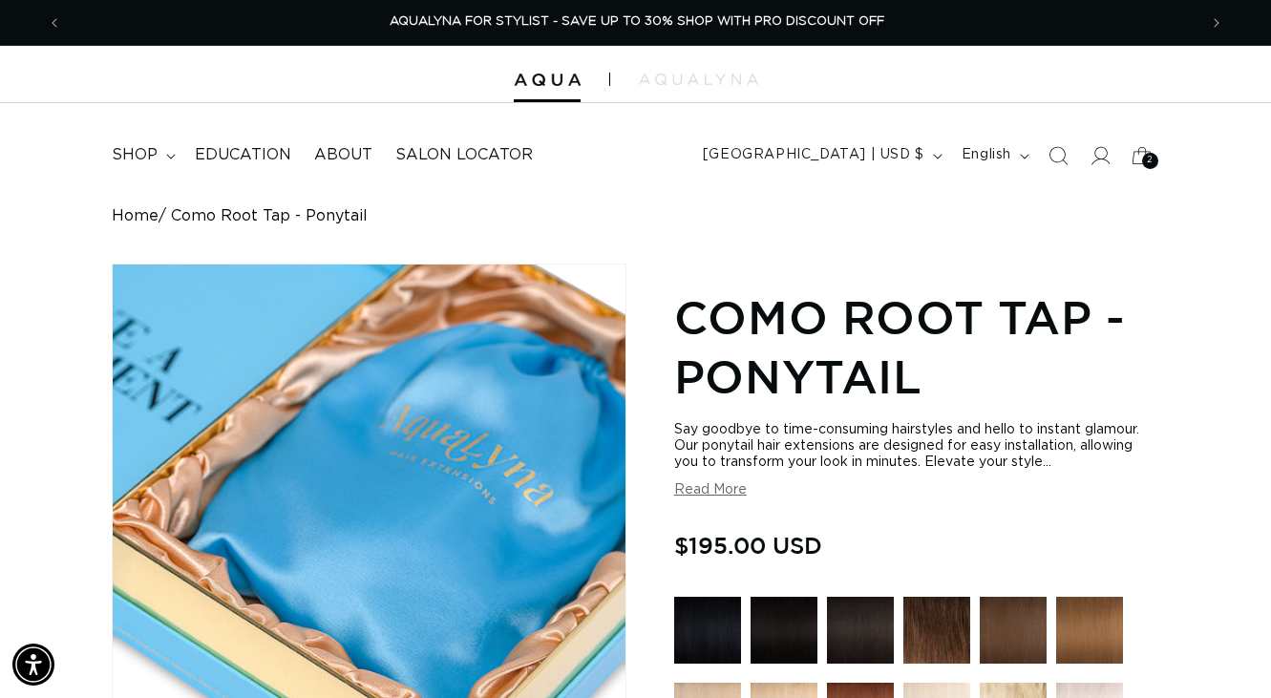
click at [1144, 155] on div "2 2" at bounding box center [1150, 161] width 16 height 16
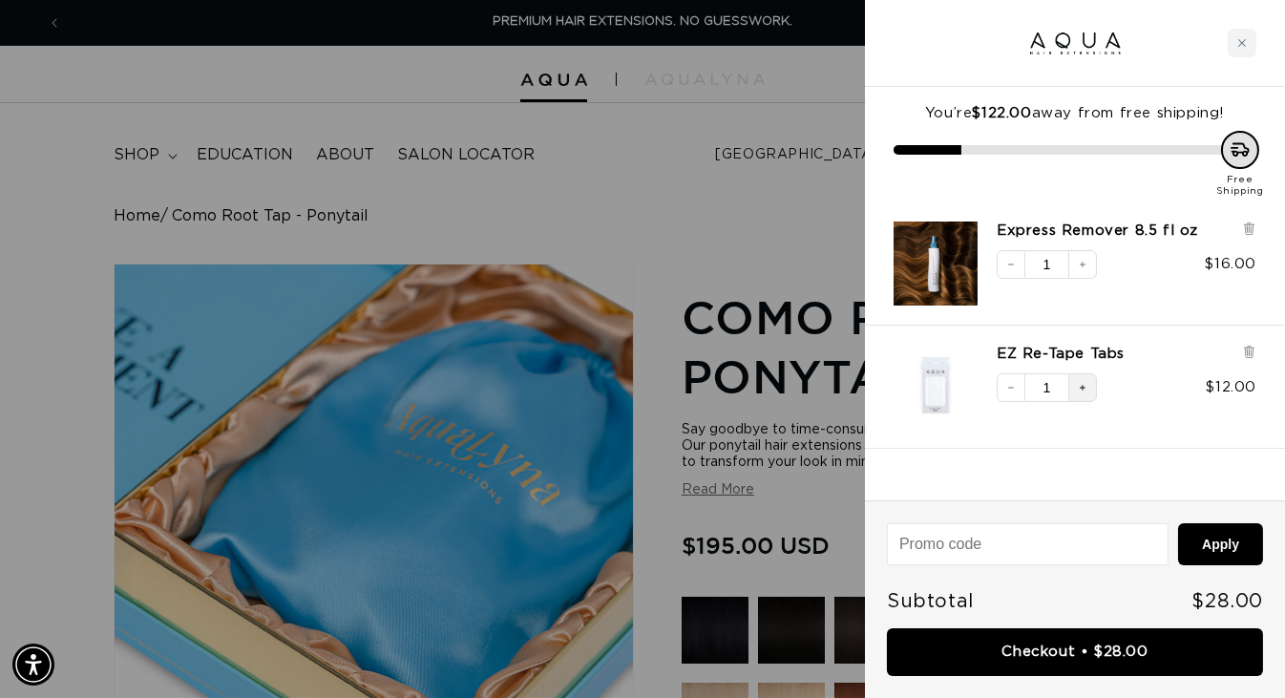
click at [1077, 388] on icon "Increase quantity" at bounding box center [1082, 387] width 11 height 11
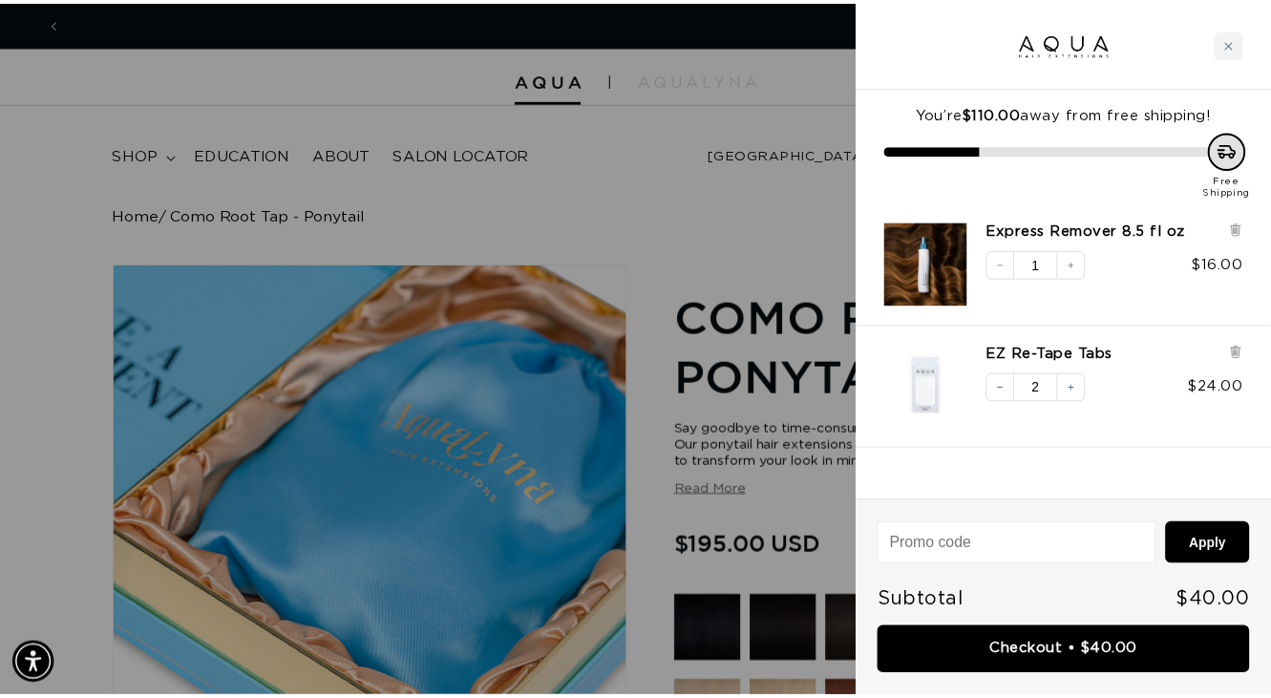
scroll to position [0, 1149]
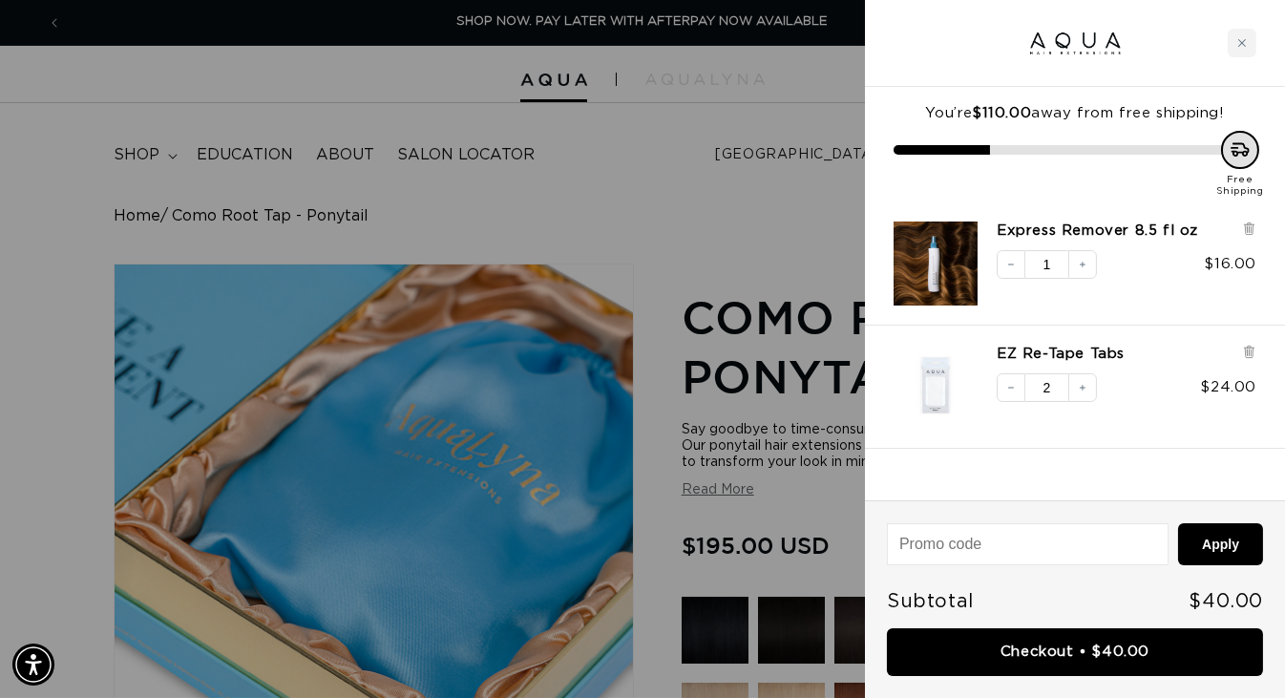
click at [1083, 388] on icon "Increase quantity" at bounding box center [1082, 387] width 11 height 11
click at [1231, 43] on div "Close cart" at bounding box center [1242, 43] width 29 height 29
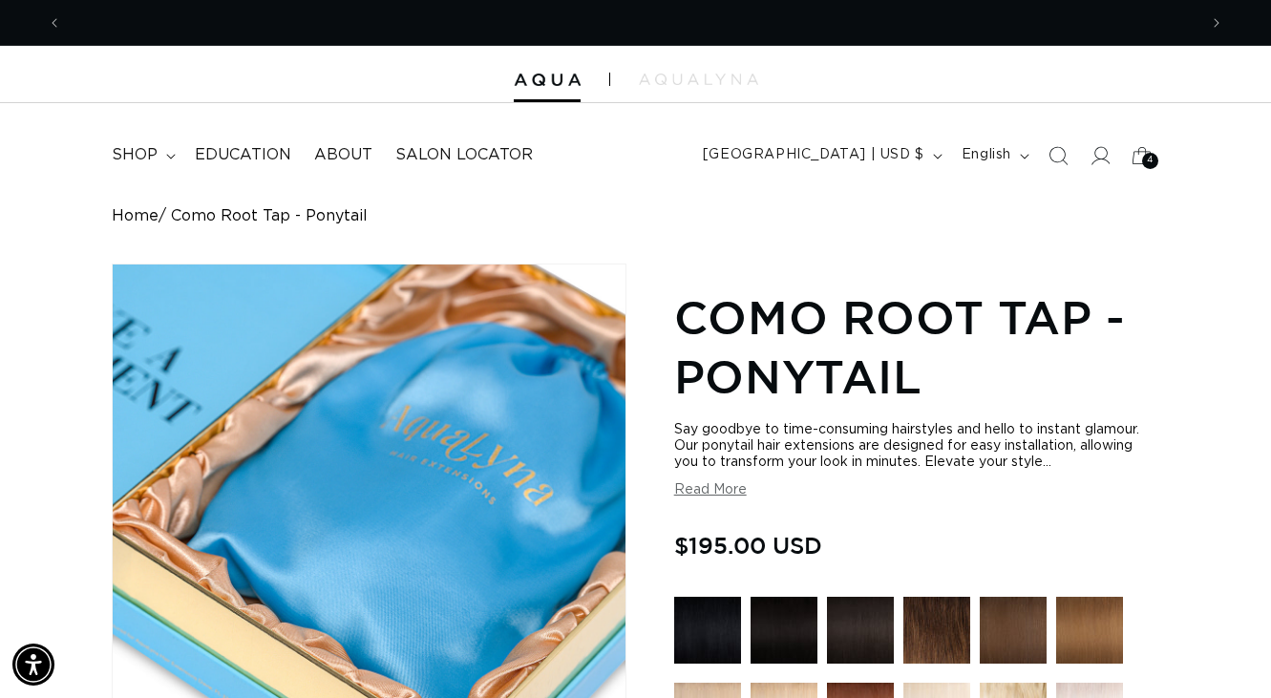
scroll to position [0, 2269]
click at [1102, 158] on icon at bounding box center [1100, 155] width 20 height 19
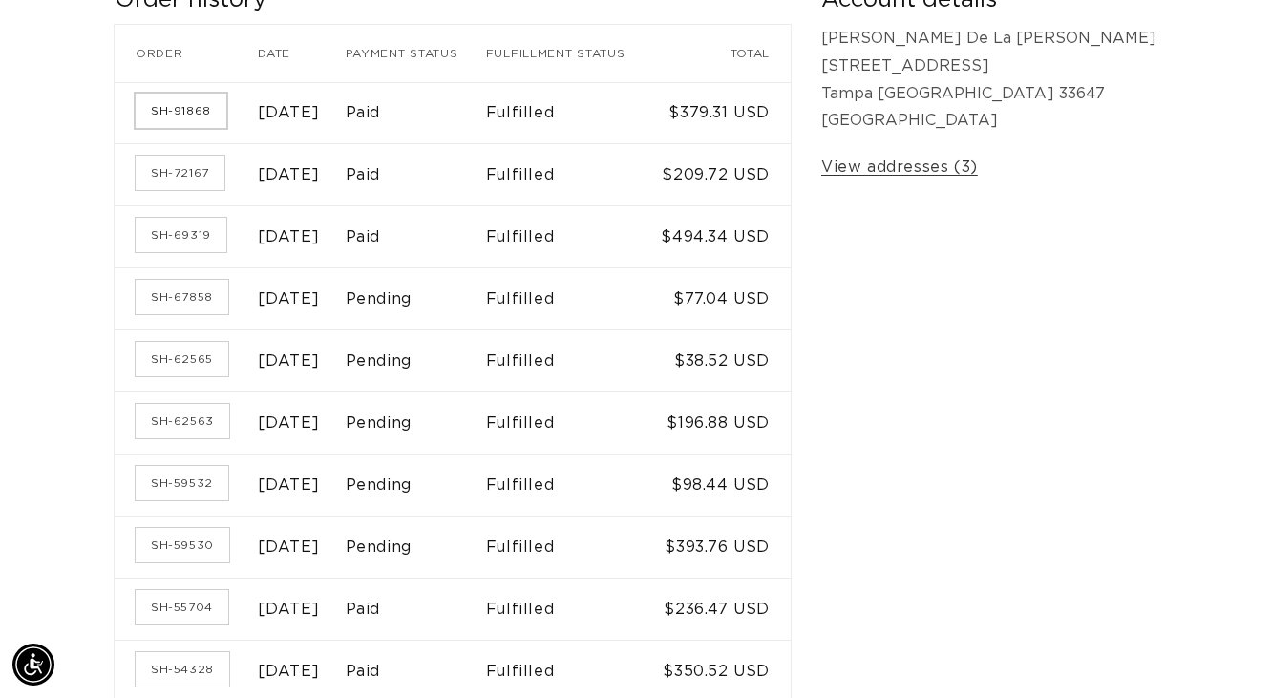
scroll to position [0, 1135]
click at [184, 118] on link "SH-91868" at bounding box center [181, 111] width 91 height 34
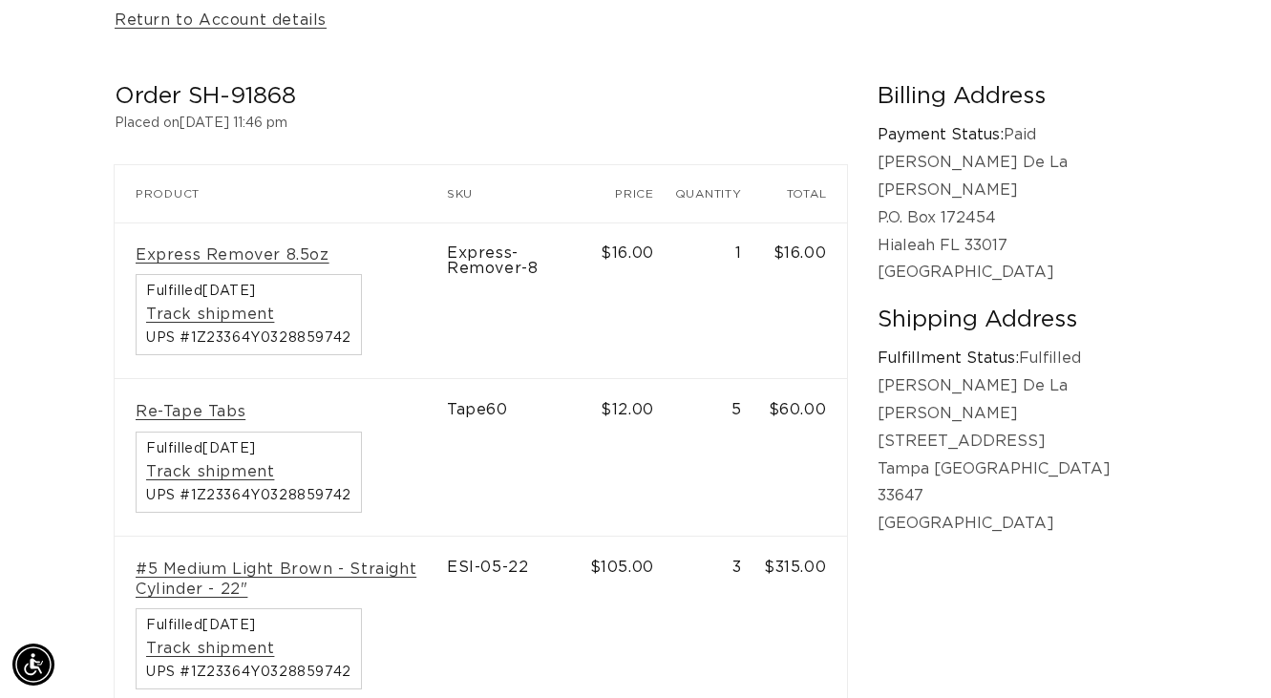
scroll to position [95, 0]
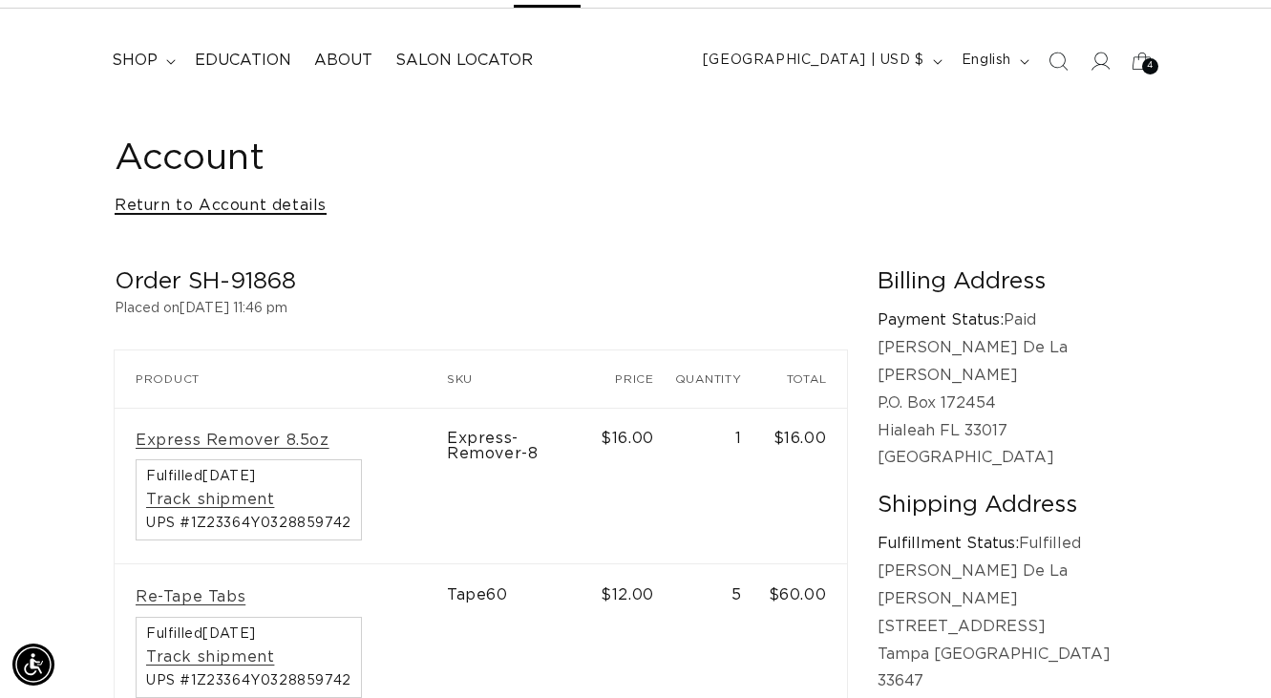
click at [205, 205] on link "Return to Account details" at bounding box center [221, 206] width 212 height 28
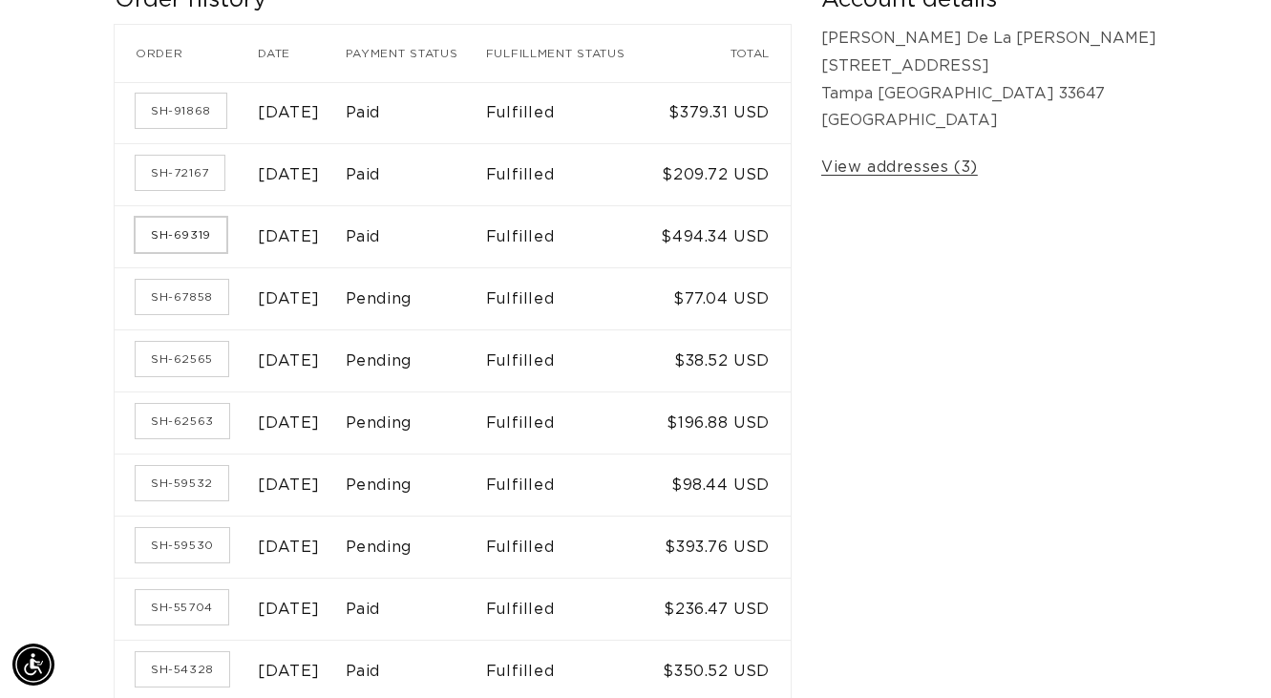
click at [176, 237] on link "SH-69319" at bounding box center [181, 235] width 91 height 34
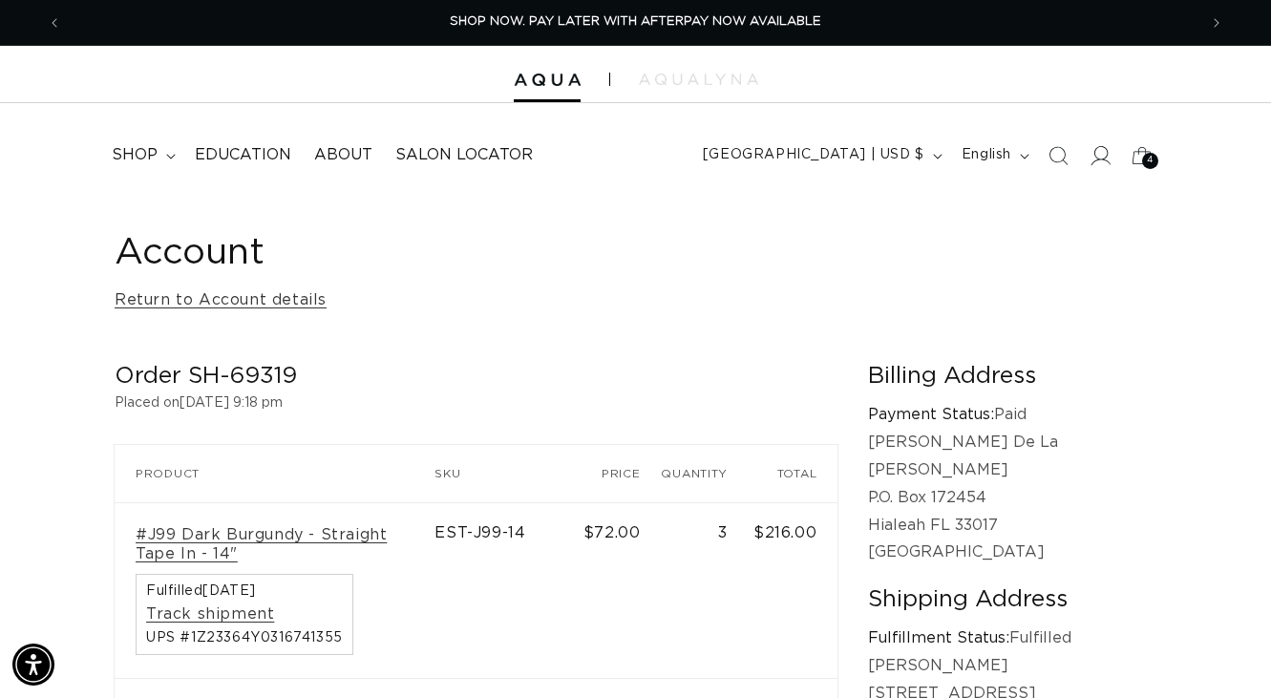
click at [1102, 149] on icon at bounding box center [1099, 155] width 20 height 20
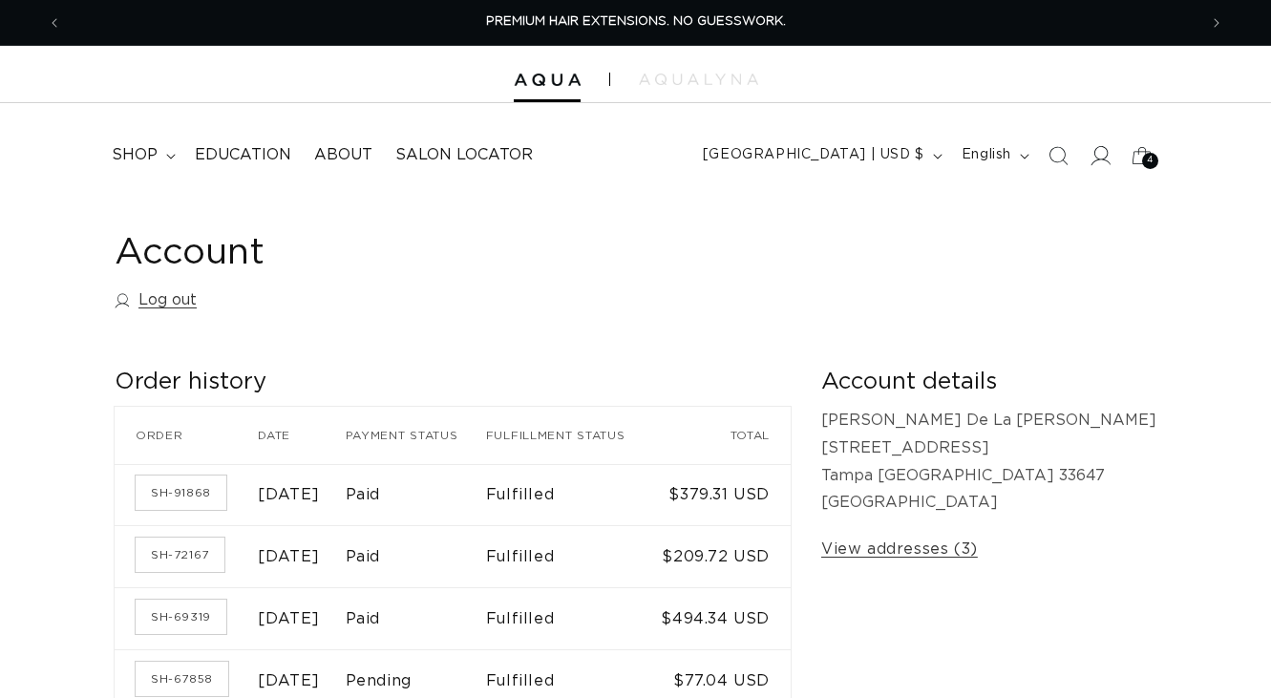
click at [1098, 161] on icon at bounding box center [1099, 155] width 20 height 20
click at [1094, 154] on icon at bounding box center [1099, 155] width 20 height 20
